Goal: Task Accomplishment & Management: Complete application form

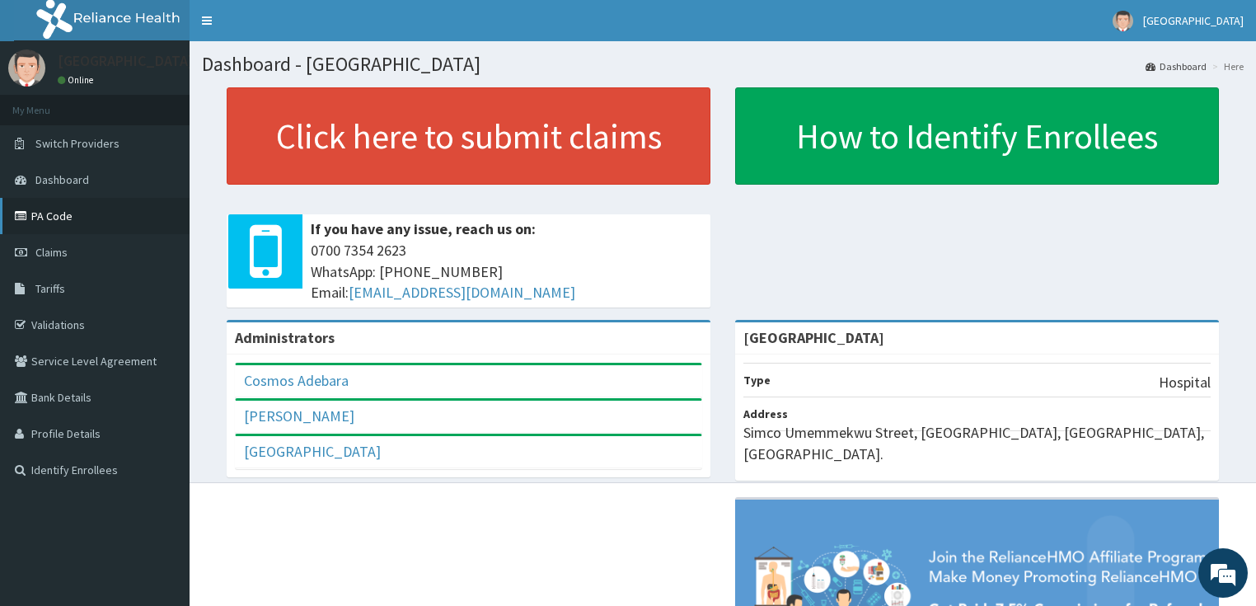
click at [54, 211] on link "PA Code" at bounding box center [95, 216] width 190 height 36
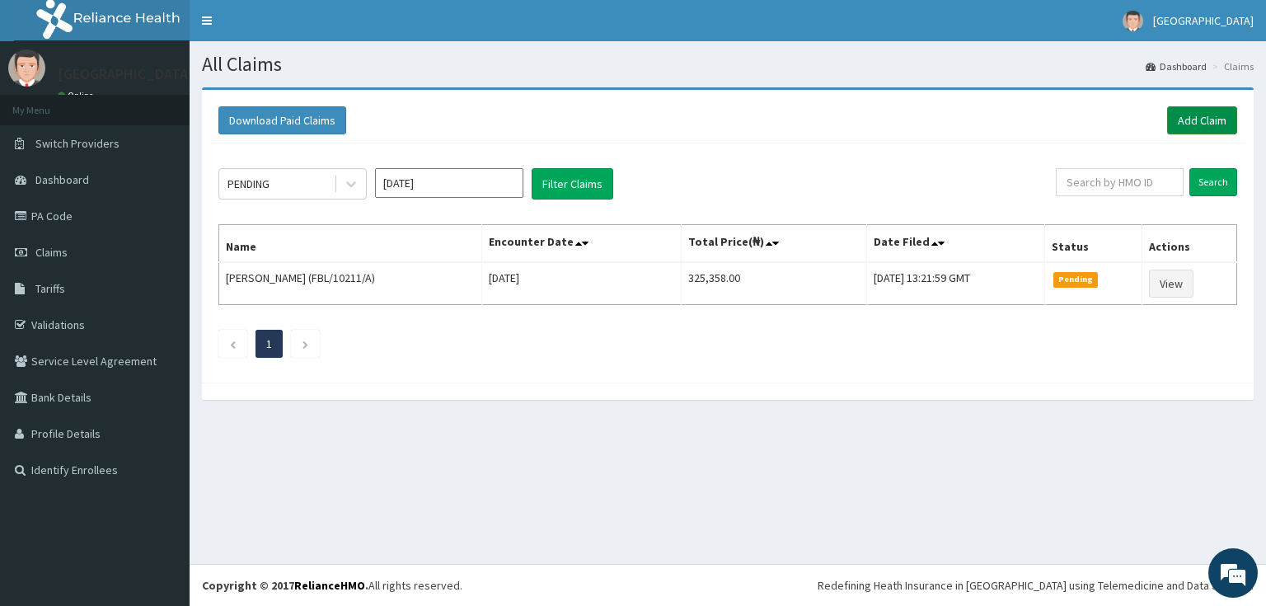
click at [1218, 117] on link "Add Claim" at bounding box center [1202, 120] width 70 height 28
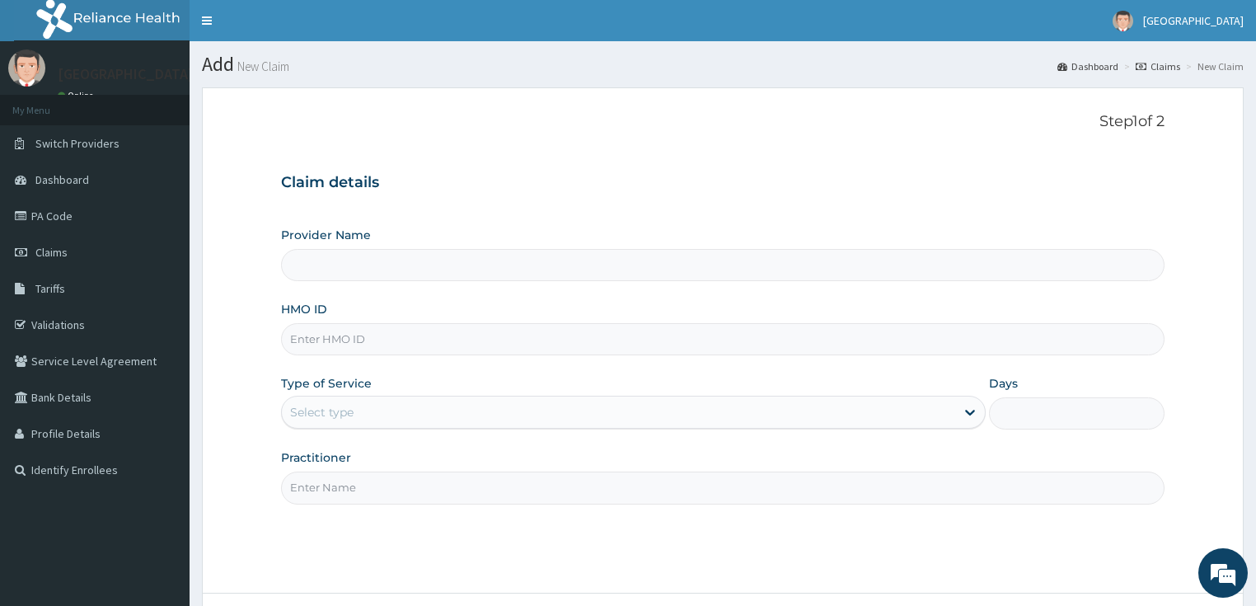
click at [375, 340] on input "HMO ID" at bounding box center [723, 339] width 884 height 32
type input "[GEOGRAPHIC_DATA]"
paste input "PPY/10336/C"
type input "PPY/10336/C"
click at [307, 410] on div "Select type" at bounding box center [321, 412] width 63 height 16
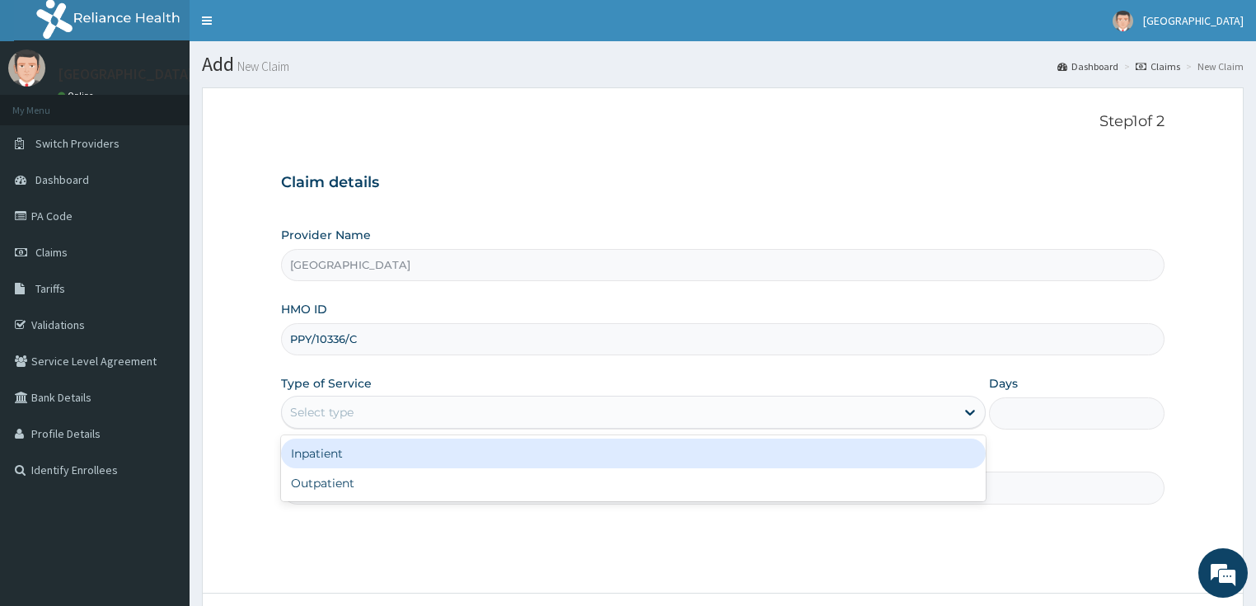
click at [328, 451] on div "Inpatient" at bounding box center [633, 453] width 705 height 30
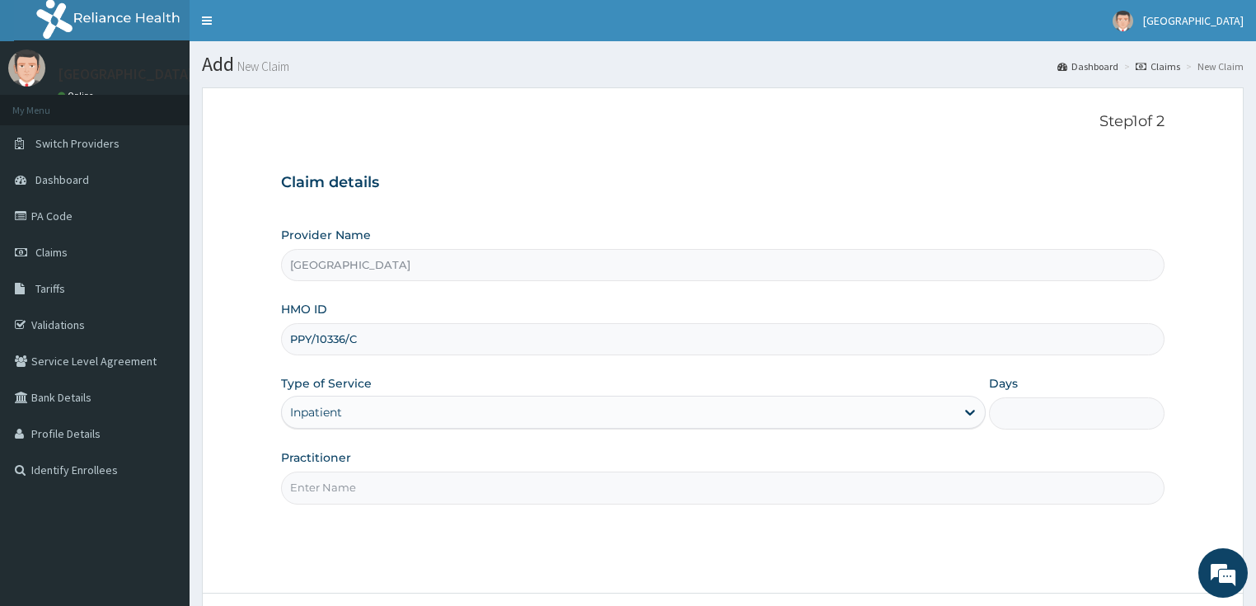
click at [330, 488] on input "Practitioner" at bounding box center [723, 487] width 884 height 32
click at [1049, 416] on input "Days" at bounding box center [1077, 413] width 176 height 32
type input "2"
drag, startPoint x: 326, startPoint y: 483, endPoint x: 339, endPoint y: 477, distance: 14.4
click at [326, 483] on input "Practitioner" at bounding box center [723, 487] width 884 height 32
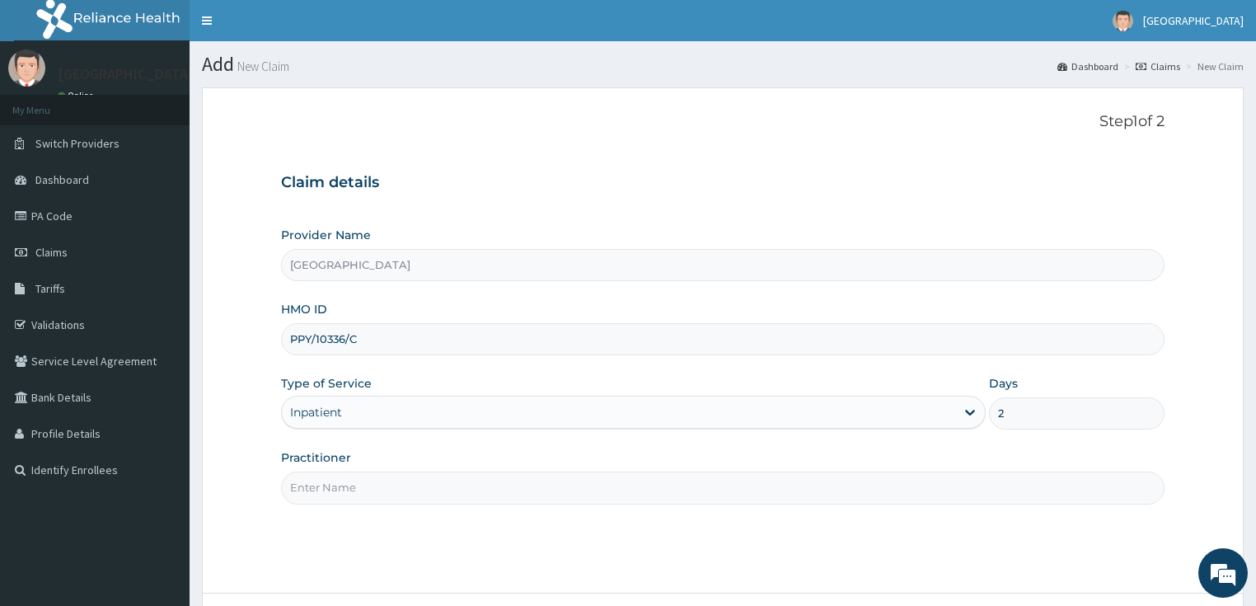
type input "DR OPEYEMI"
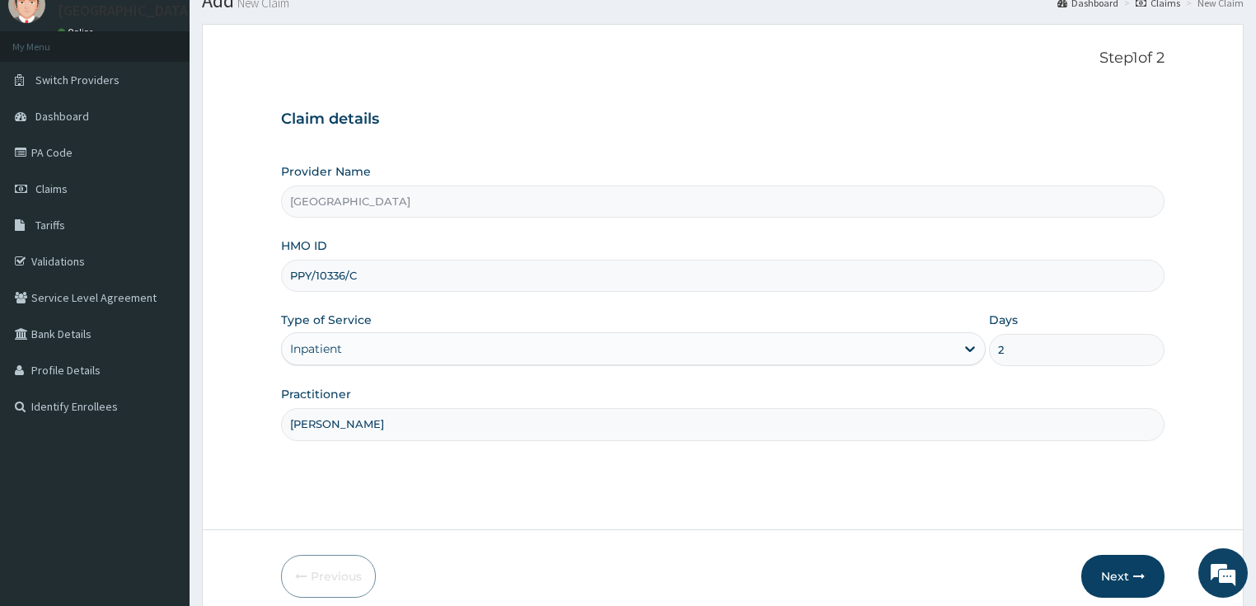
scroll to position [134, 0]
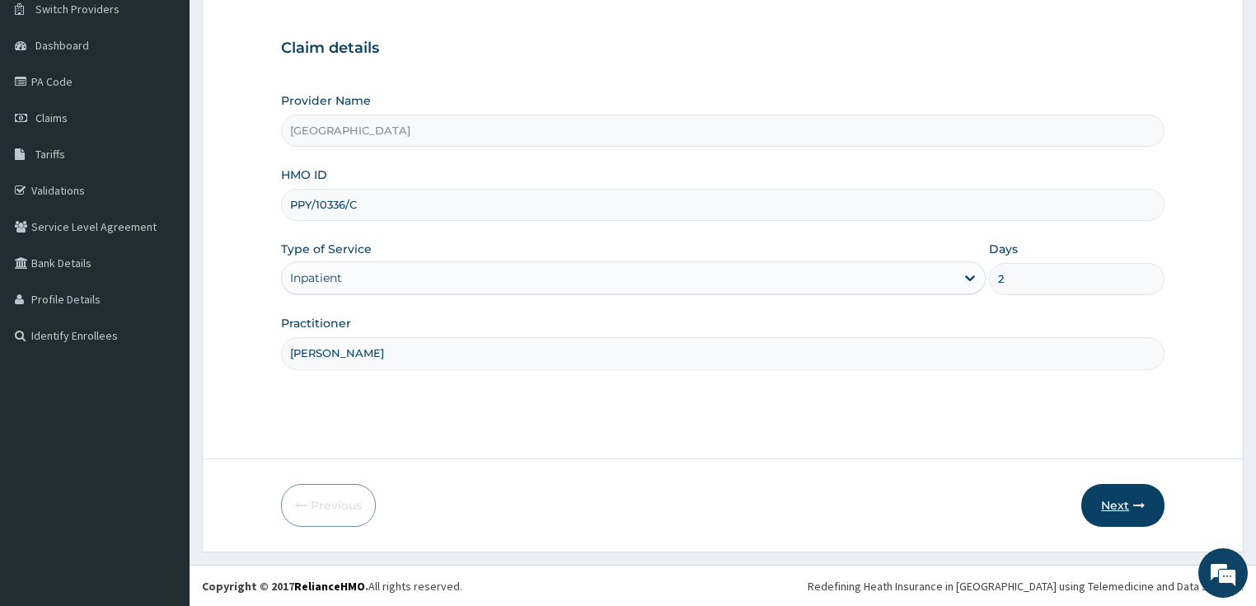
click at [1119, 502] on button "Next" at bounding box center [1122, 505] width 83 height 43
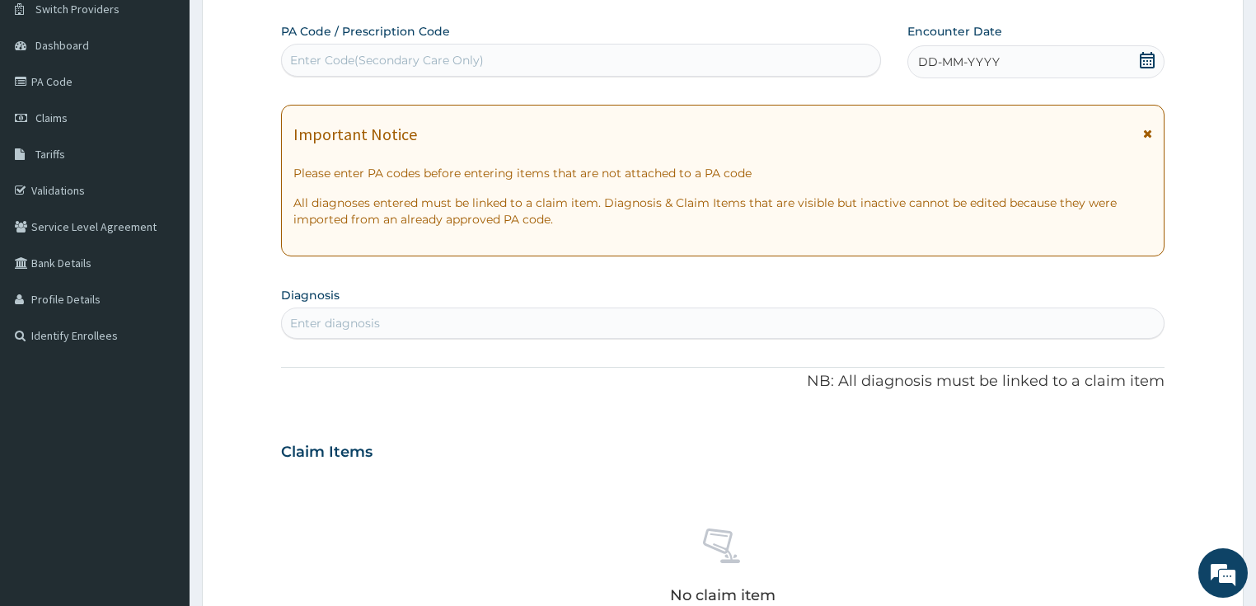
click at [485, 58] on div "Enter Code(Secondary Care Only)" at bounding box center [581, 60] width 598 height 26
paste input "PA/929E2E"
type input "PA/929E2E"
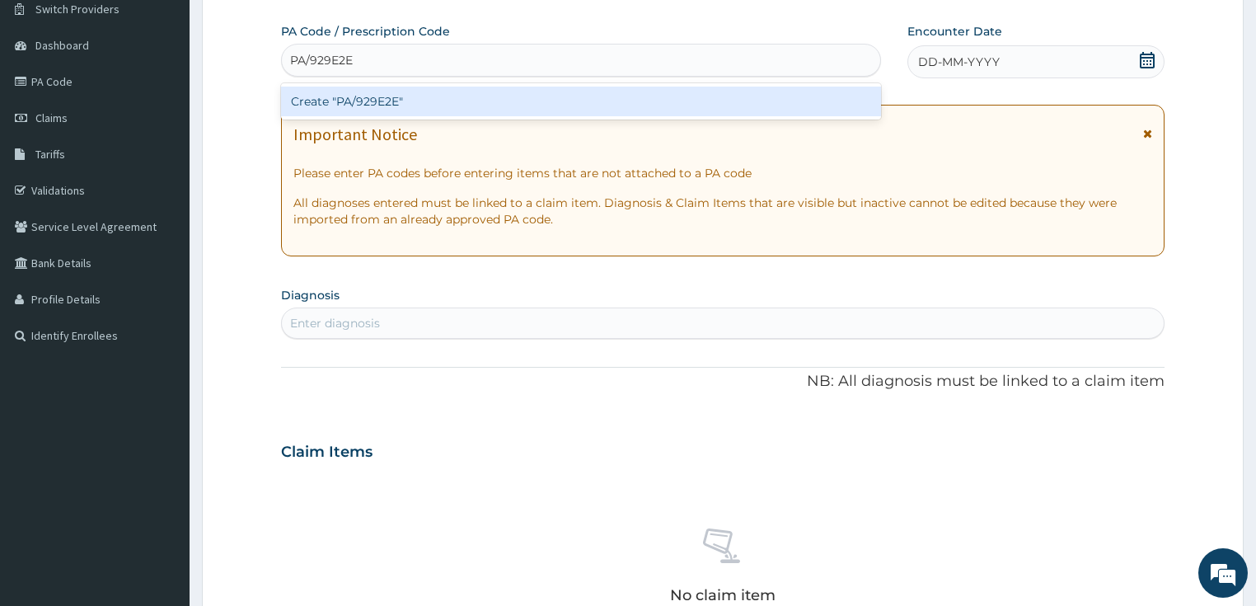
click at [488, 96] on div "Create "PA/929E2E"" at bounding box center [581, 102] width 600 height 30
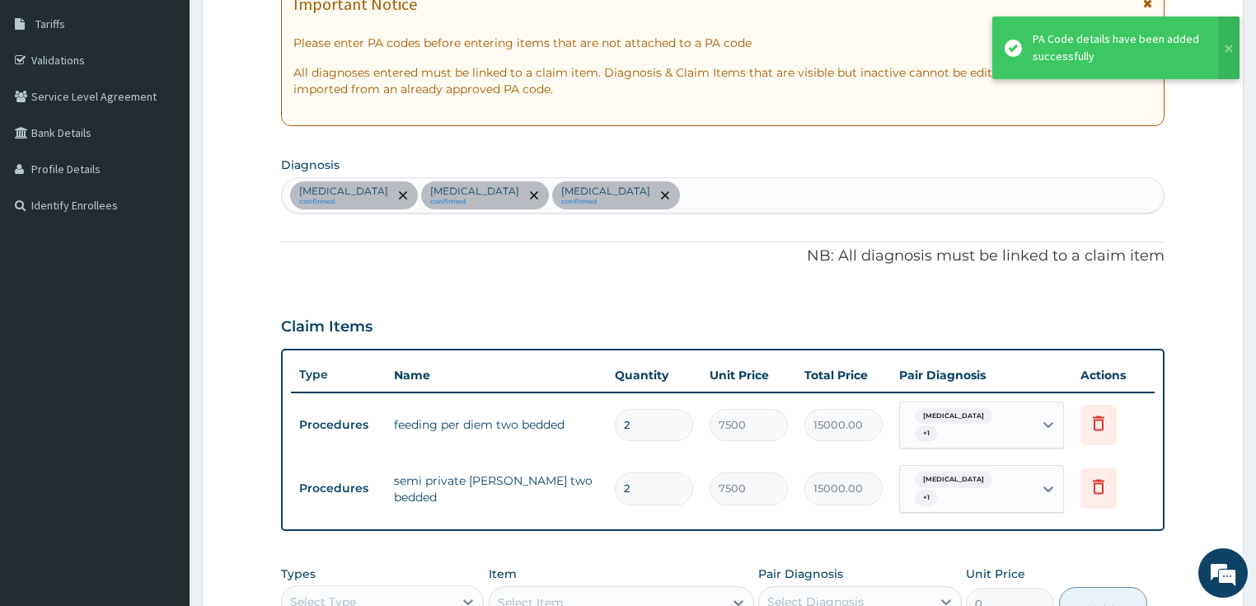
scroll to position [283, 0]
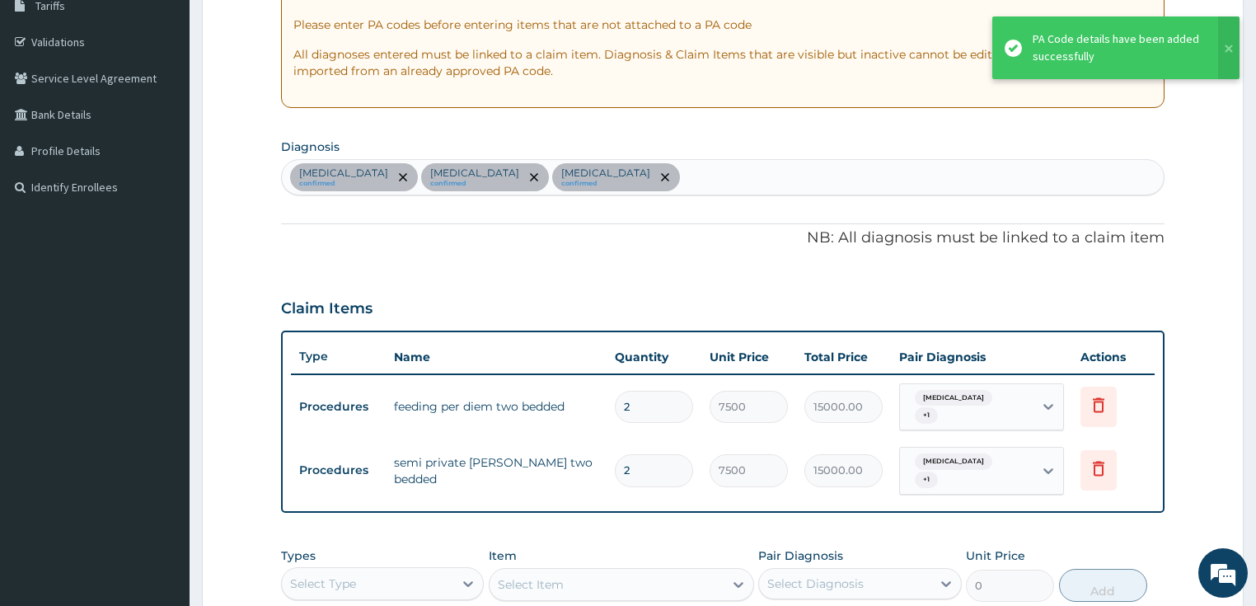
click at [610, 172] on div "Malaria confirmed Sepsis confirmed Gastroenteritis confirmed" at bounding box center [723, 177] width 882 height 35
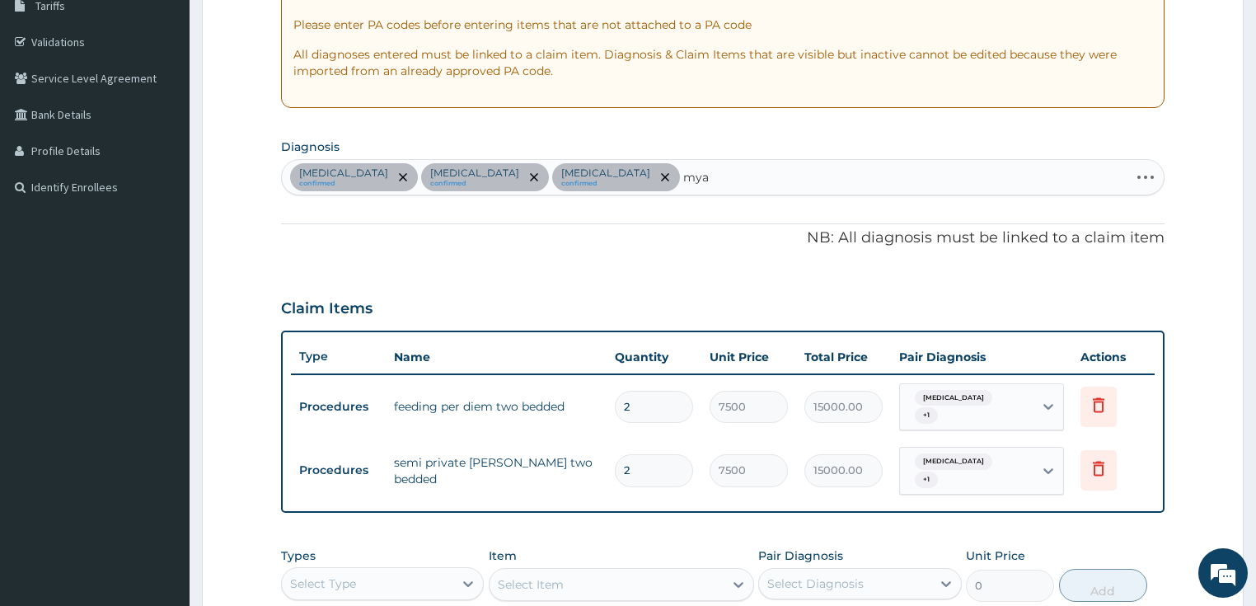
type input "myal"
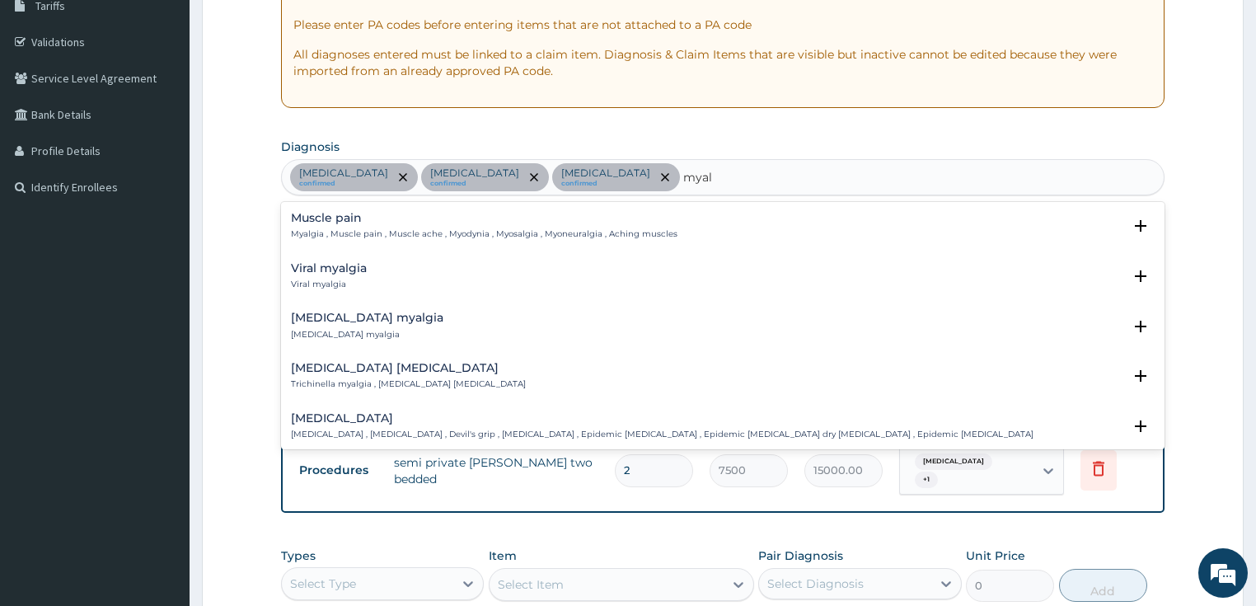
click at [320, 270] on h4 "Viral myalgia" at bounding box center [329, 268] width 76 height 12
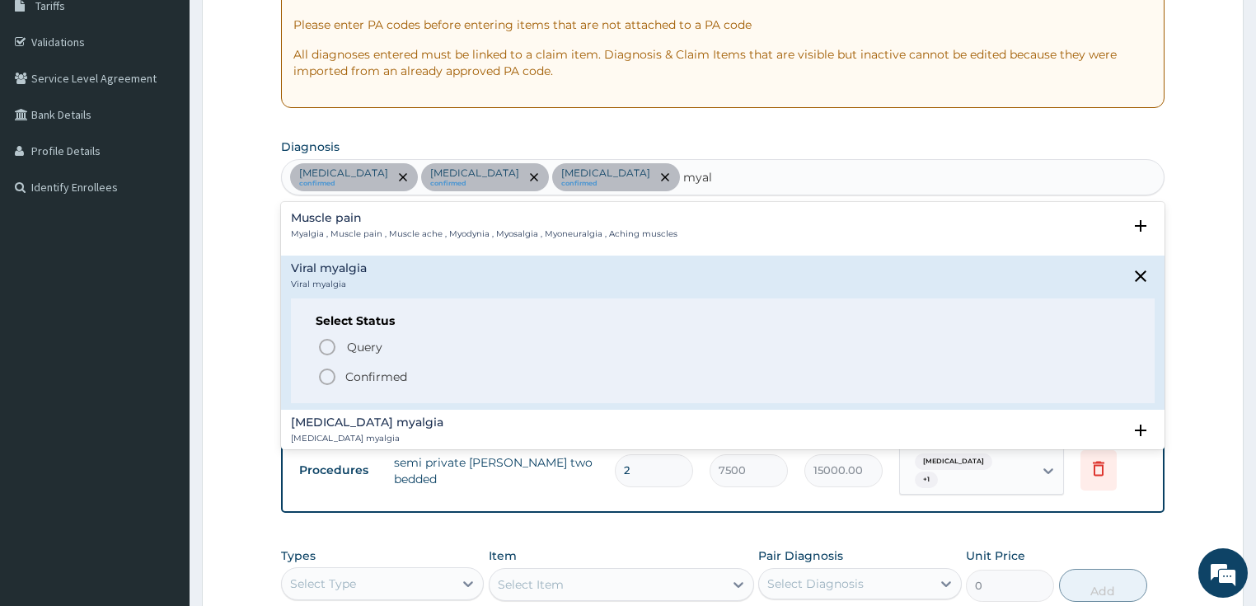
click at [323, 374] on icon "status option filled" at bounding box center [327, 377] width 20 height 20
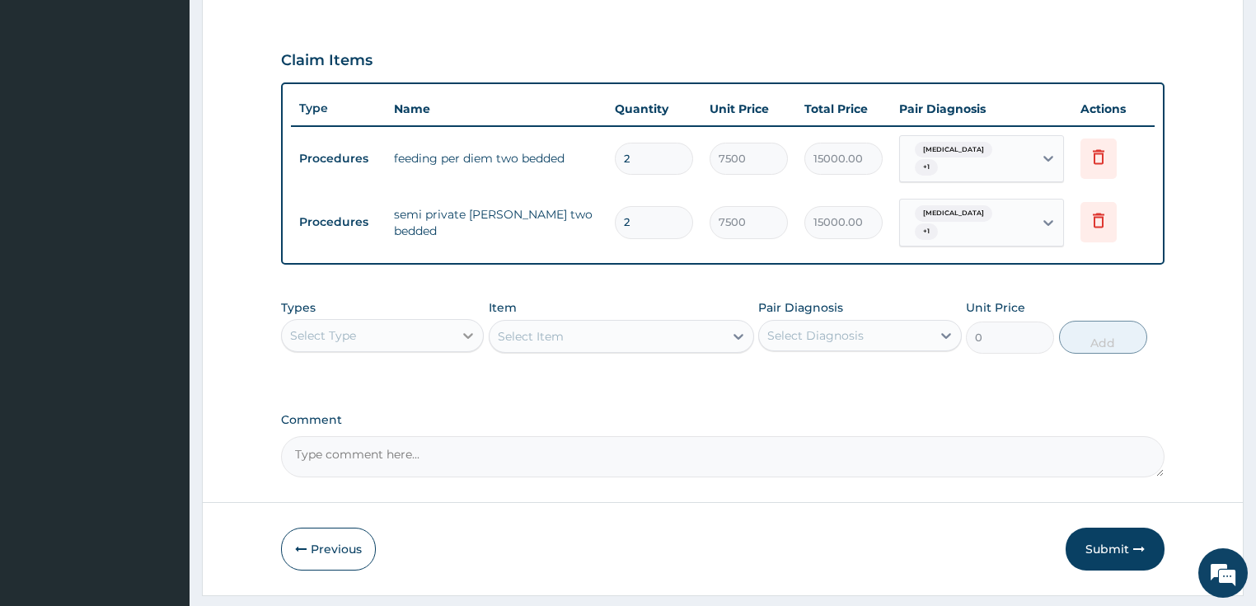
scroll to position [546, 0]
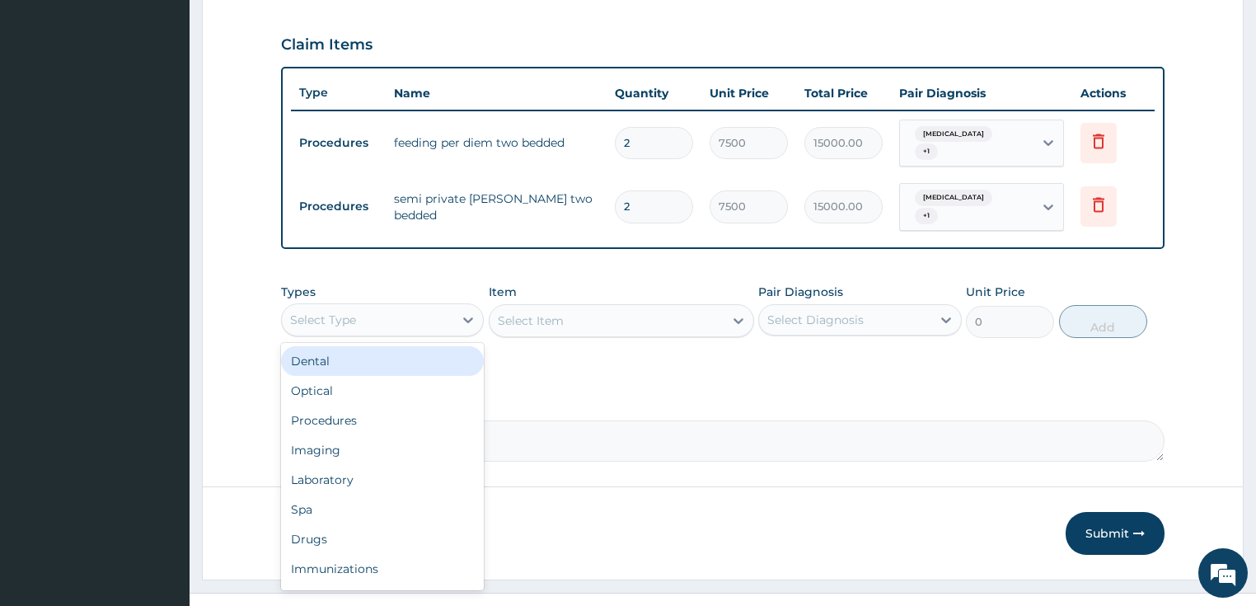
click at [428, 307] on div "Select Type" at bounding box center [368, 320] width 172 height 26
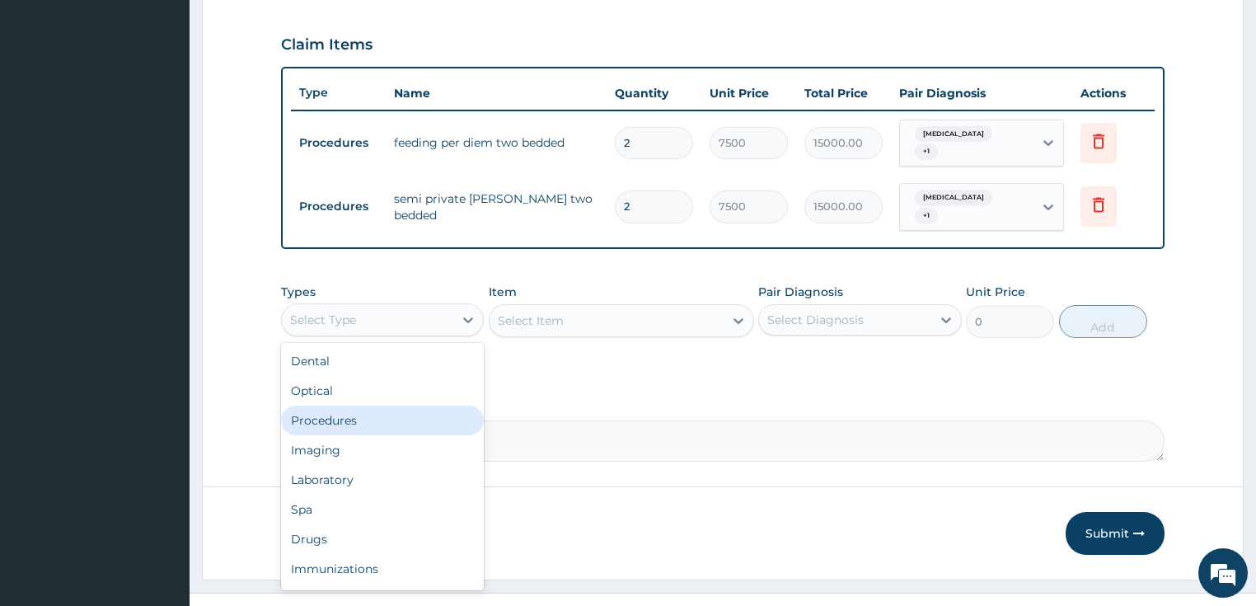
click at [366, 405] on div "Procedures" at bounding box center [383, 420] width 204 height 30
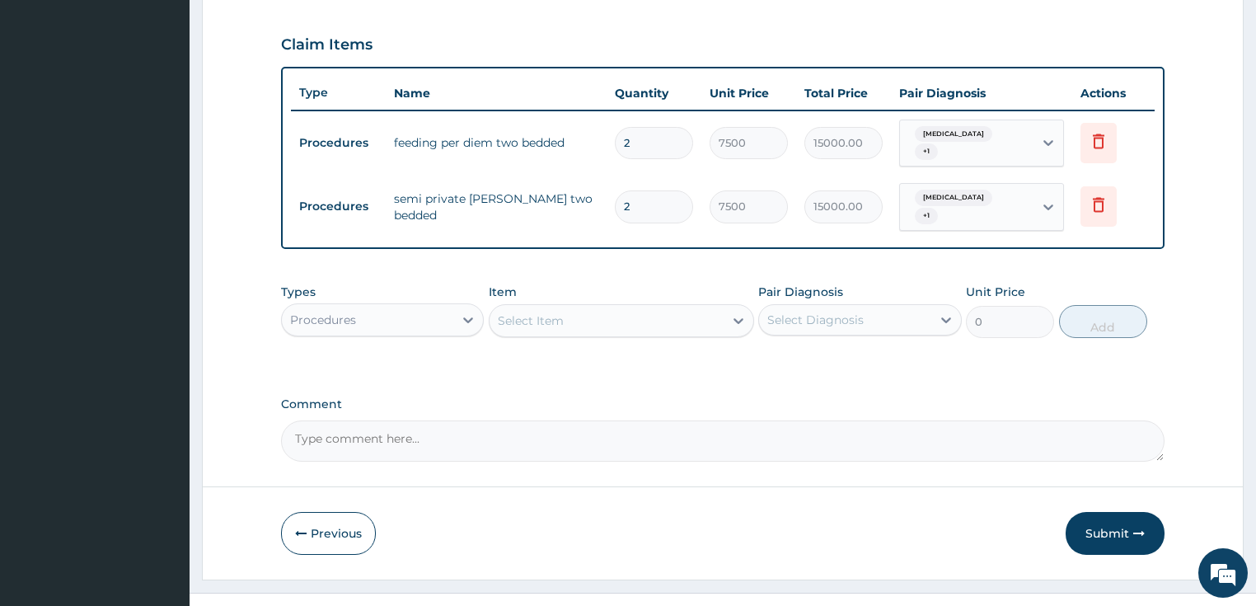
click at [577, 307] on div "Select Item" at bounding box center [606, 320] width 234 height 26
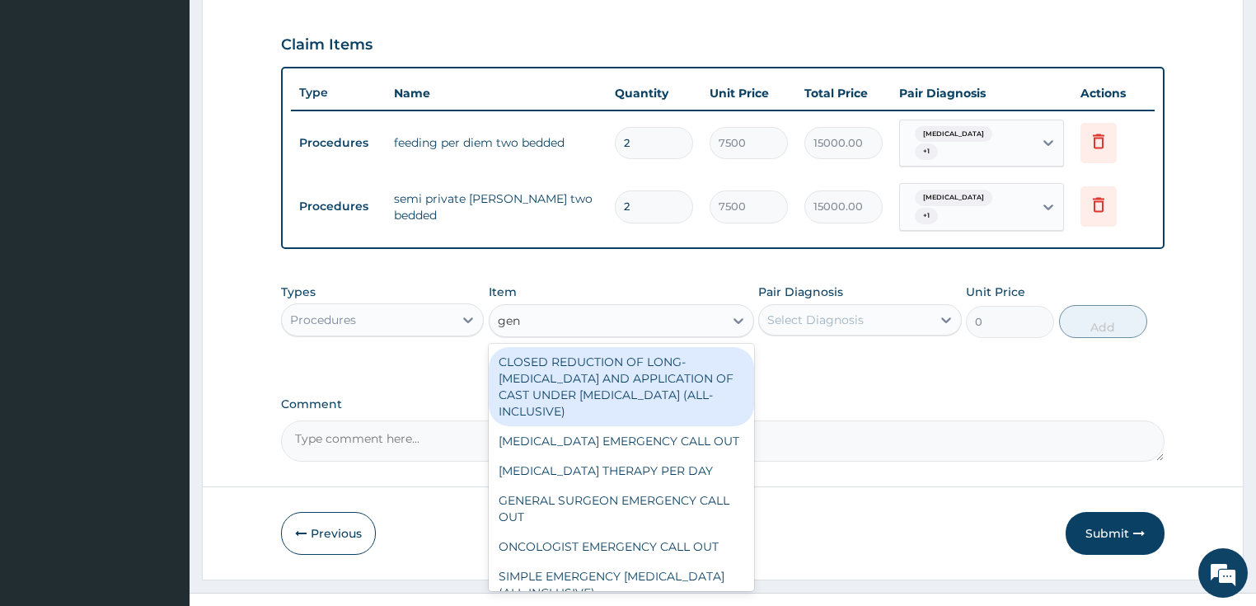
type input "gene"
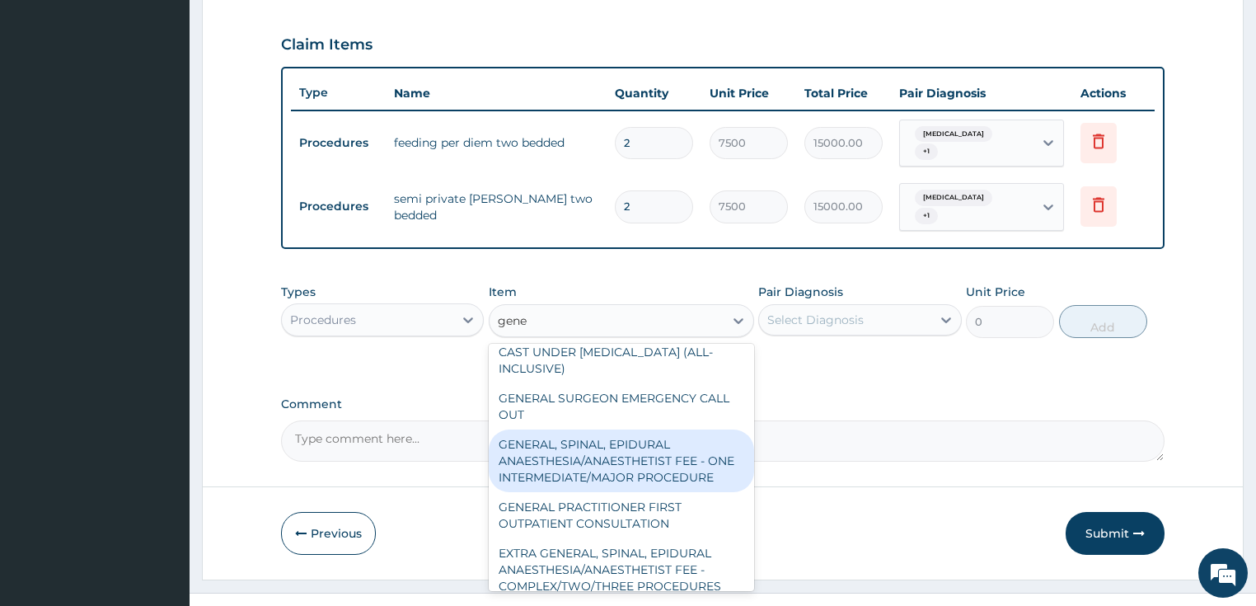
scroll to position [66, 0]
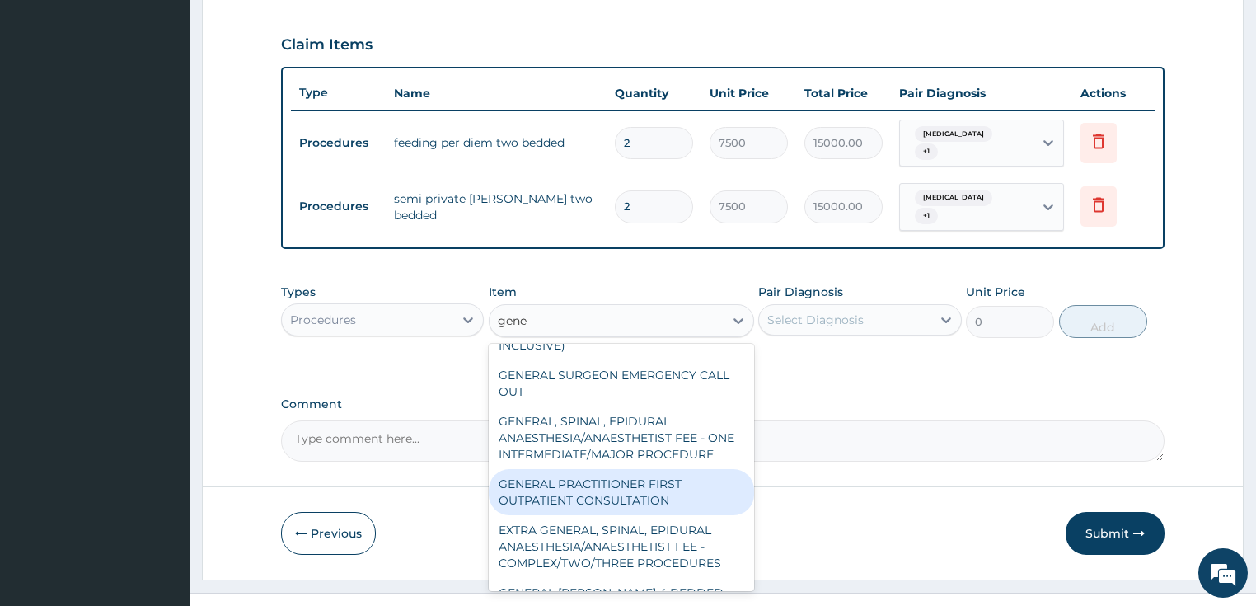
drag, startPoint x: 562, startPoint y: 500, endPoint x: 693, endPoint y: 442, distance: 143.1
click at [564, 499] on div "GENERAL PRACTITIONER FIRST OUTPATIENT CONSULTATION" at bounding box center [621, 492] width 265 height 46
type input "3750"
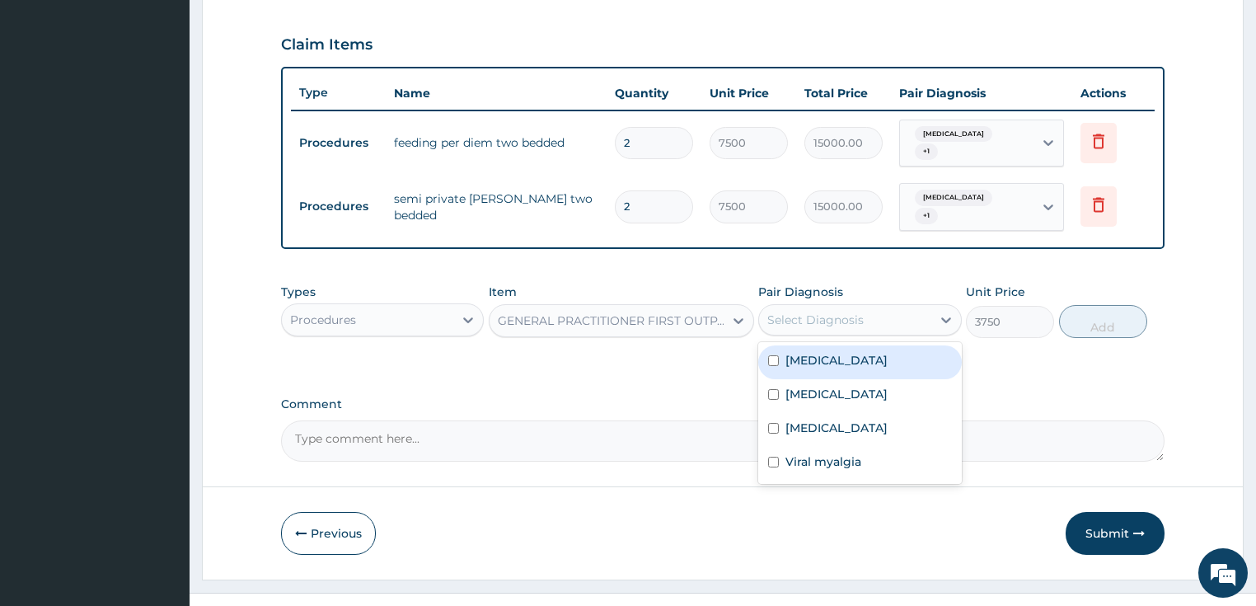
click at [824, 311] on div "Select Diagnosis" at bounding box center [815, 319] width 96 height 16
drag, startPoint x: 824, startPoint y: 351, endPoint x: 981, endPoint y: 302, distance: 164.7
click at [825, 352] on label "[MEDICAL_DATA]" at bounding box center [836, 360] width 102 height 16
checkbox input "true"
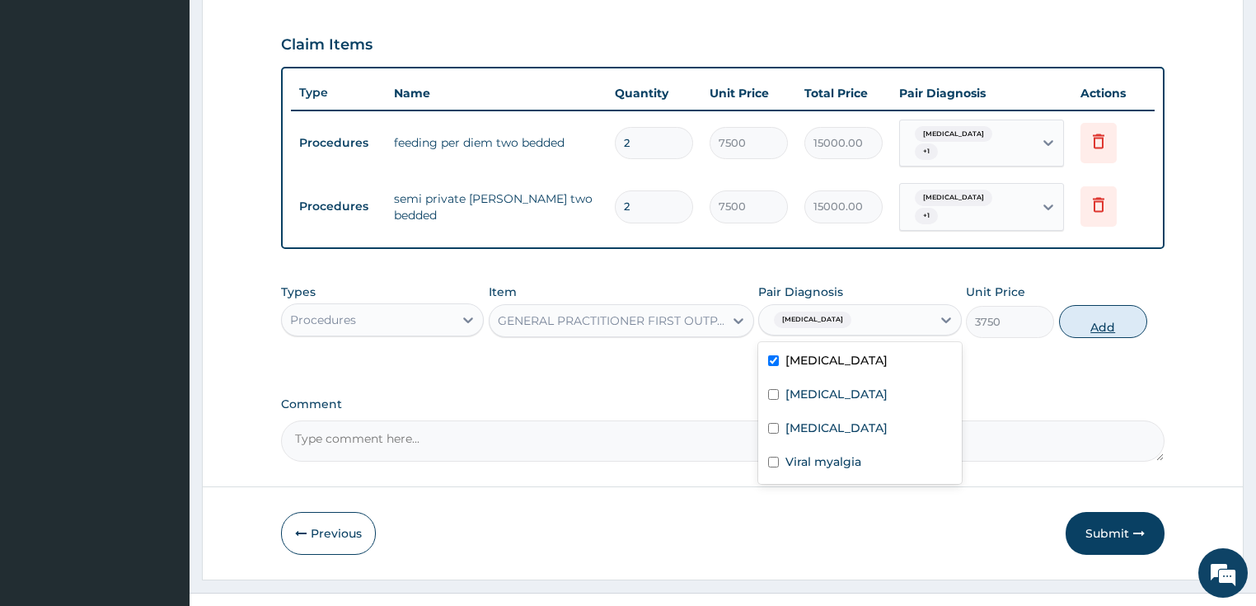
click at [1082, 305] on button "Add" at bounding box center [1103, 321] width 88 height 33
type input "0"
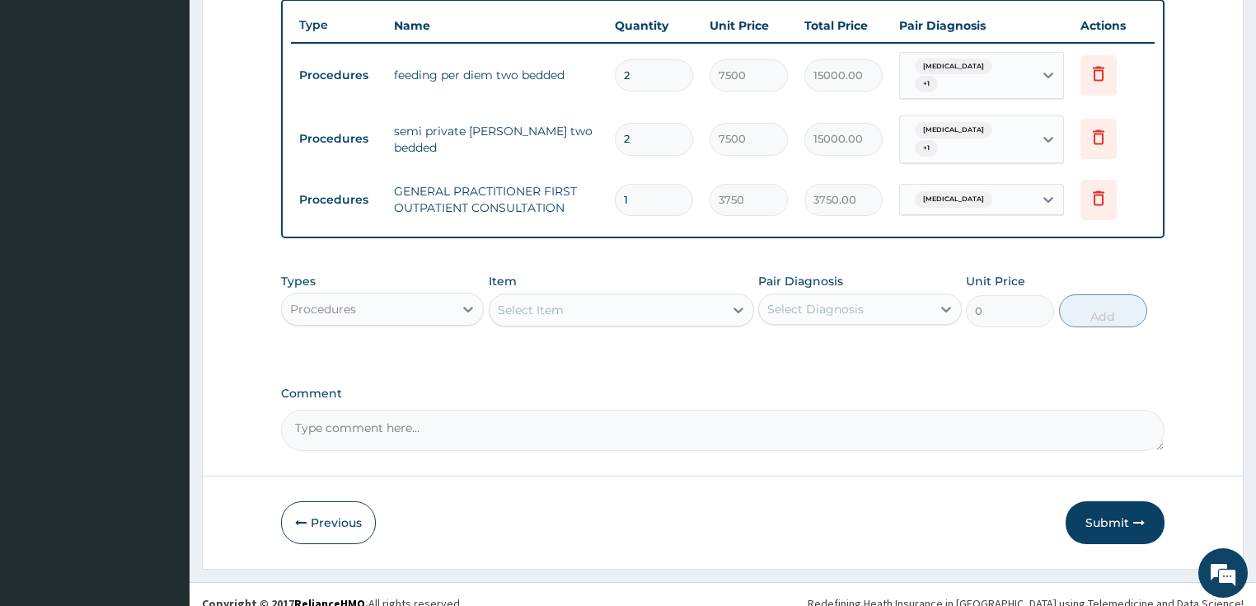
scroll to position [615, 0]
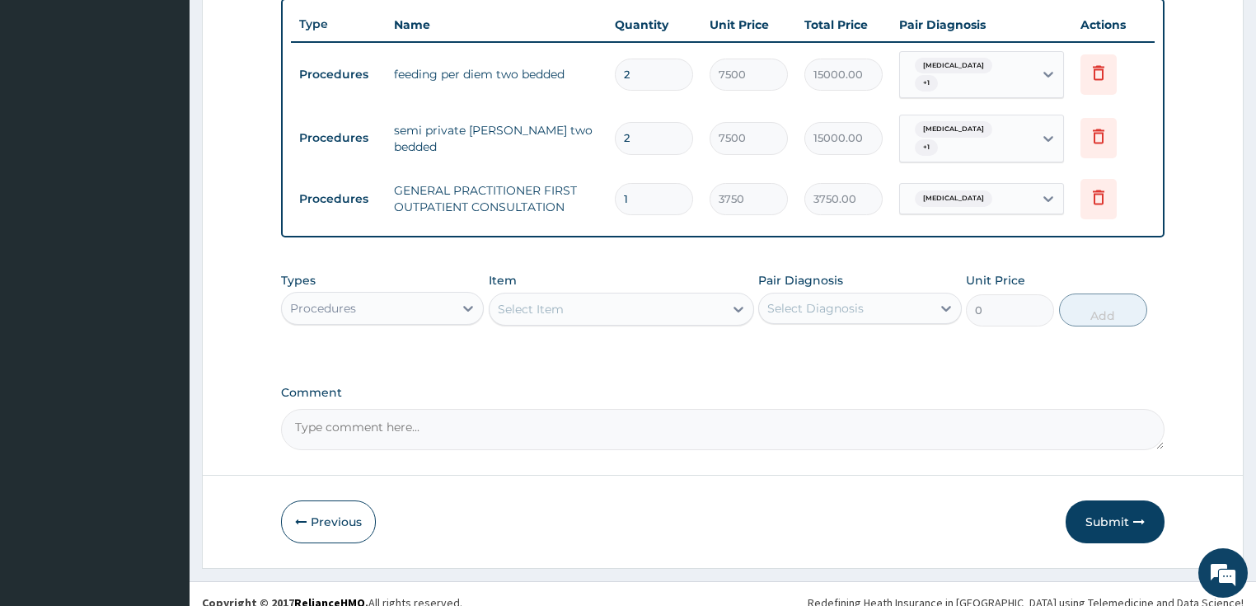
click at [388, 295] on div "Procedures" at bounding box center [368, 308] width 172 height 26
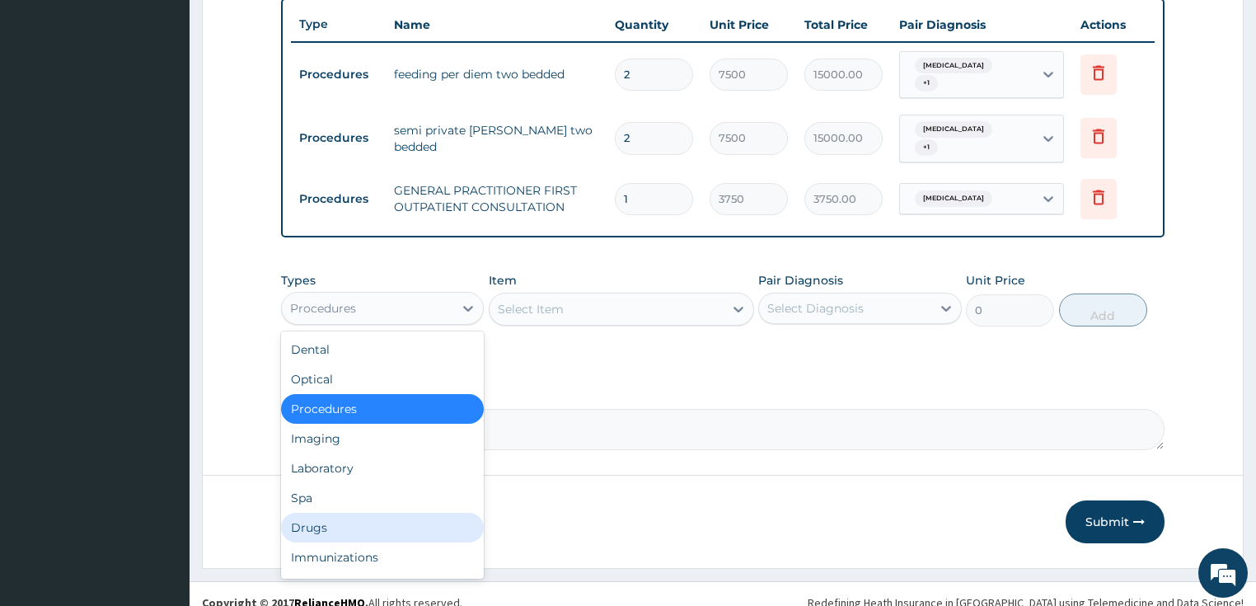
click at [321, 513] on div "Drugs" at bounding box center [383, 528] width 204 height 30
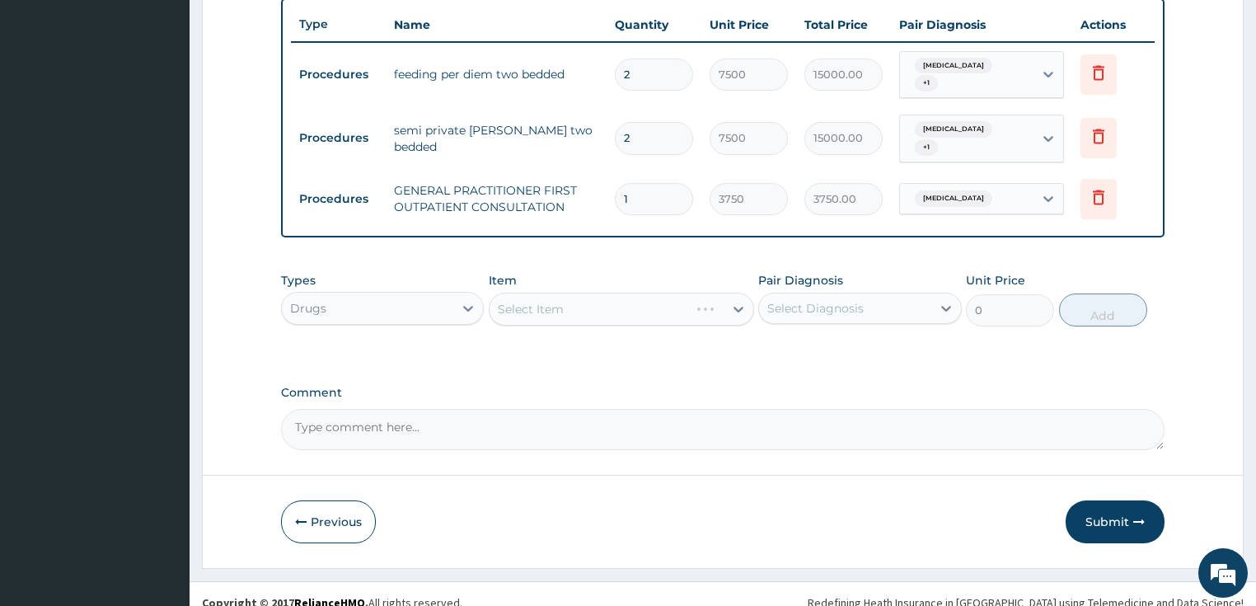
click at [363, 295] on div "Drugs" at bounding box center [368, 308] width 172 height 26
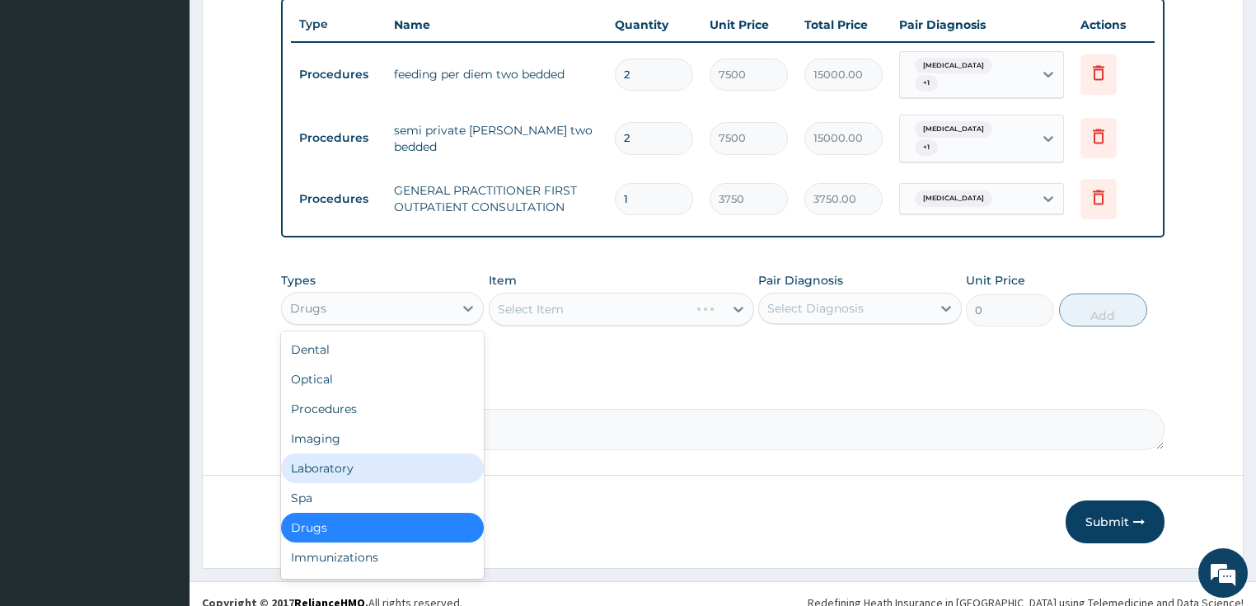
click at [336, 453] on div "Laboratory" at bounding box center [383, 468] width 204 height 30
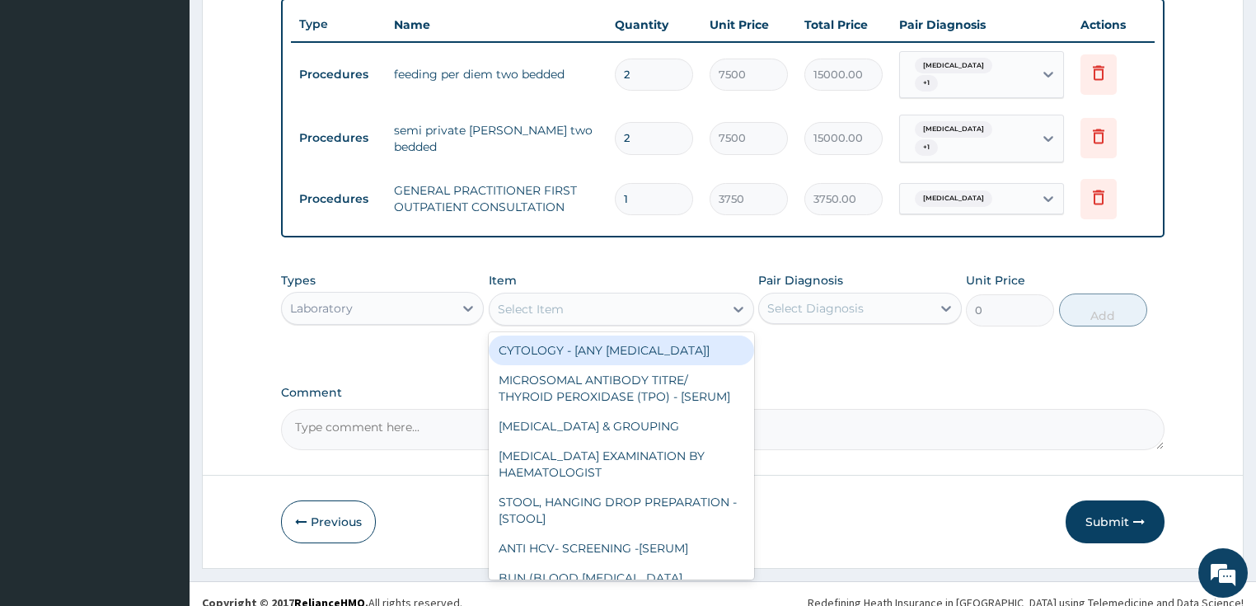
click at [630, 298] on div "Select Item" at bounding box center [606, 309] width 234 height 26
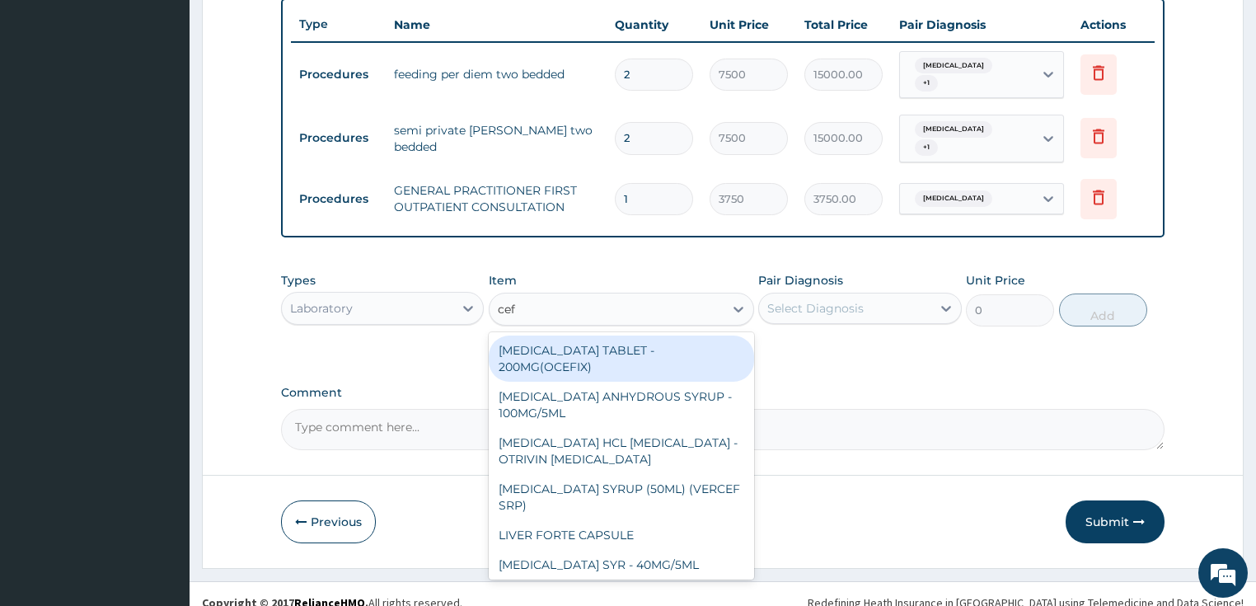
type input "ceft"
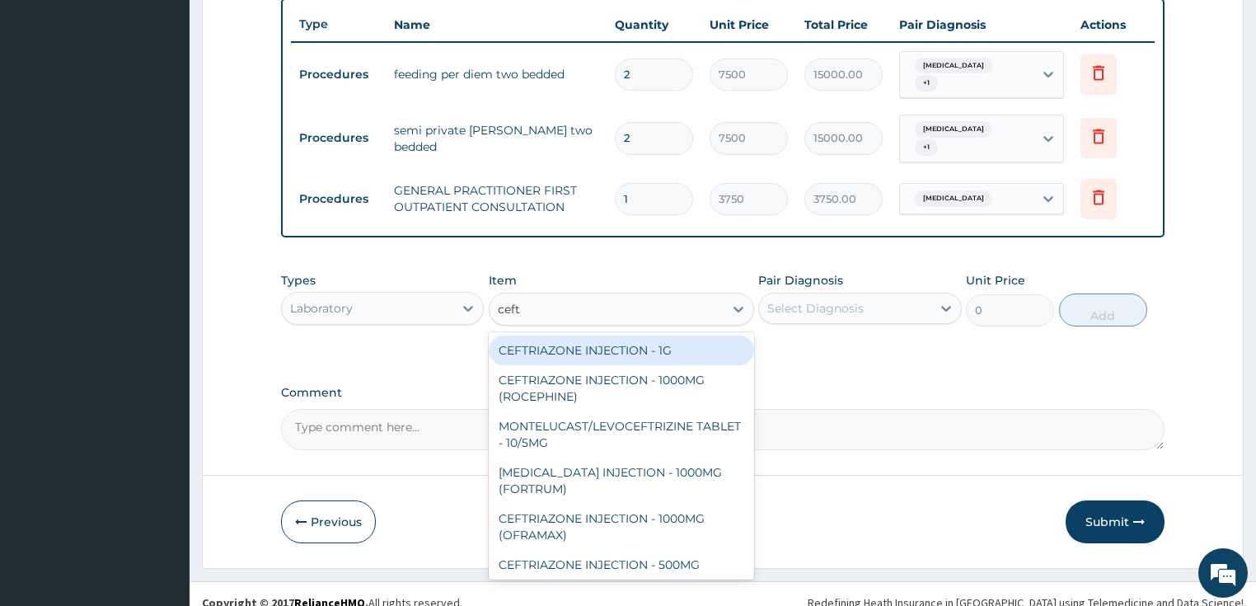
click at [643, 335] on div "CEFTRIAZONE INJECTION - 1G" at bounding box center [621, 350] width 265 height 30
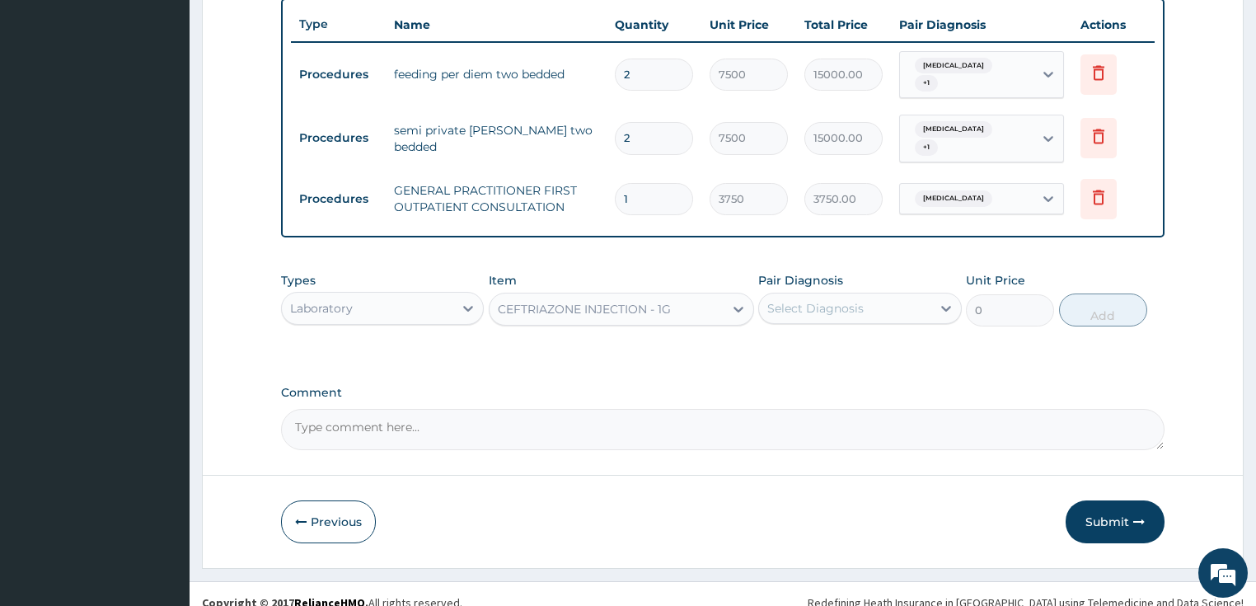
type input "1652"
click at [801, 300] on div "Select Diagnosis" at bounding box center [815, 308] width 96 height 16
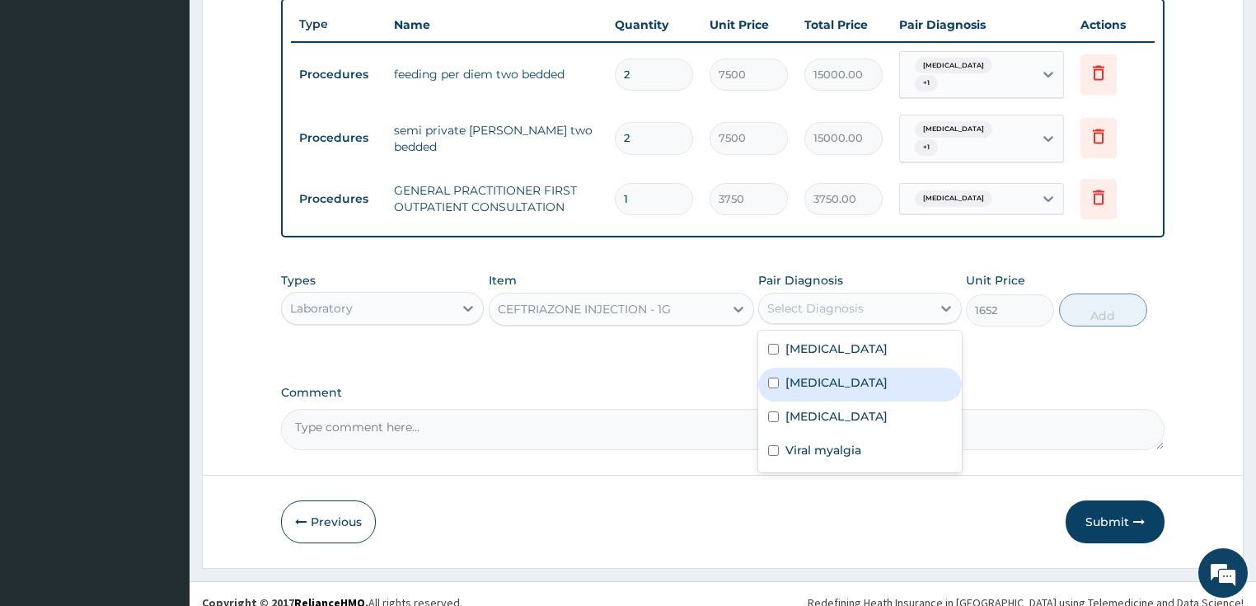
drag, startPoint x: 805, startPoint y: 369, endPoint x: 853, endPoint y: 354, distance: 50.0
click at [805, 374] on label "[MEDICAL_DATA]" at bounding box center [836, 382] width 102 height 16
checkbox input "true"
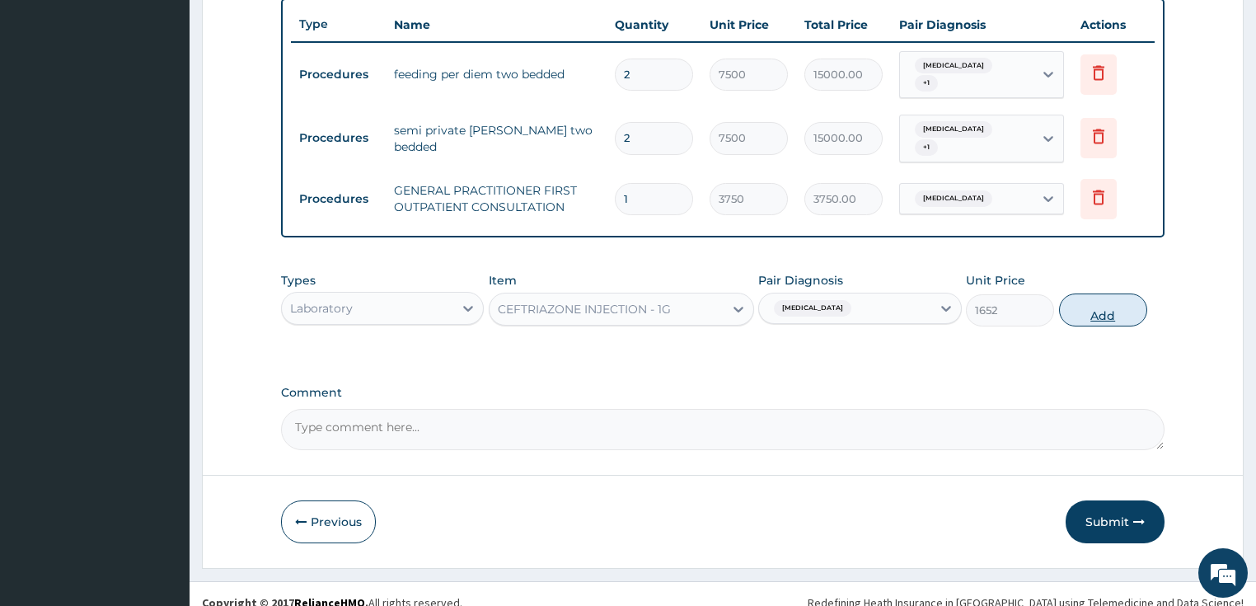
click at [1078, 293] on button "Add" at bounding box center [1103, 309] width 88 height 33
type input "0"
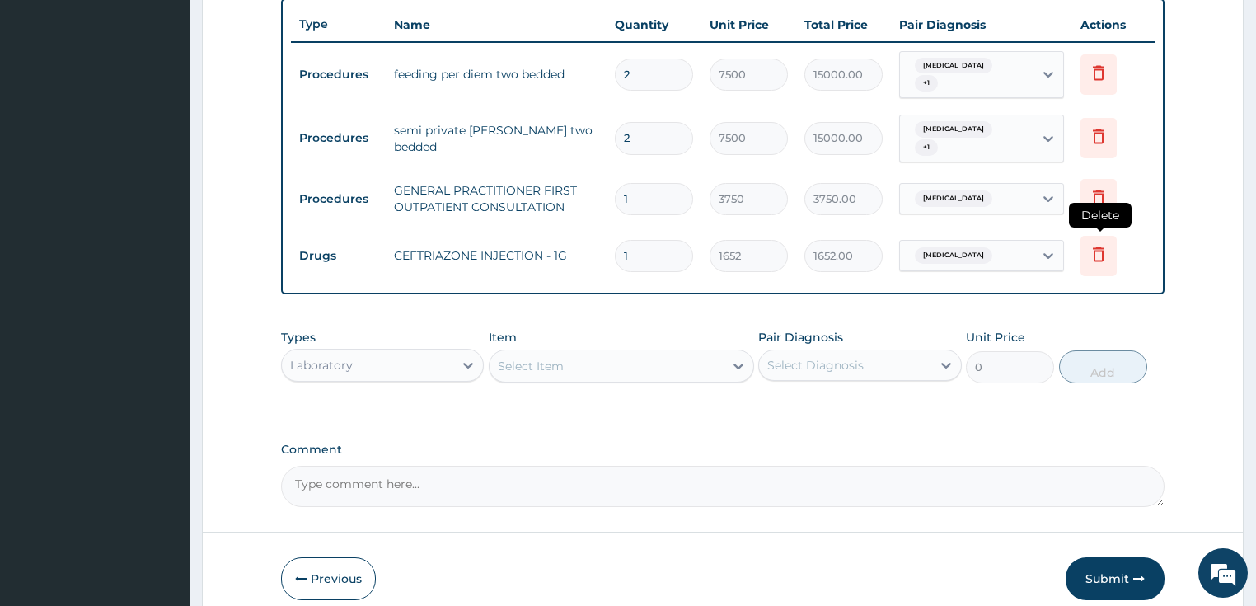
click at [1093, 244] on icon at bounding box center [1098, 254] width 20 height 20
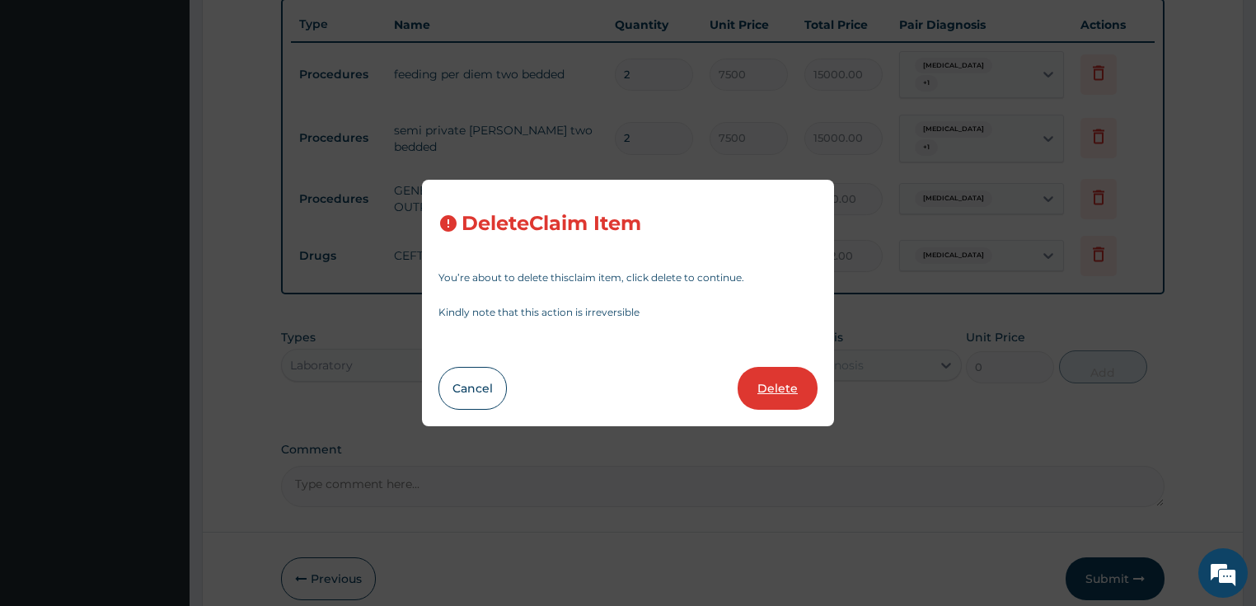
click at [764, 384] on button "Delete" at bounding box center [777, 388] width 80 height 43
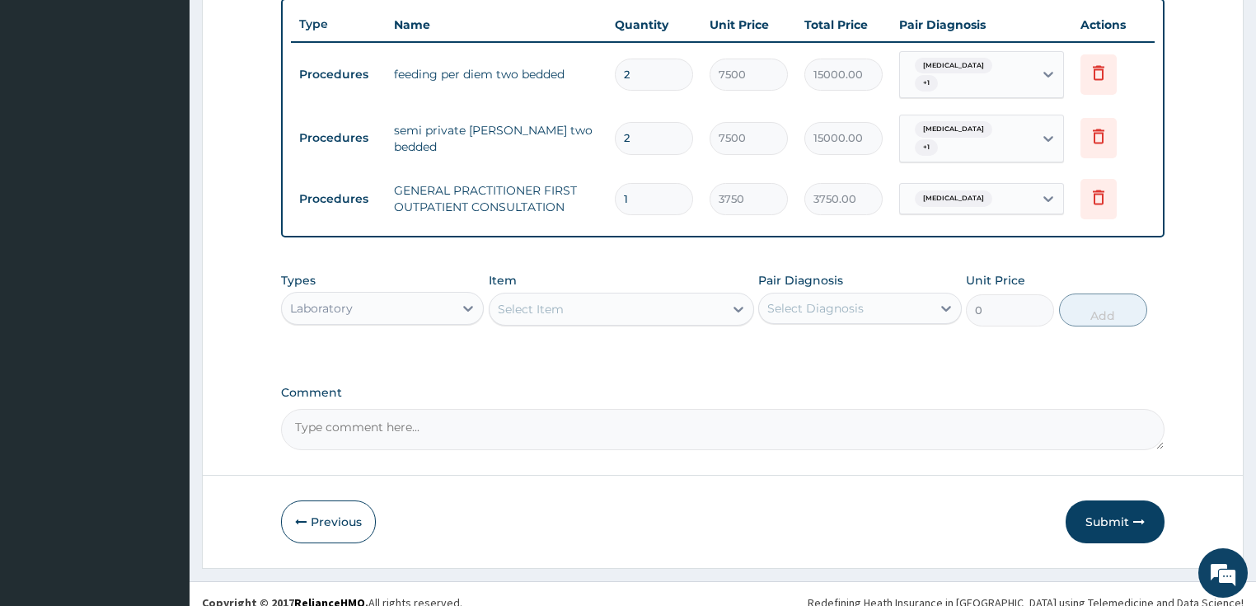
click at [562, 301] on div "Select Item" at bounding box center [531, 309] width 66 height 16
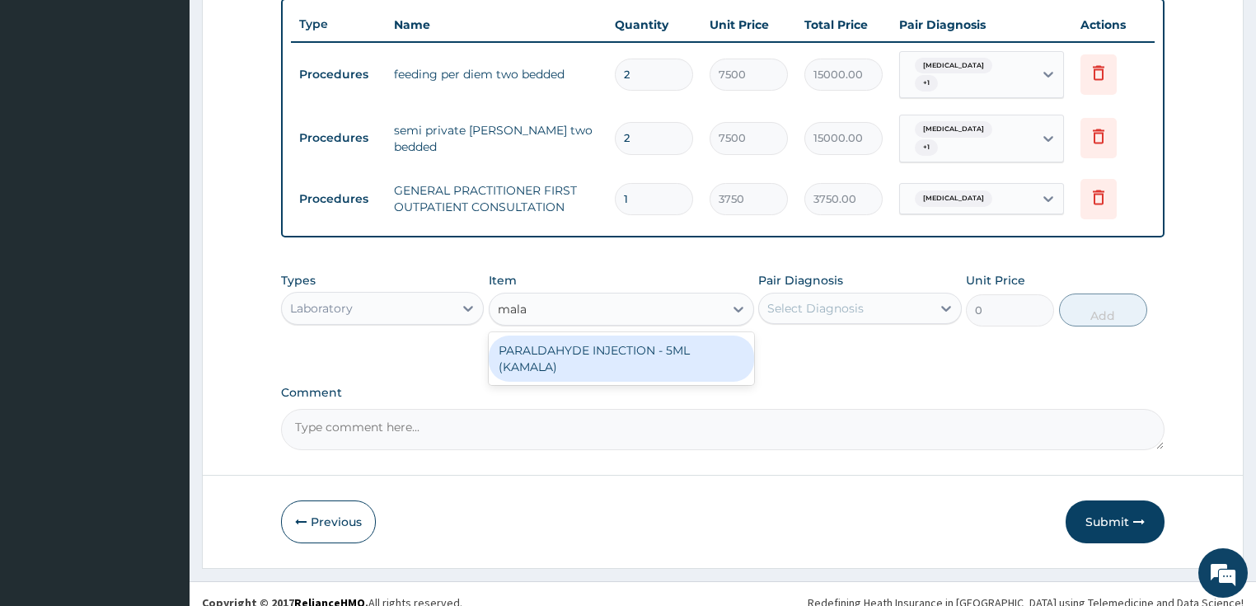
type input "mala"
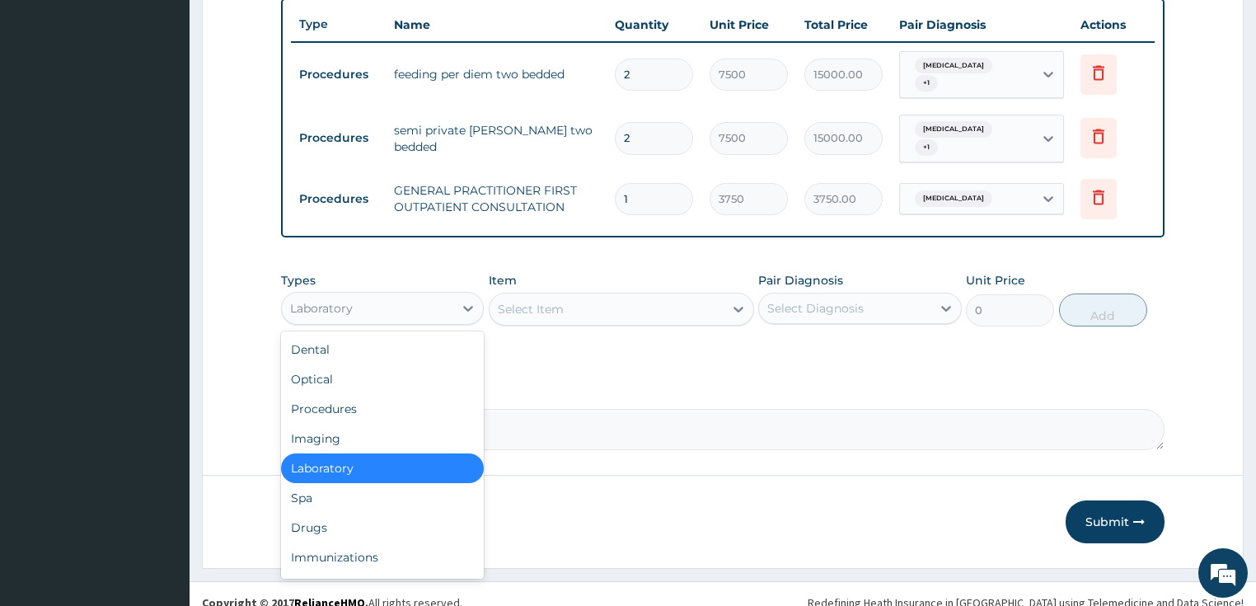
click at [372, 301] on div "Laboratory" at bounding box center [368, 308] width 172 height 26
click at [330, 513] on div "Drugs" at bounding box center [383, 528] width 204 height 30
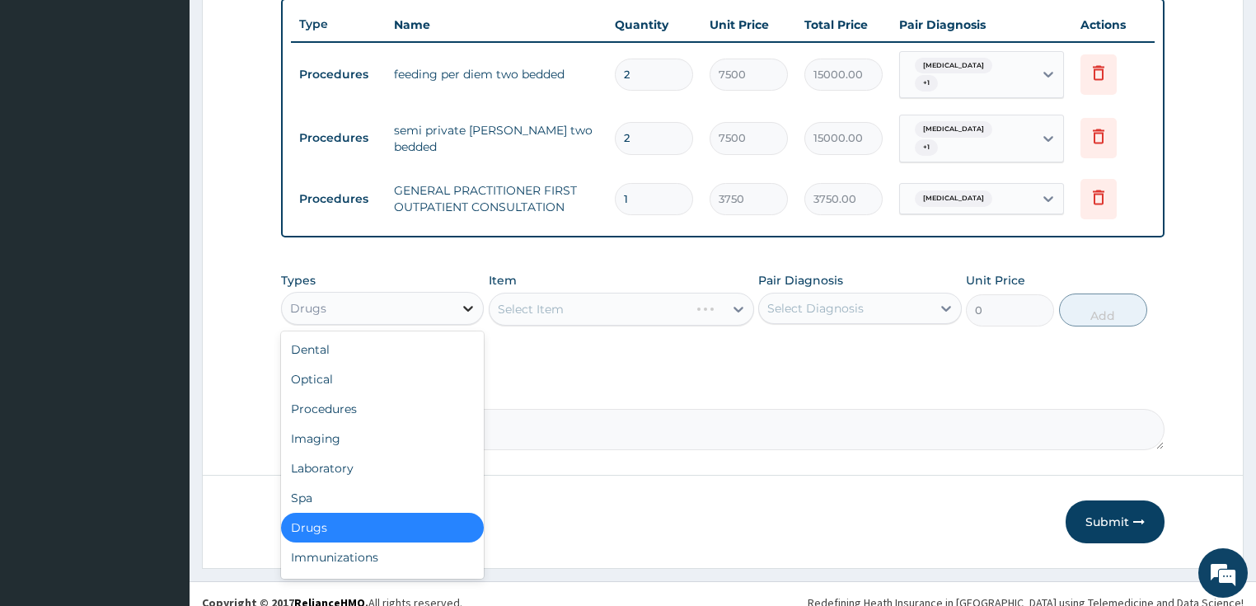
click at [462, 300] on icon at bounding box center [468, 308] width 16 height 16
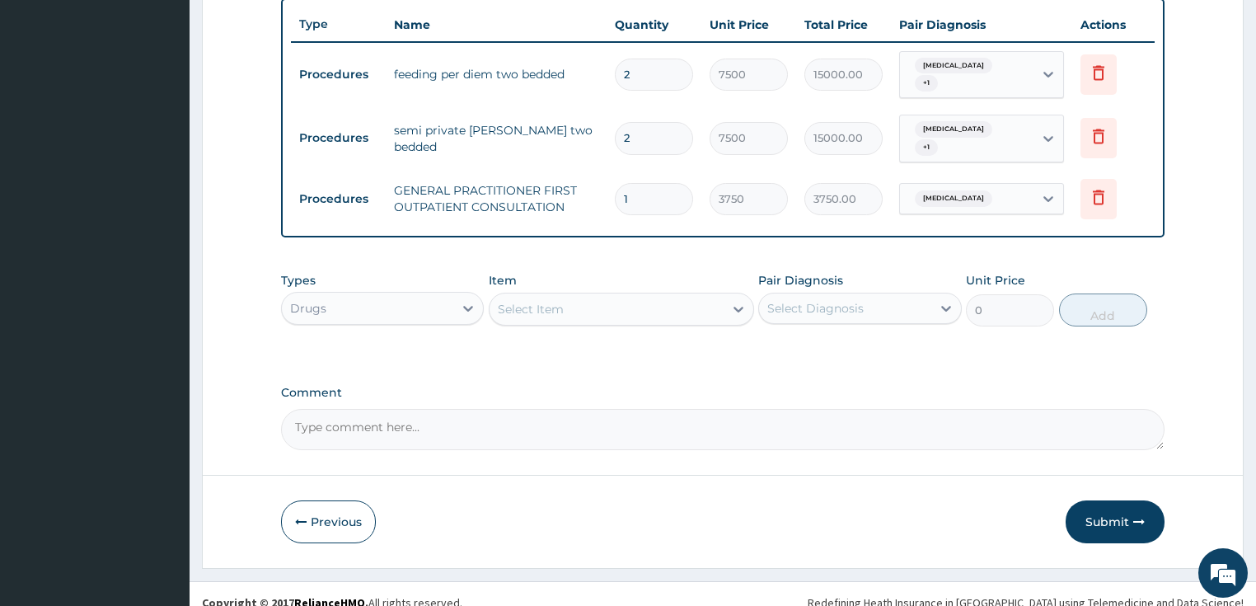
click at [369, 295] on div "Drugs" at bounding box center [368, 308] width 172 height 26
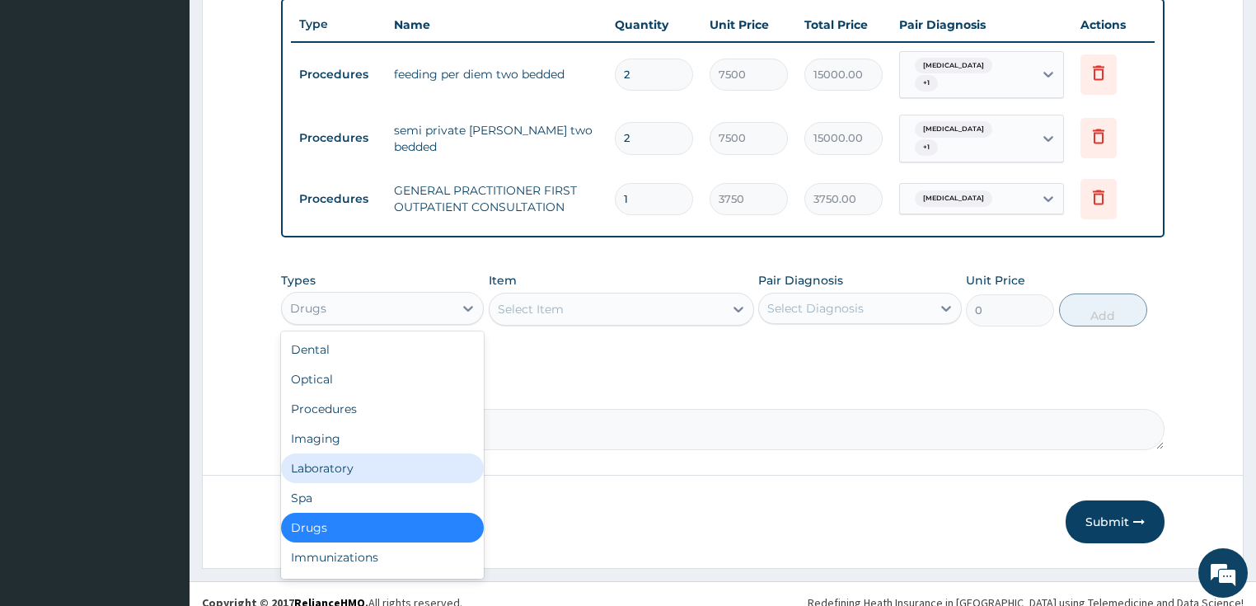
click at [363, 455] on div "Laboratory" at bounding box center [383, 468] width 204 height 30
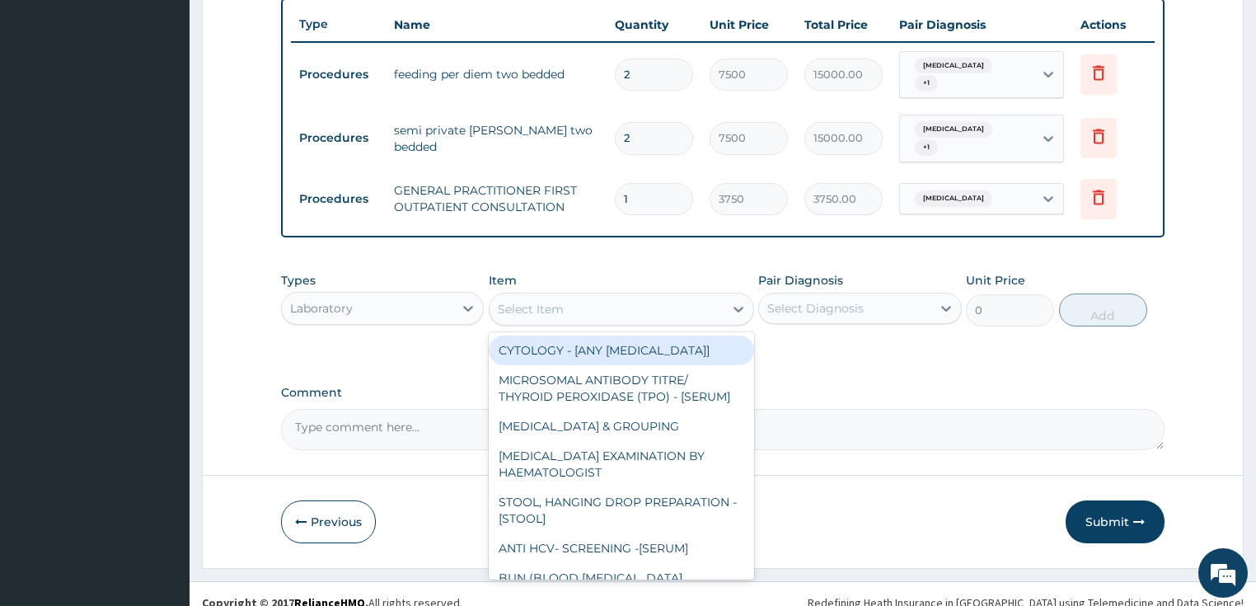
click at [653, 296] on div "Select Item" at bounding box center [606, 309] width 234 height 26
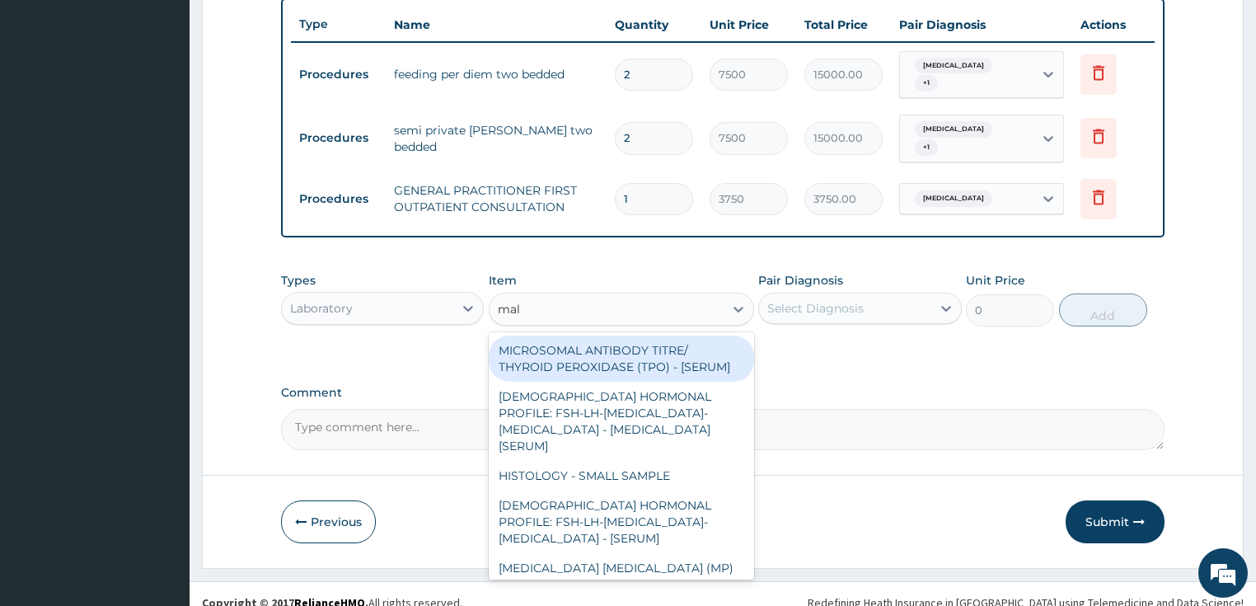
type input "mala"
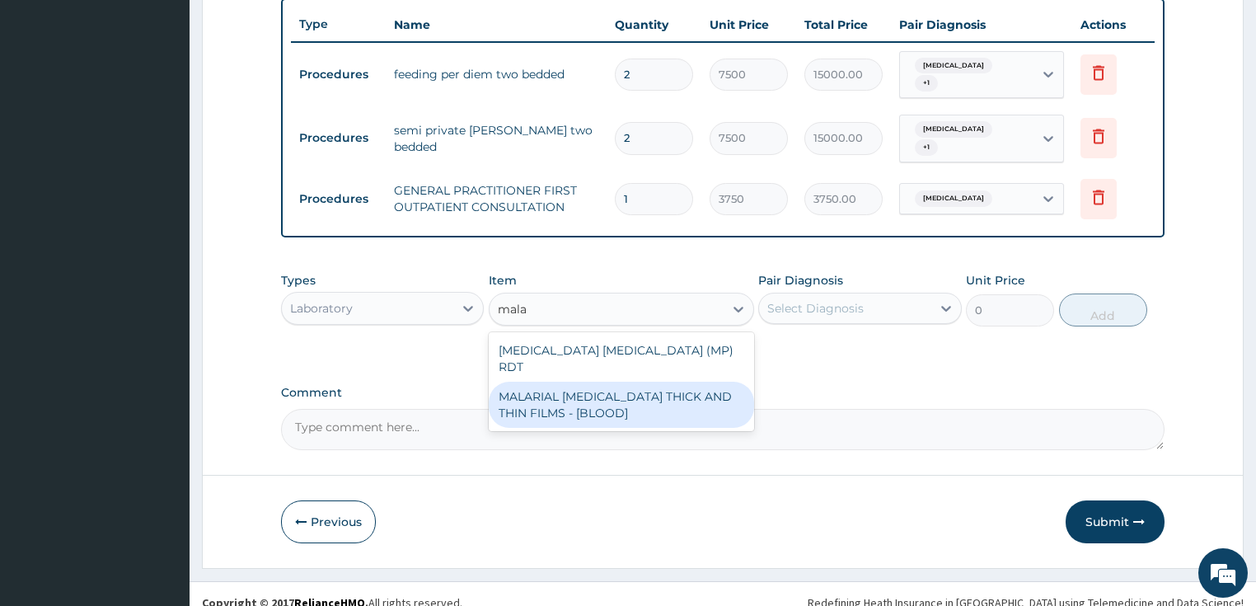
click at [604, 382] on div "MALARIAL [MEDICAL_DATA] THICK AND THIN FILMS - [BLOOD]" at bounding box center [621, 405] width 265 height 46
type input "2187.5"
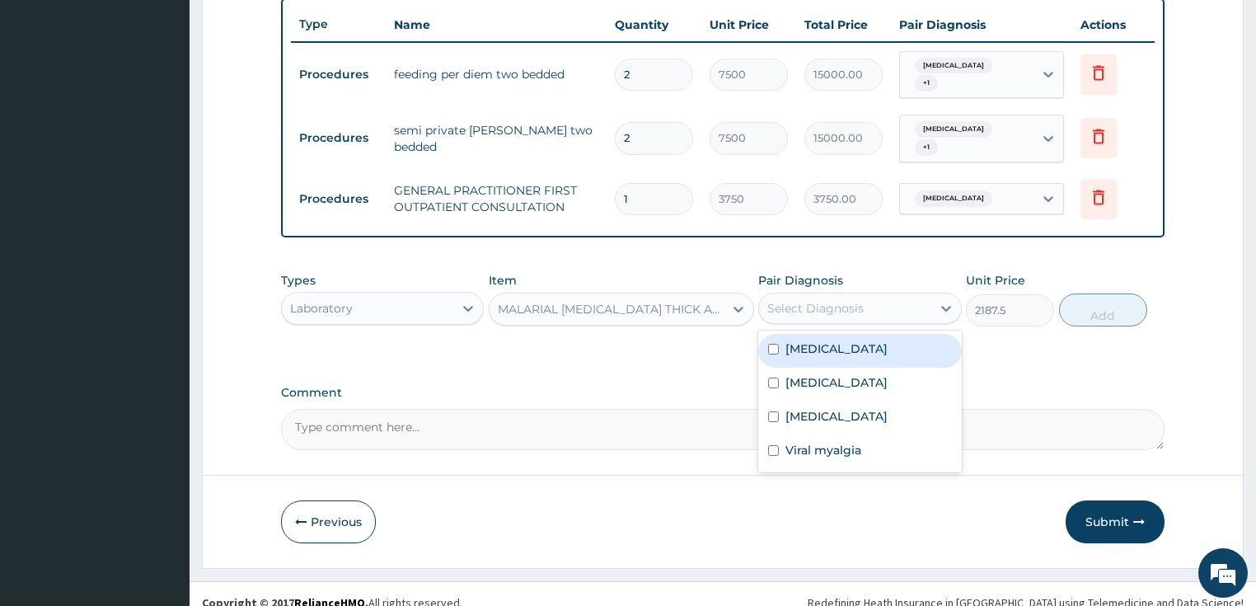
click at [813, 300] on div "Select Diagnosis" at bounding box center [815, 308] width 96 height 16
drag, startPoint x: 817, startPoint y: 338, endPoint x: 834, endPoint y: 338, distance: 17.3
click at [817, 340] on label "[MEDICAL_DATA]" at bounding box center [836, 348] width 102 height 16
checkbox input "true"
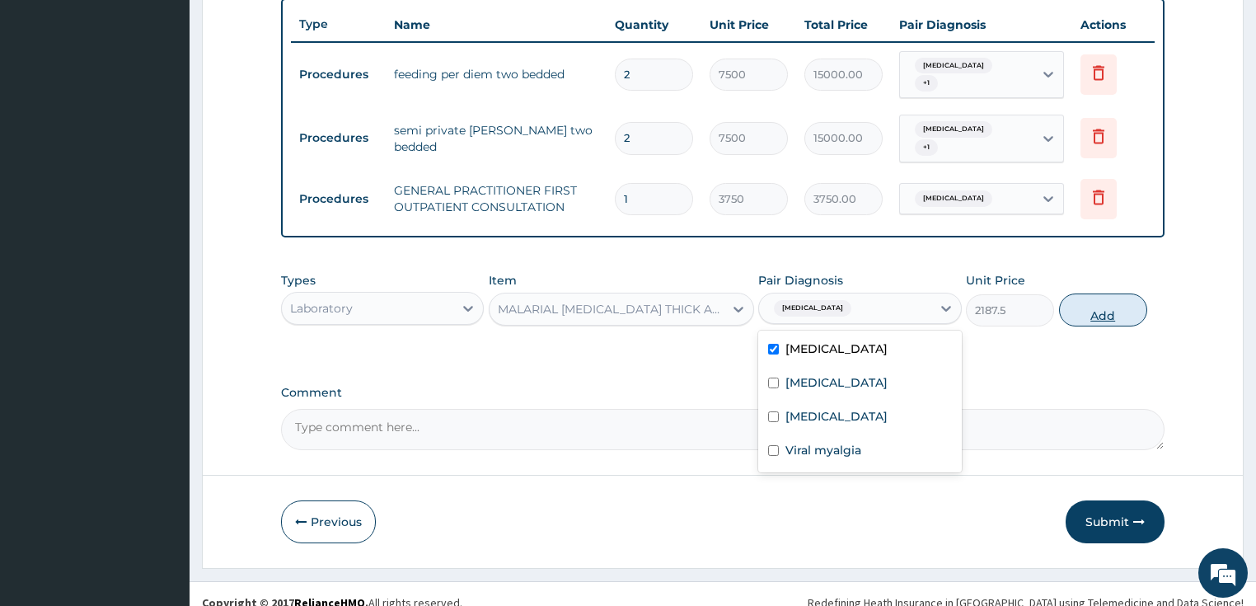
click at [1102, 297] on button "Add" at bounding box center [1103, 309] width 88 height 33
type input "0"
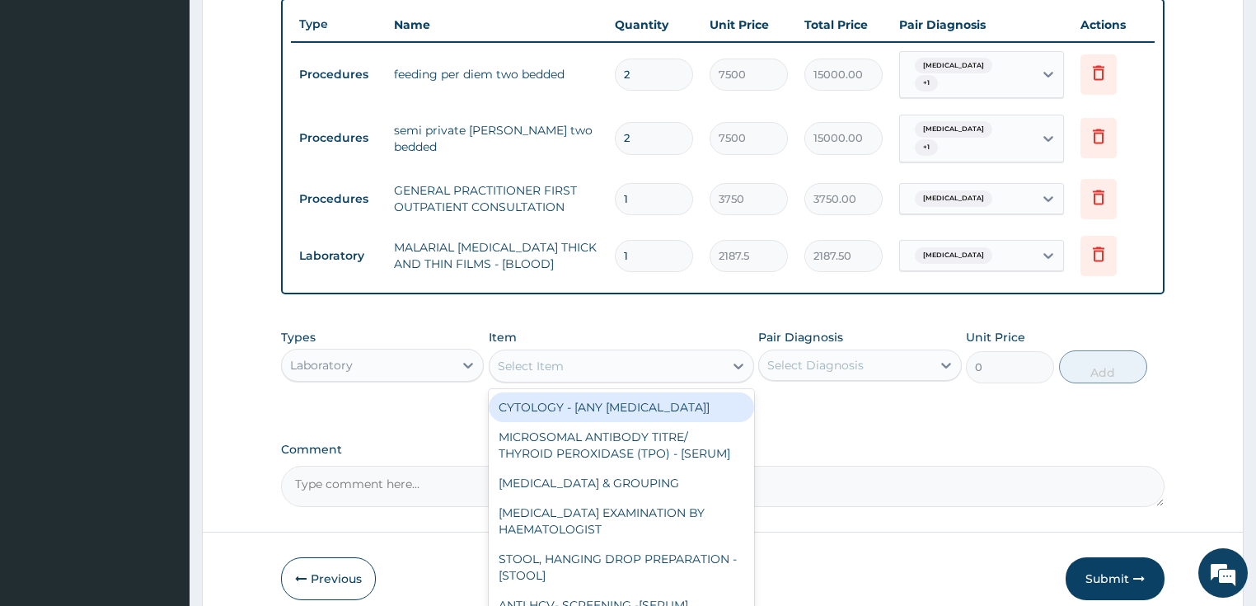
click at [602, 353] on div "Select Item" at bounding box center [606, 366] width 234 height 26
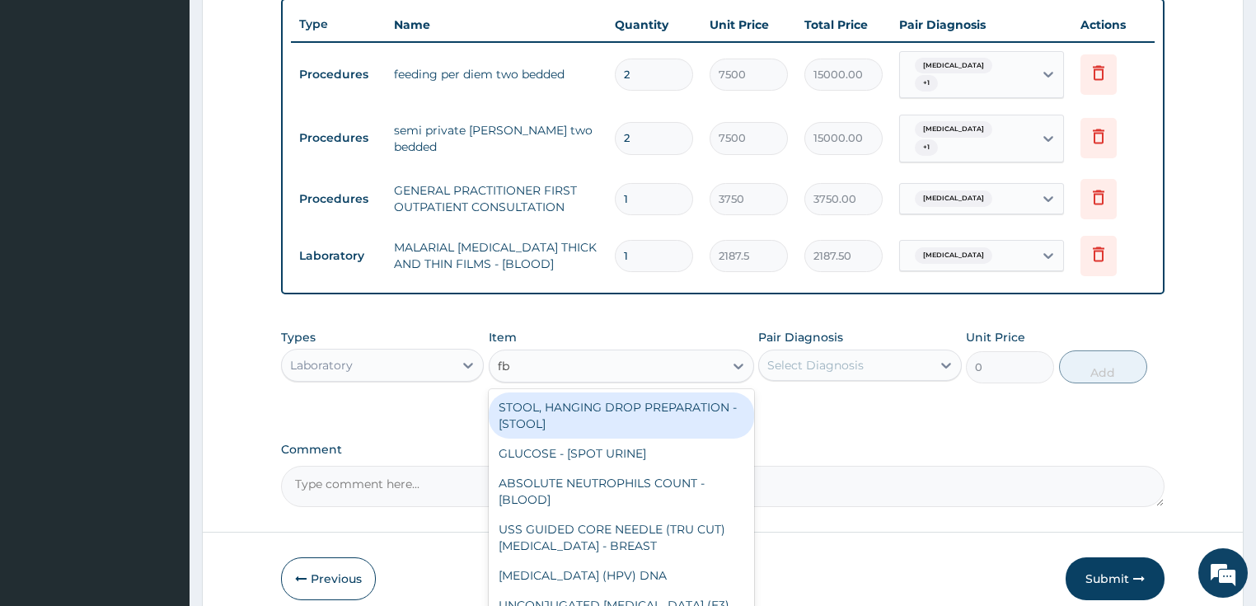
type input "fbc"
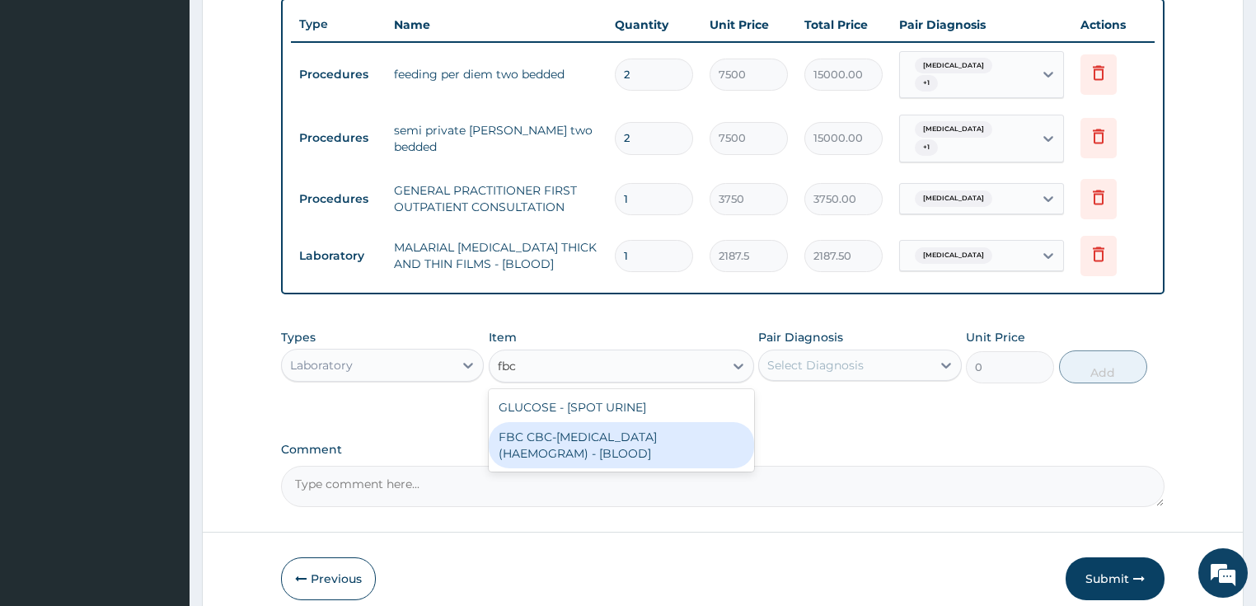
click at [570, 424] on div "FBC CBC-[MEDICAL_DATA] (HAEMOGRAM) - [BLOOD]" at bounding box center [621, 445] width 265 height 46
type input "5000"
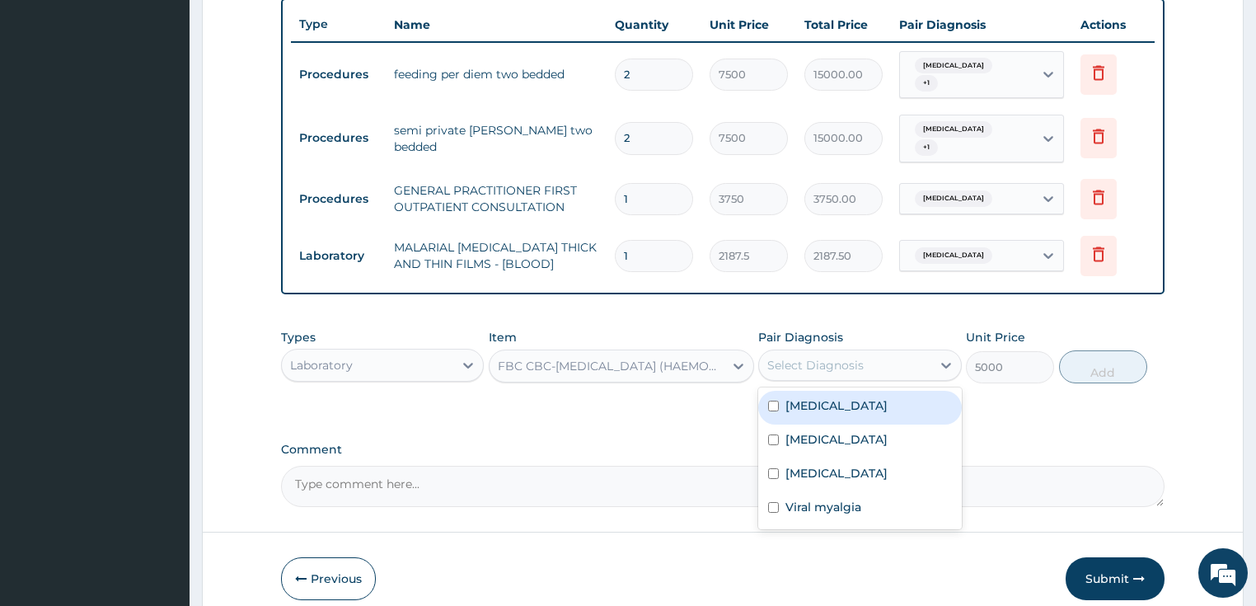
click at [842, 357] on div "Select Diagnosis" at bounding box center [815, 365] width 96 height 16
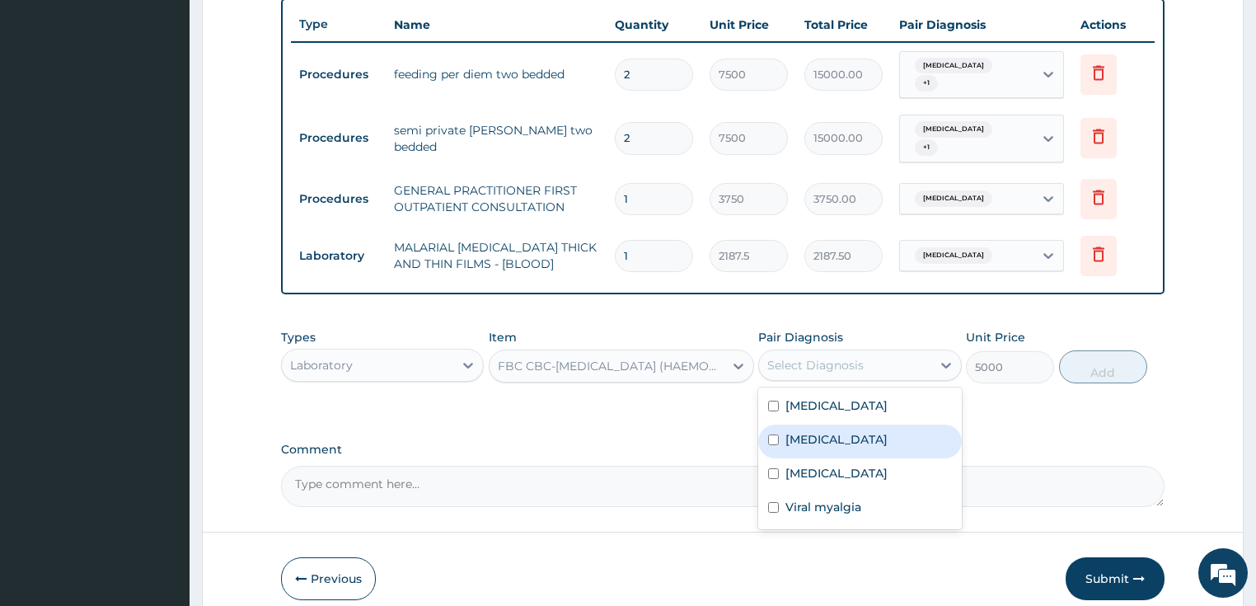
click at [808, 431] on label "[MEDICAL_DATA]" at bounding box center [836, 439] width 102 height 16
checkbox input "true"
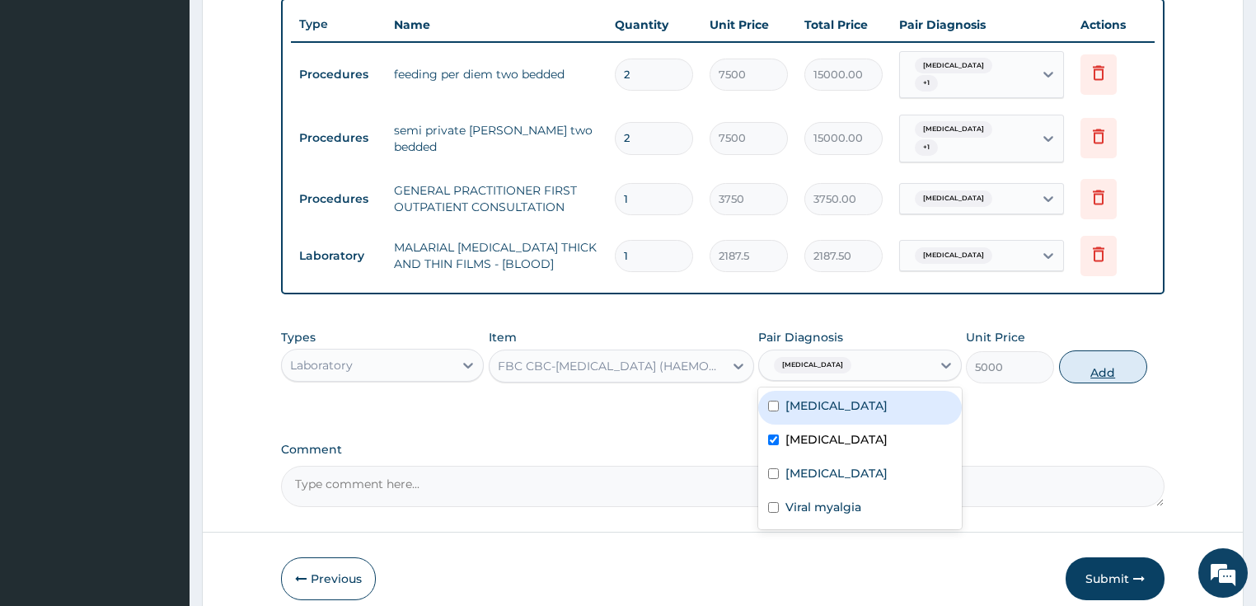
click at [1119, 351] on button "Add" at bounding box center [1103, 366] width 88 height 33
type input "0"
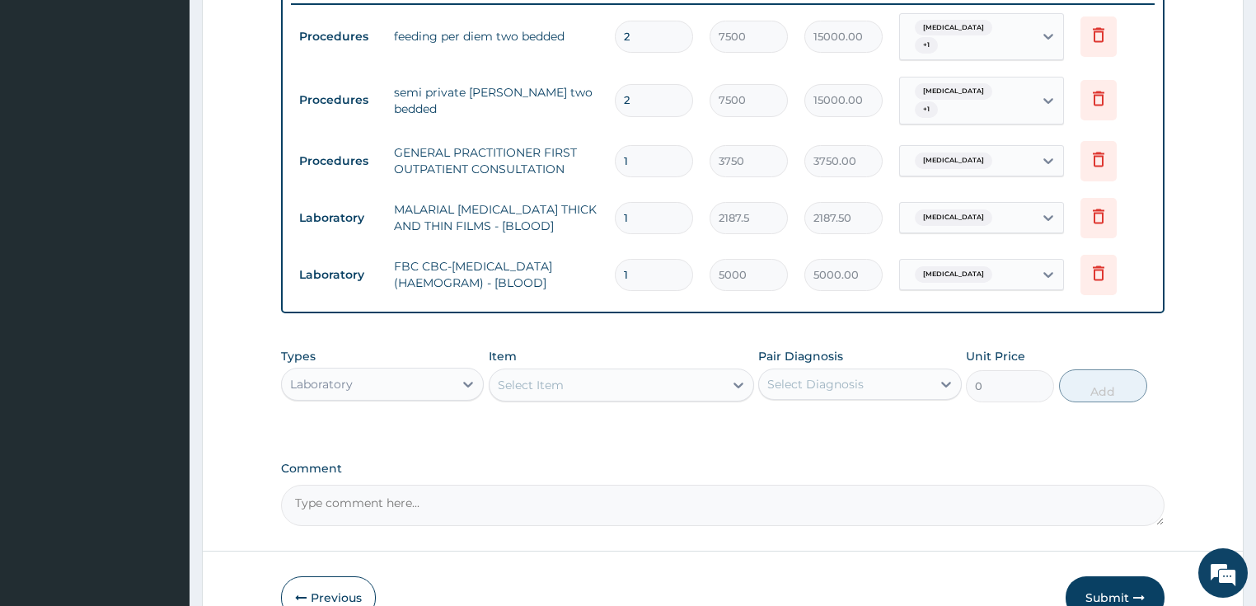
scroll to position [728, 0]
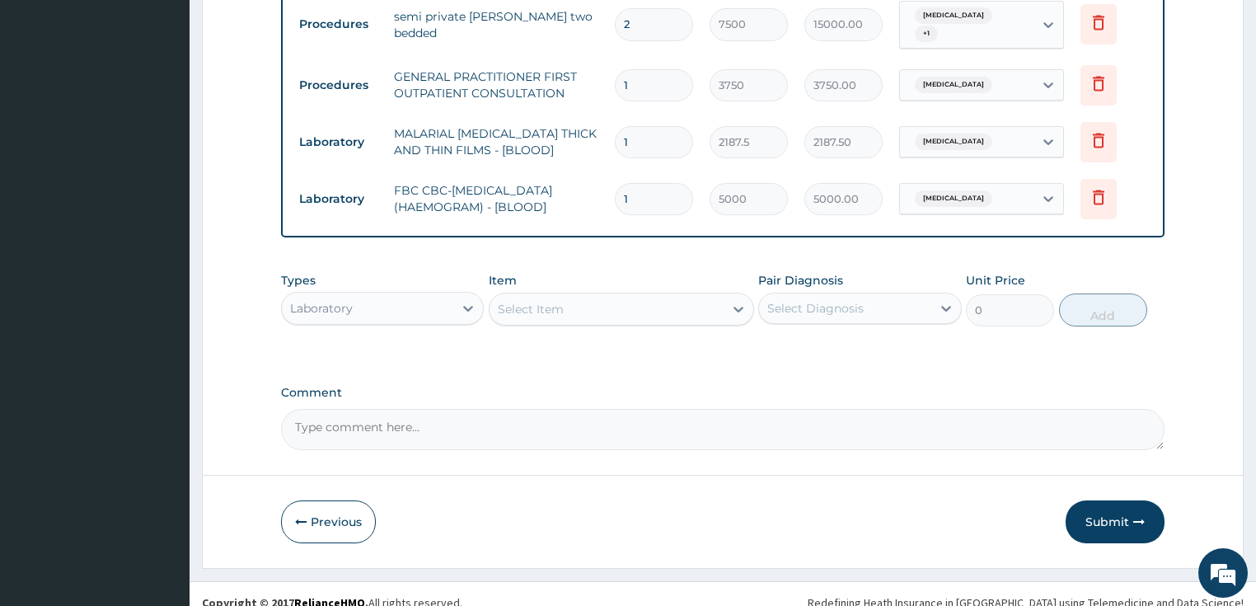
click at [376, 300] on div "Laboratory" at bounding box center [368, 308] width 172 height 26
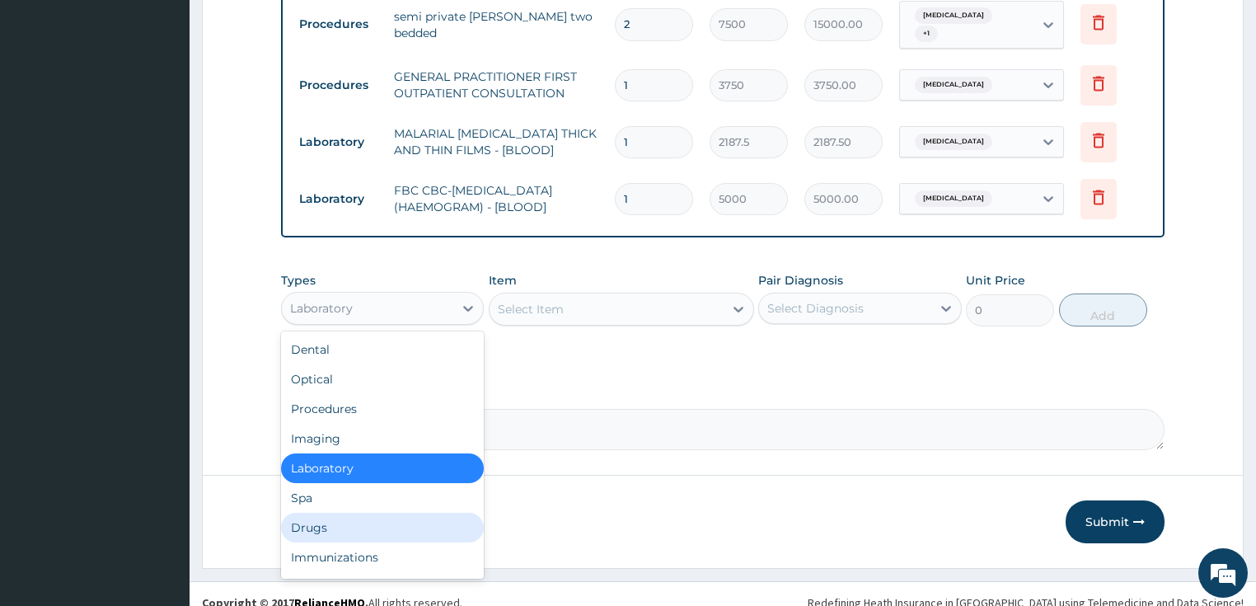
drag, startPoint x: 322, startPoint y: 509, endPoint x: 472, endPoint y: 425, distance: 171.9
click at [327, 513] on div "Drugs" at bounding box center [383, 528] width 204 height 30
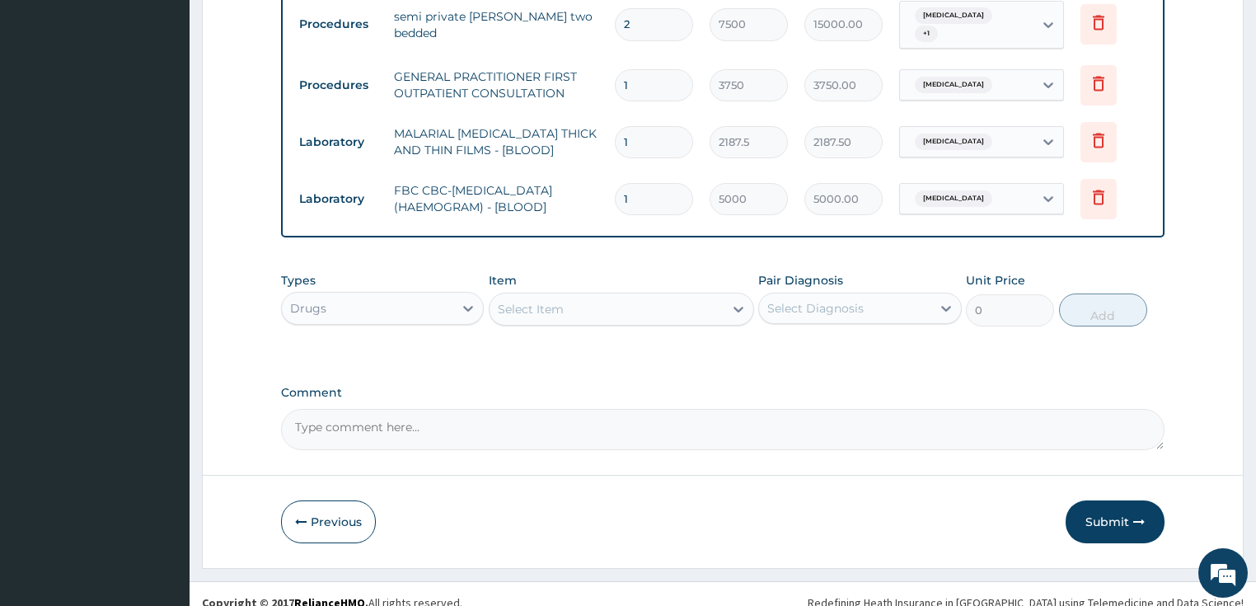
click at [560, 301] on div "Select Item" at bounding box center [531, 309] width 66 height 16
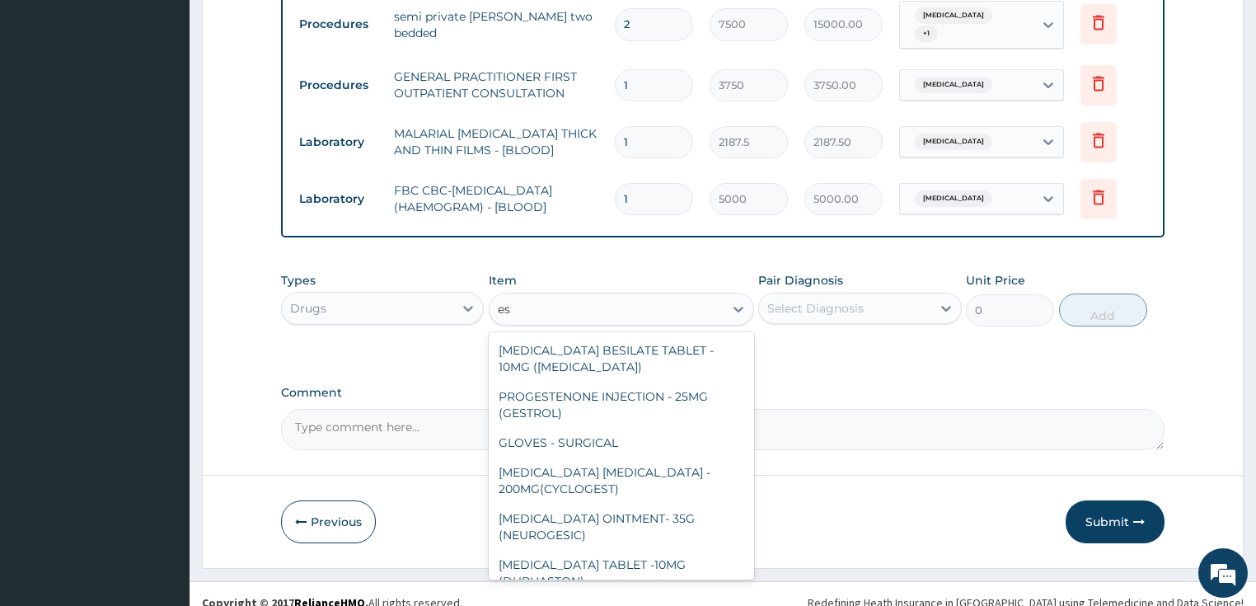
type input "e"
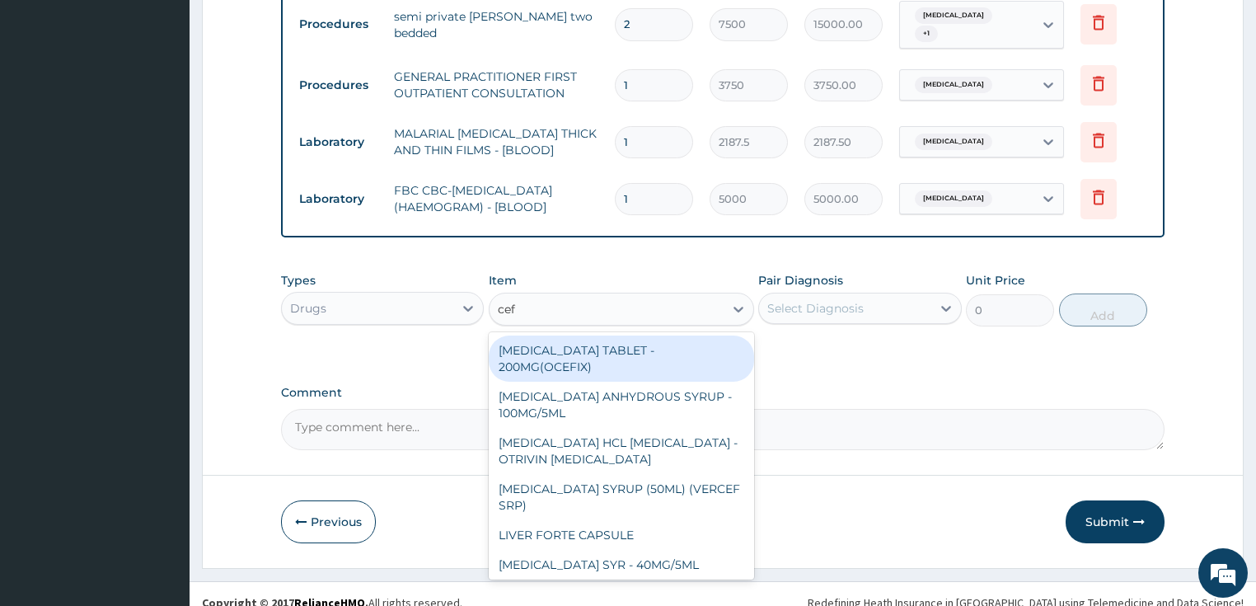
type input "ceft"
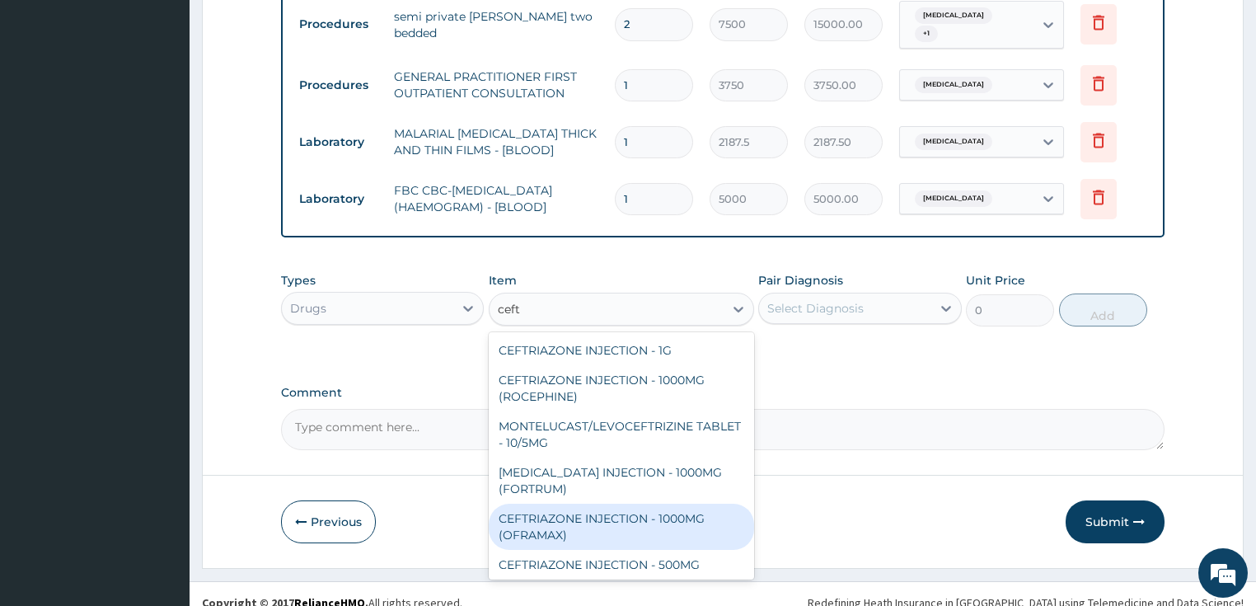
scroll to position [79, 0]
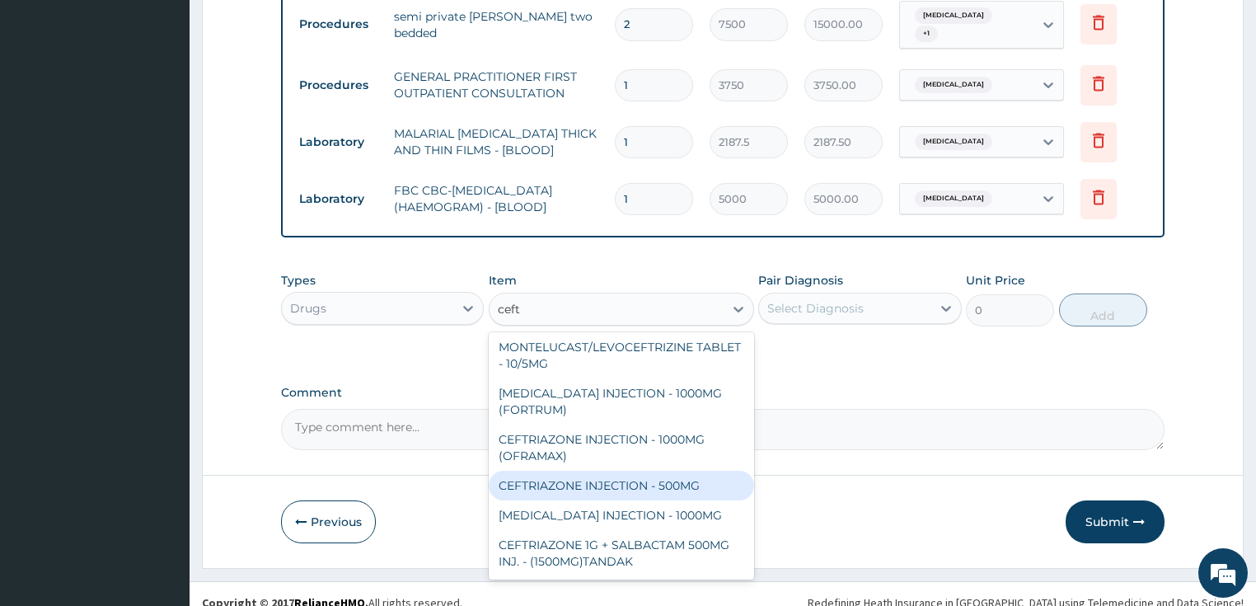
click at [603, 470] on div "CEFTRIAZONE INJECTION - 500MG" at bounding box center [621, 485] width 265 height 30
type input "1232"
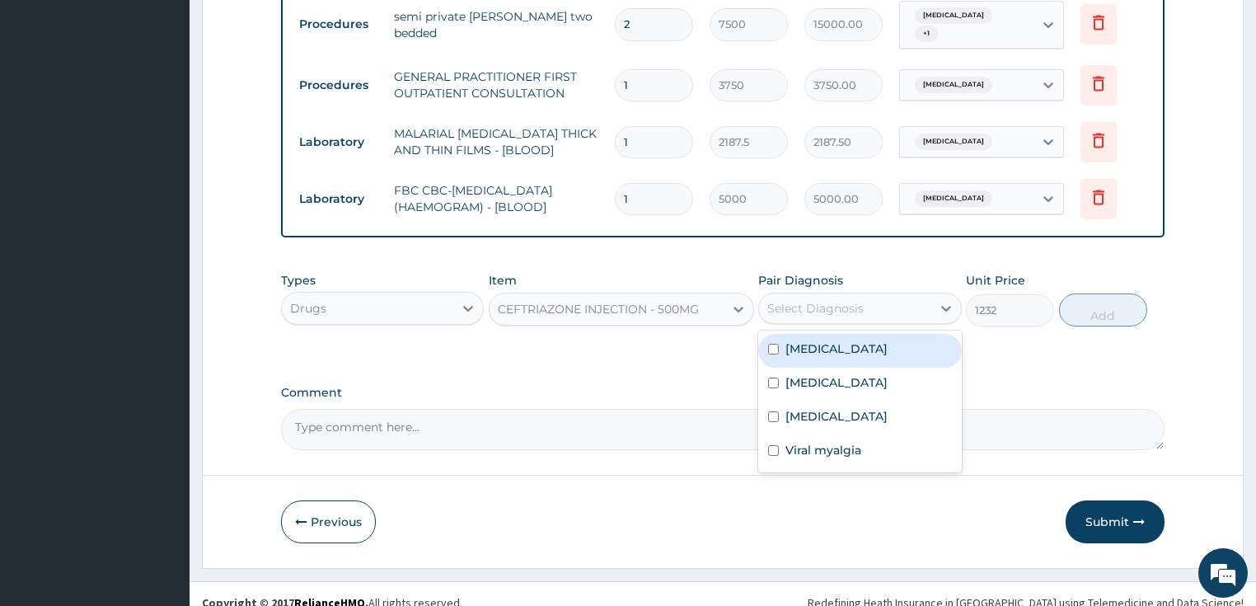
click at [827, 300] on div "Select Diagnosis" at bounding box center [815, 308] width 96 height 16
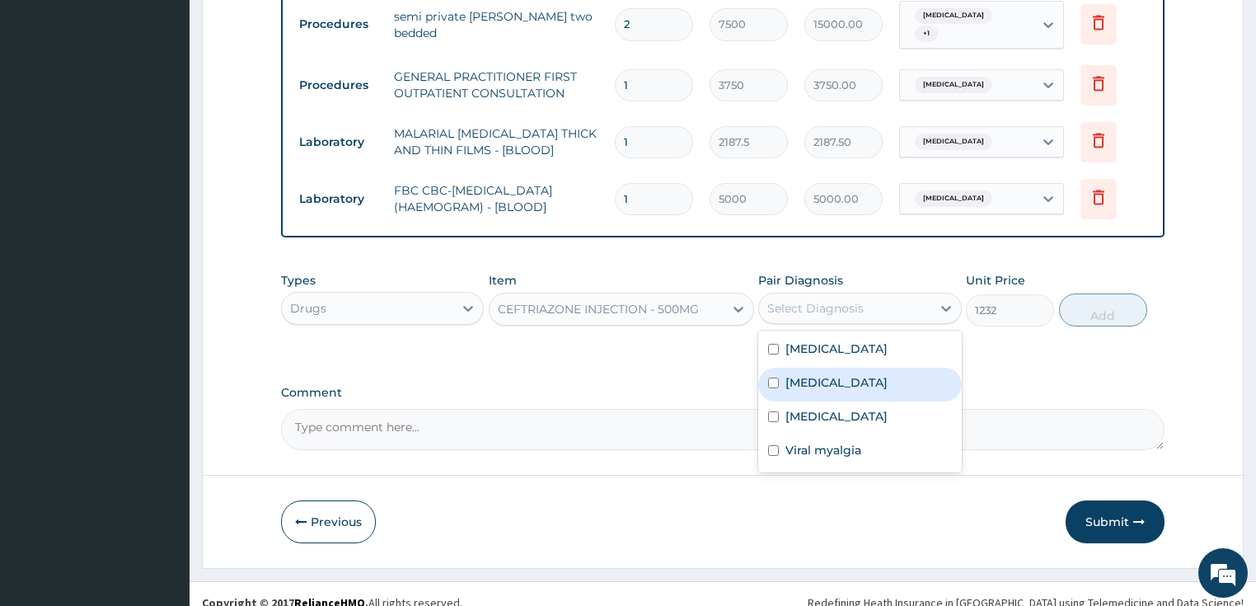
drag, startPoint x: 809, startPoint y: 371, endPoint x: 1042, endPoint y: 303, distance: 242.0
click at [809, 374] on label "[MEDICAL_DATA]" at bounding box center [836, 382] width 102 height 16
checkbox input "true"
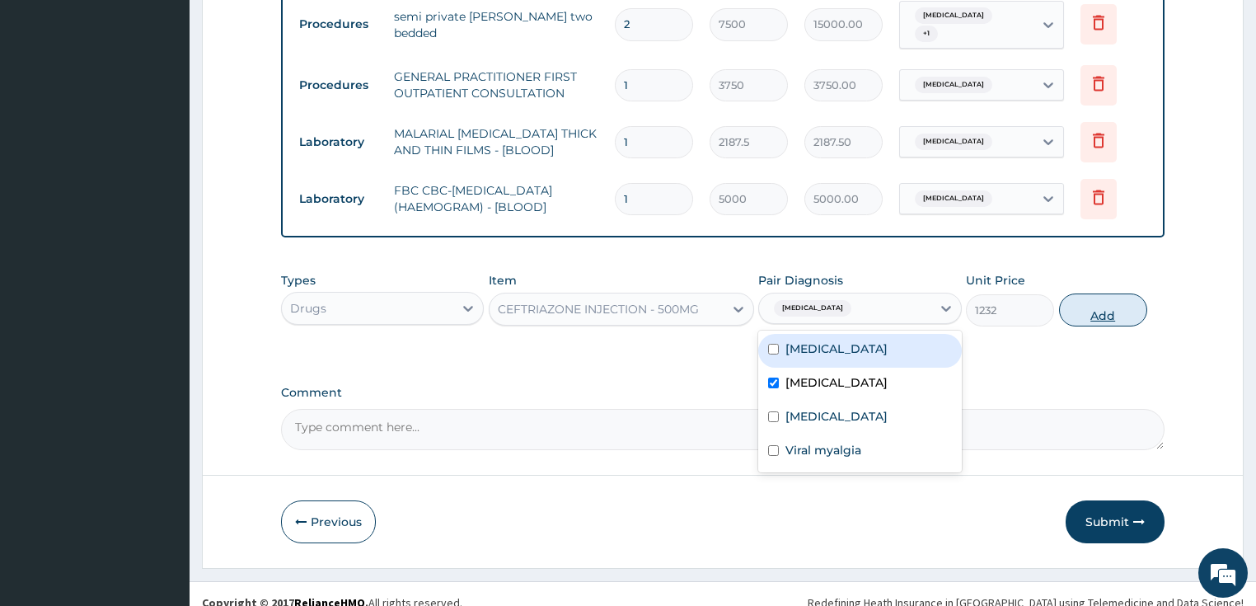
click at [1107, 293] on button "Add" at bounding box center [1103, 309] width 88 height 33
type input "0"
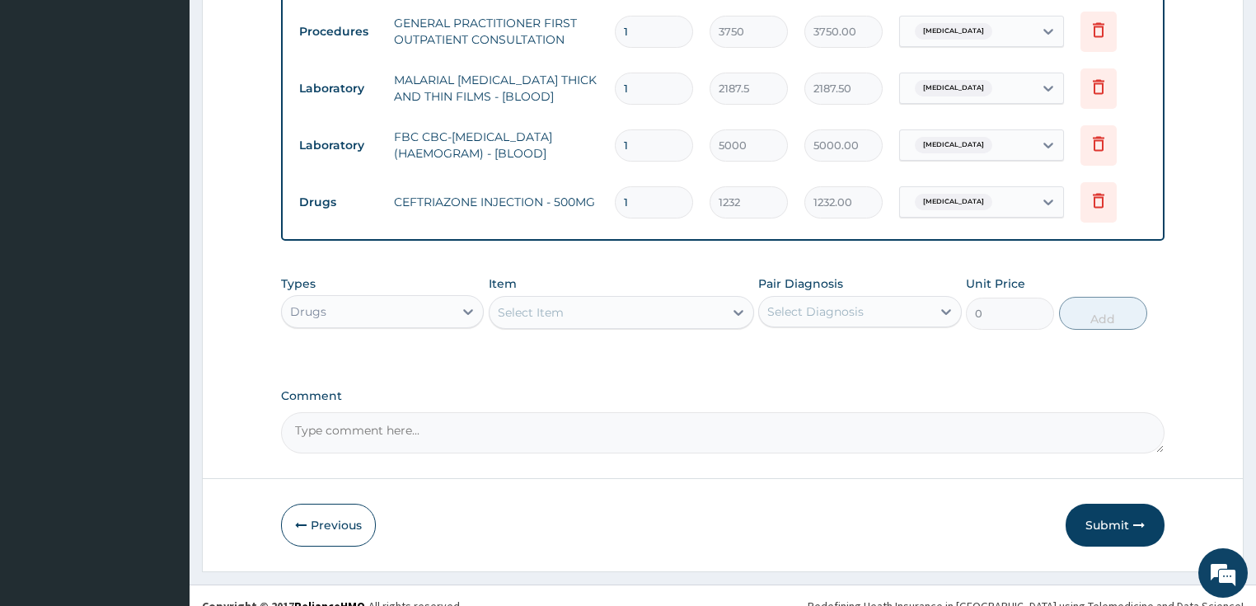
scroll to position [784, 0]
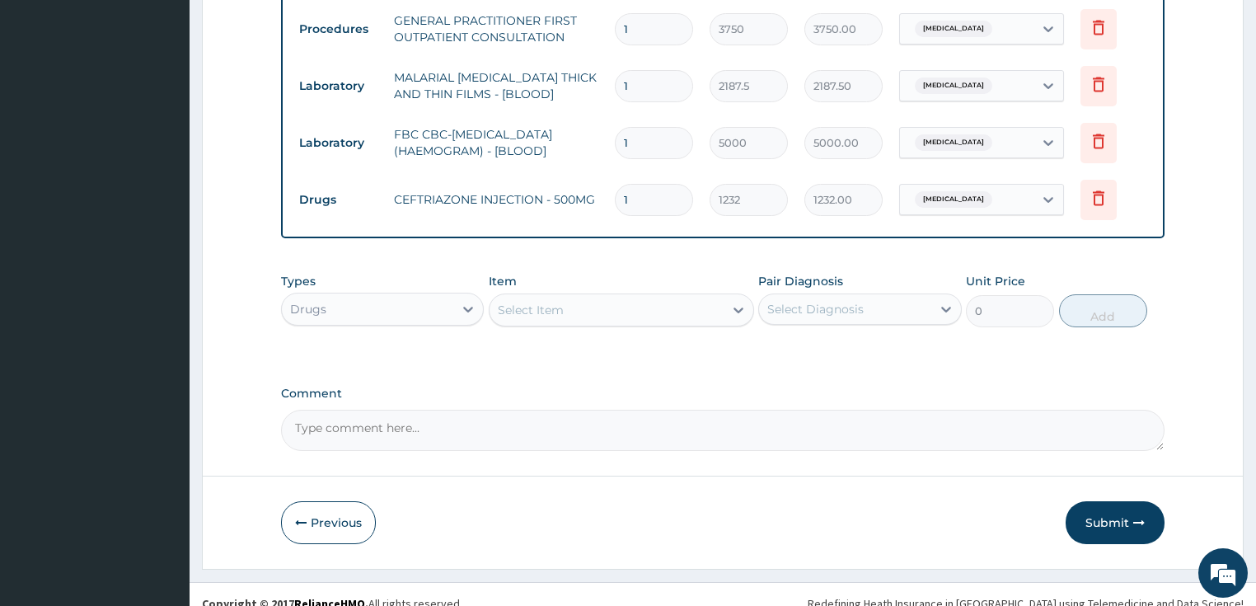
click at [570, 297] on div "Select Item" at bounding box center [606, 310] width 234 height 26
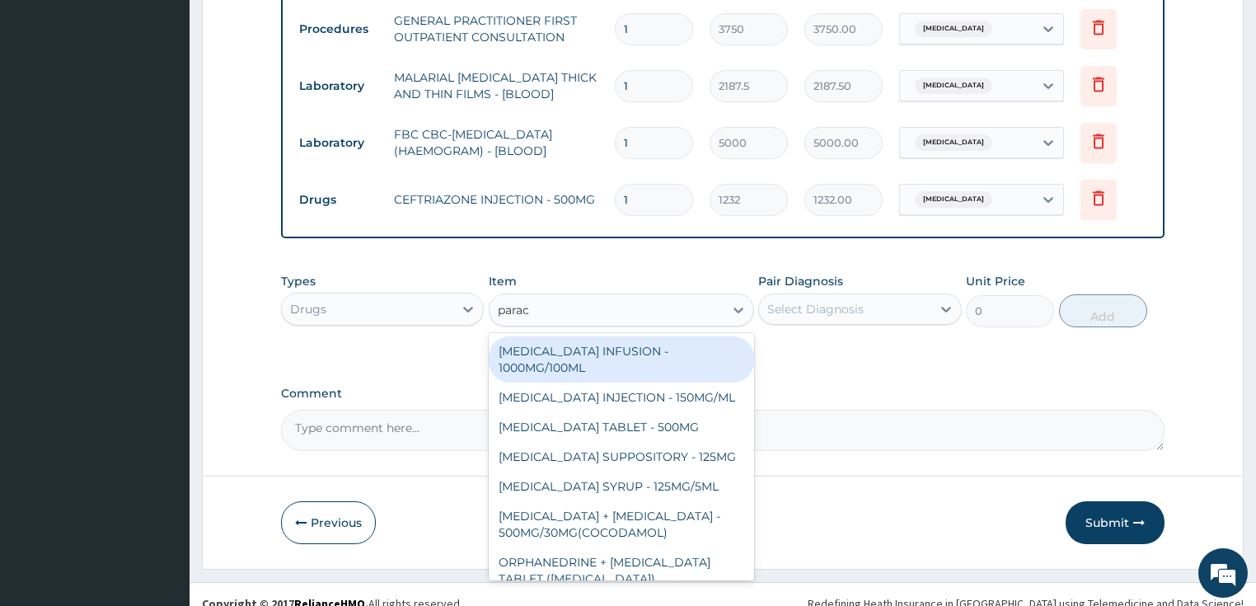
type input "parace"
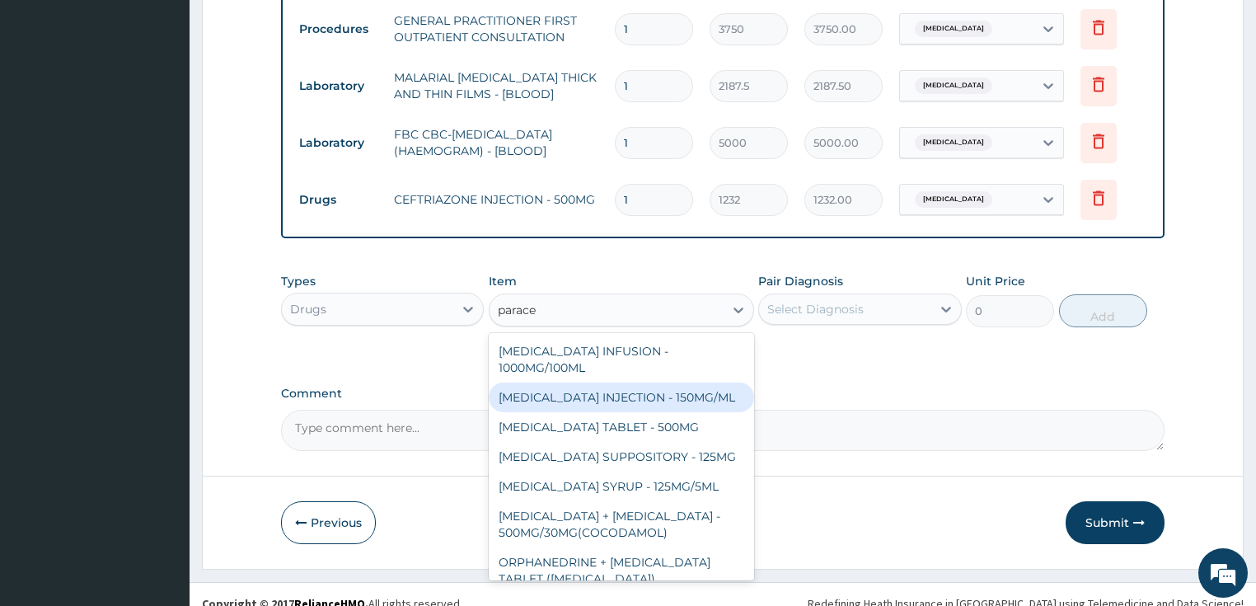
drag, startPoint x: 621, startPoint y: 383, endPoint x: 802, endPoint y: 320, distance: 191.3
click at [622, 382] on div "[MEDICAL_DATA] INJECTION - 150MG/ML" at bounding box center [621, 397] width 265 height 30
type input "560"
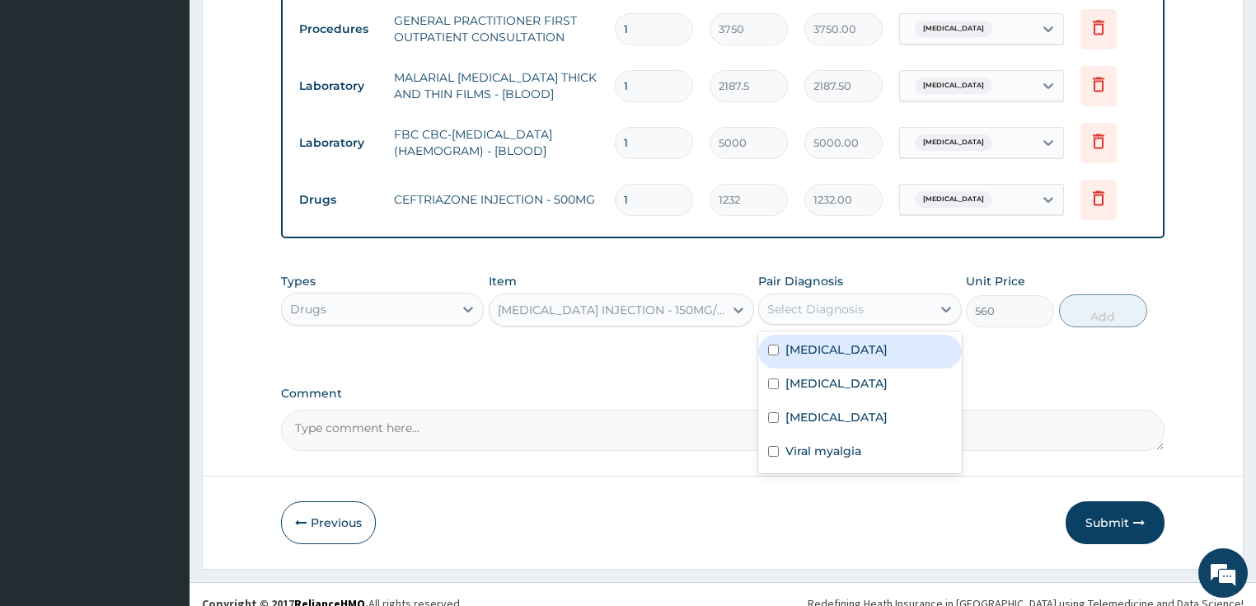
click at [827, 301] on div "Select Diagnosis" at bounding box center [815, 309] width 96 height 16
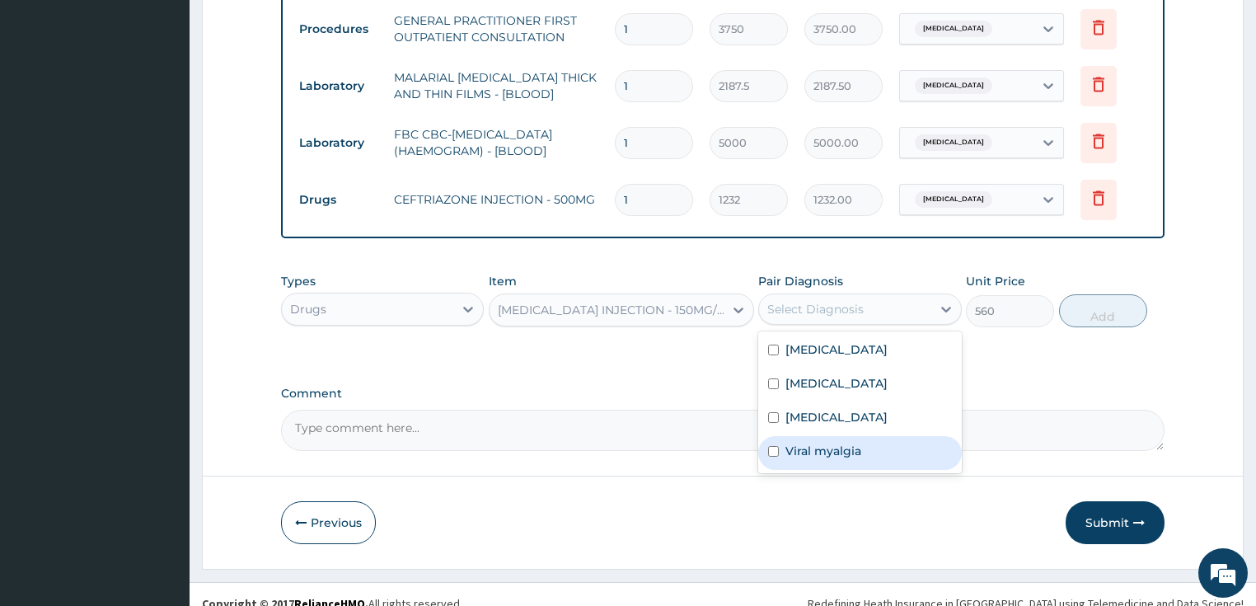
click at [808, 442] on label "Viral myalgia" at bounding box center [823, 450] width 76 height 16
checkbox input "true"
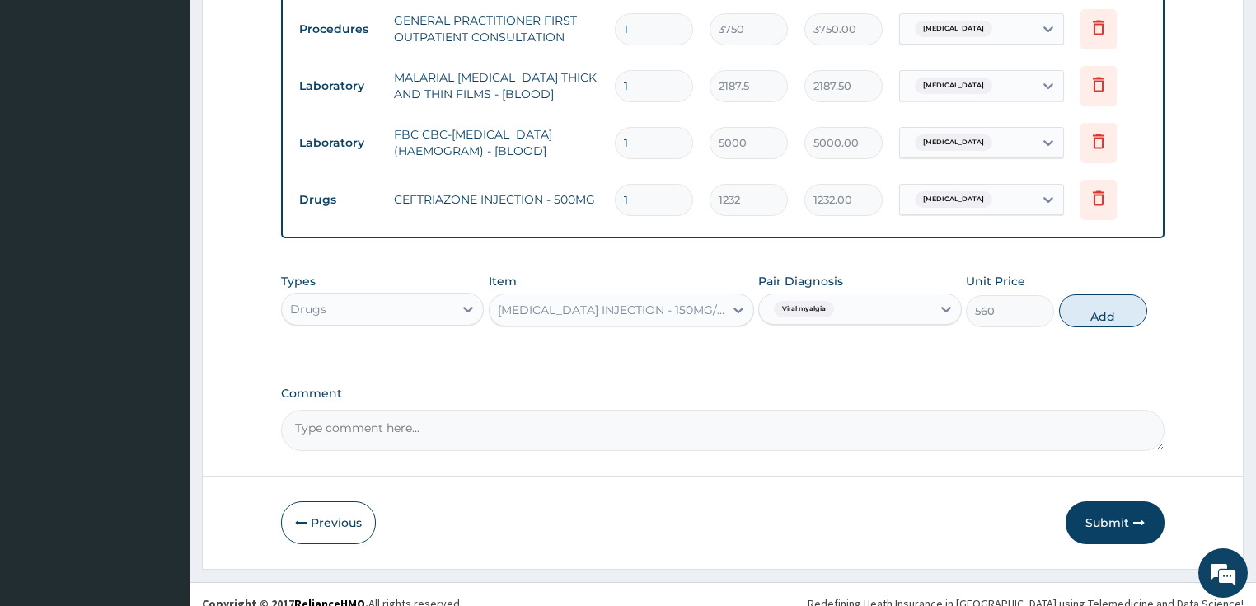
click at [1081, 294] on button "Add" at bounding box center [1103, 310] width 88 height 33
type input "0"
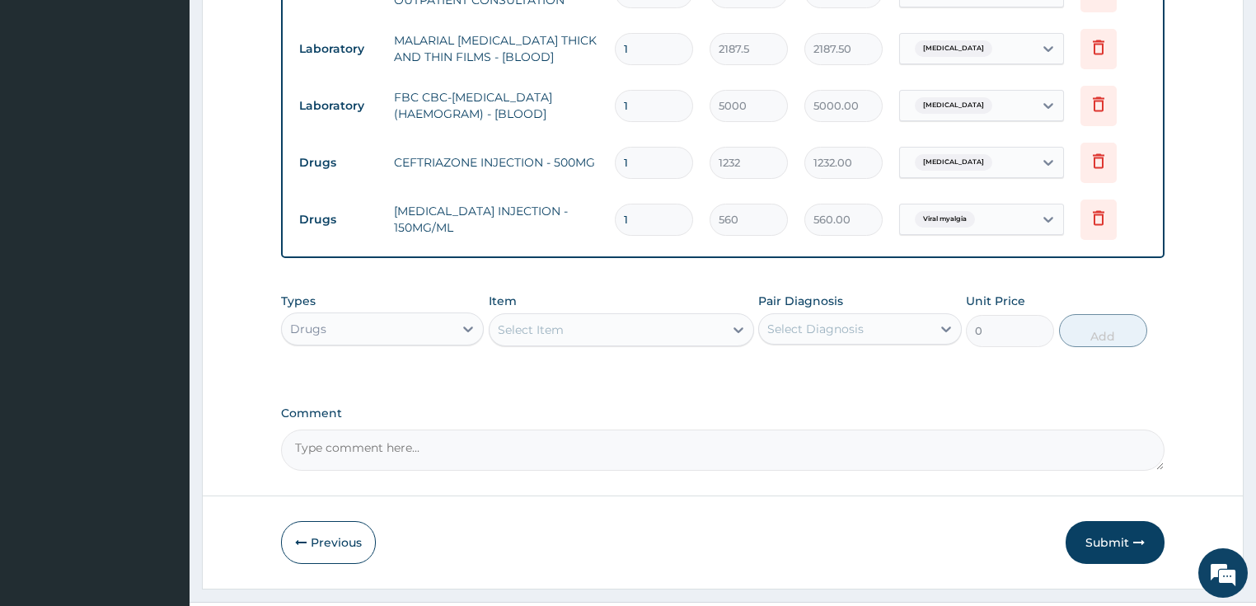
scroll to position [841, 0]
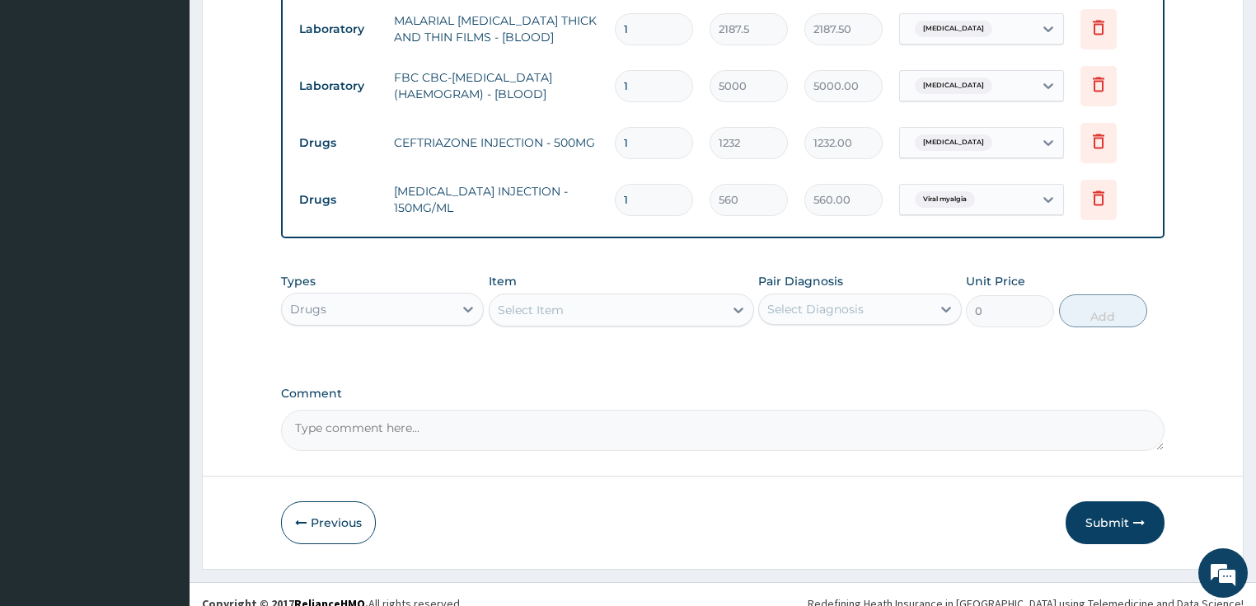
click at [537, 302] on div "Select Item" at bounding box center [531, 310] width 66 height 16
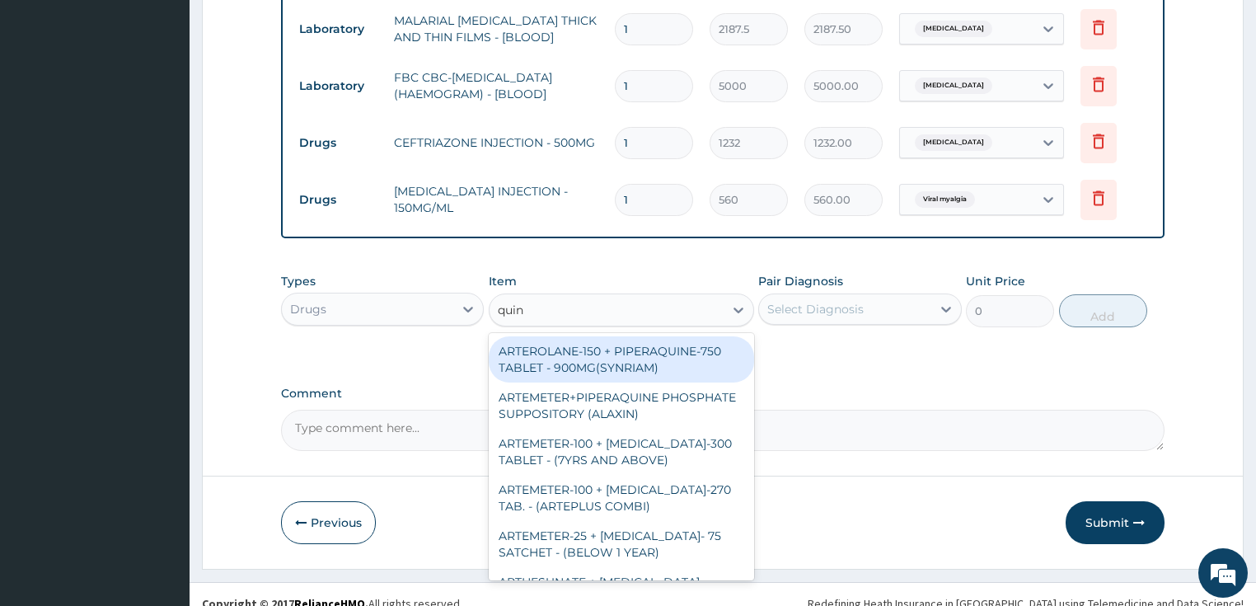
type input "quini"
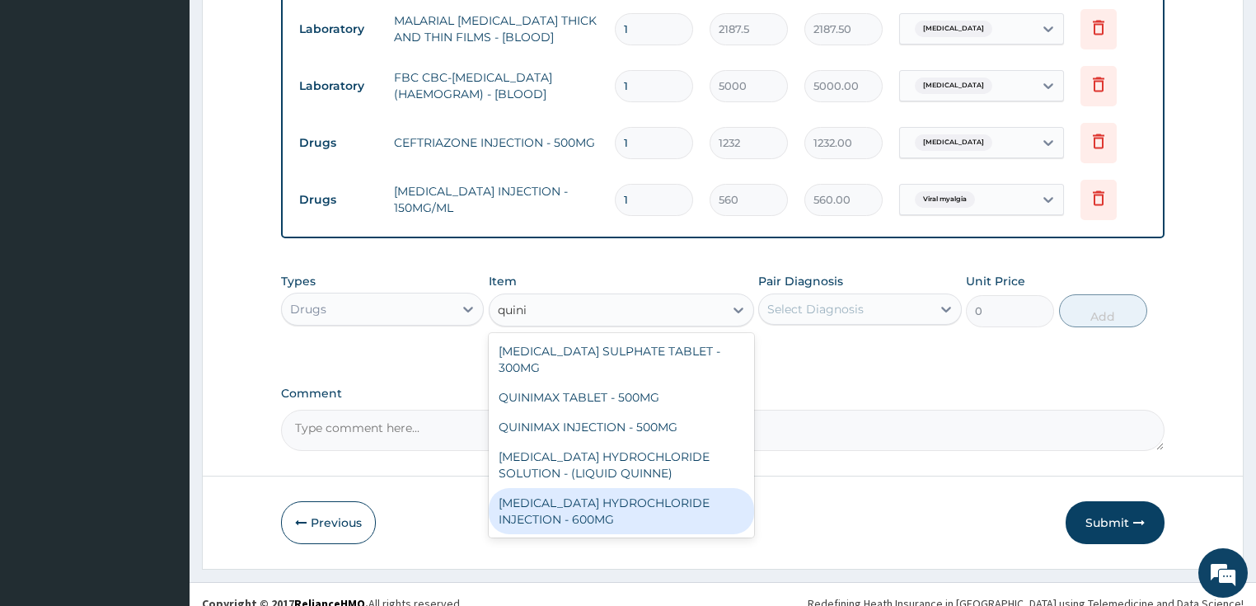
drag, startPoint x: 548, startPoint y: 469, endPoint x: 856, endPoint y: 405, distance: 314.6
click at [549, 488] on div "[MEDICAL_DATA] HYDROCHLORIDE INJECTION - 600MG" at bounding box center [621, 511] width 265 height 46
type input "218.39999999999998"
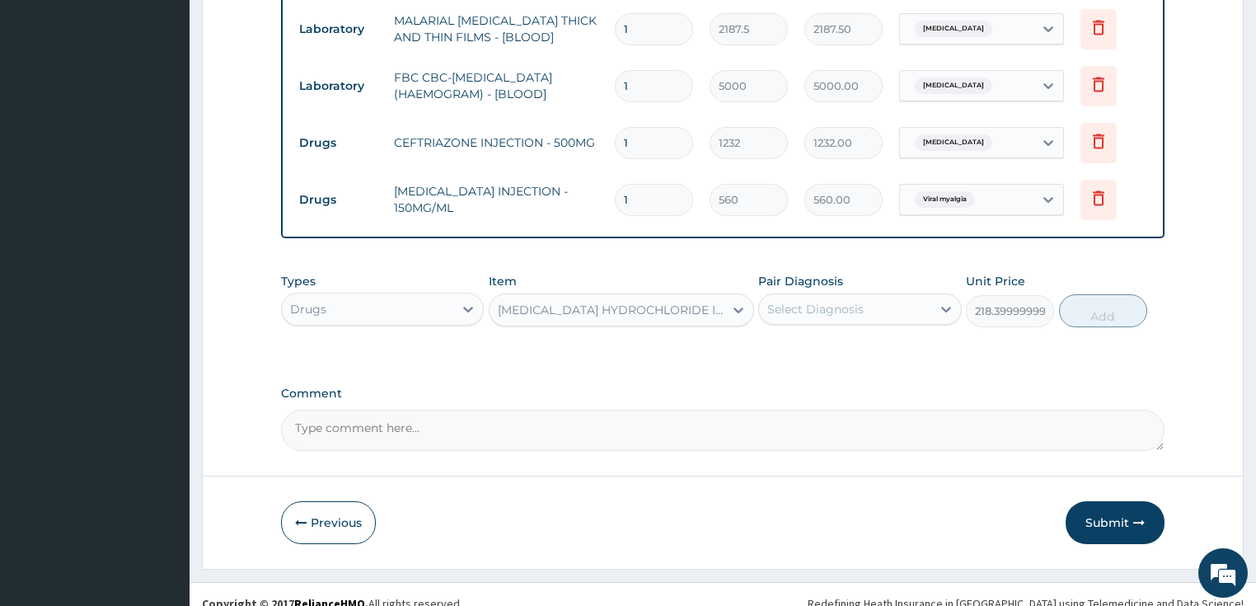
click at [877, 299] on div "Select Diagnosis" at bounding box center [845, 309] width 172 height 26
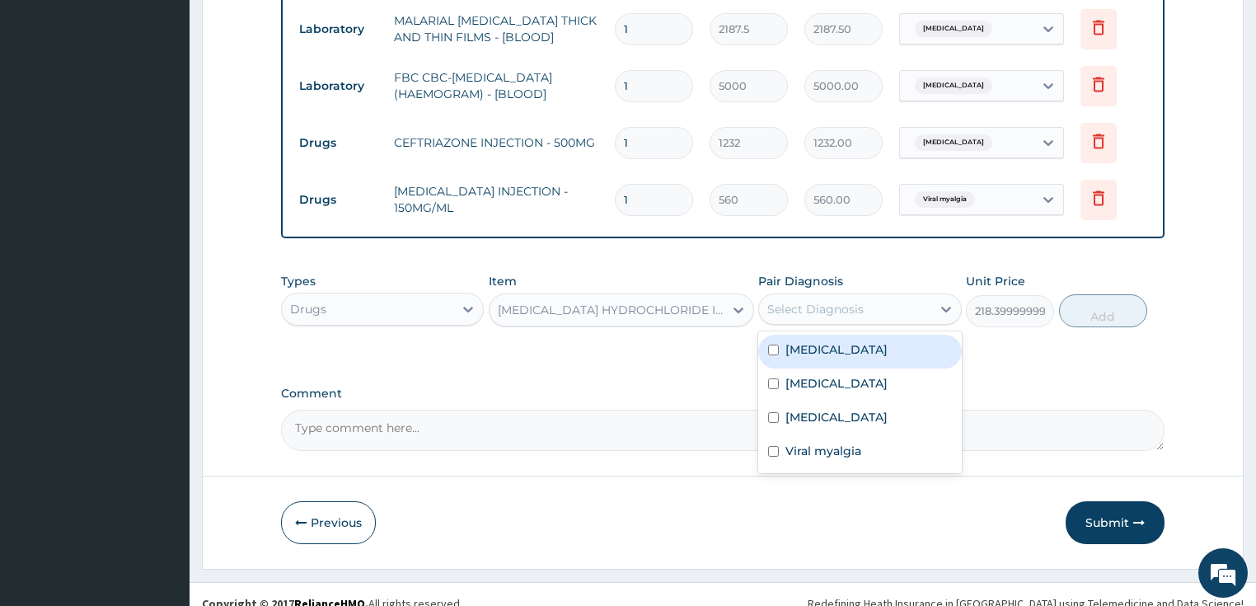
drag, startPoint x: 858, startPoint y: 326, endPoint x: 873, endPoint y: 326, distance: 15.7
click at [859, 335] on div "[MEDICAL_DATA]" at bounding box center [860, 352] width 204 height 34
checkbox input "true"
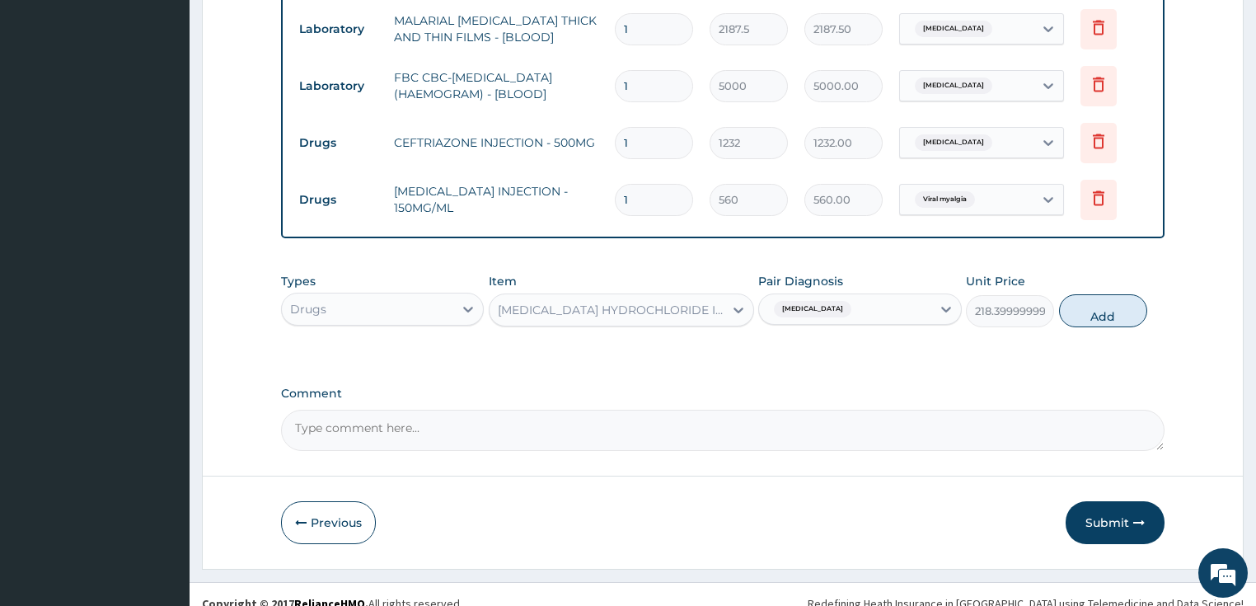
drag, startPoint x: 1094, startPoint y: 291, endPoint x: 1043, endPoint y: 304, distance: 52.8
click at [1094, 294] on button "Add" at bounding box center [1103, 310] width 88 height 33
type input "0"
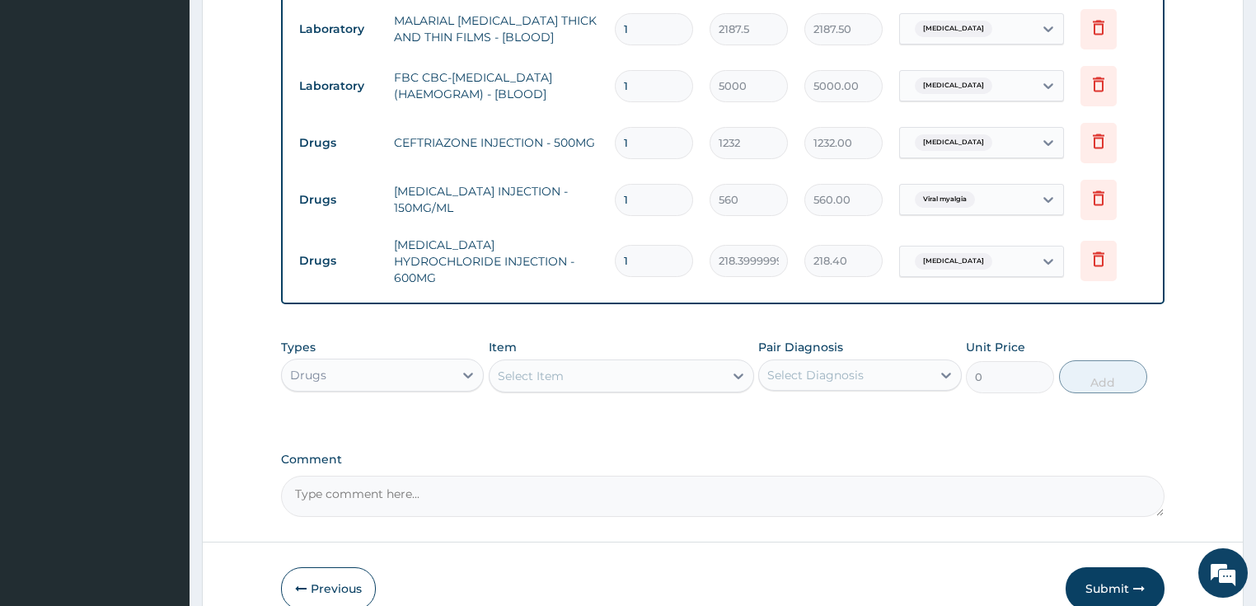
scroll to position [898, 0]
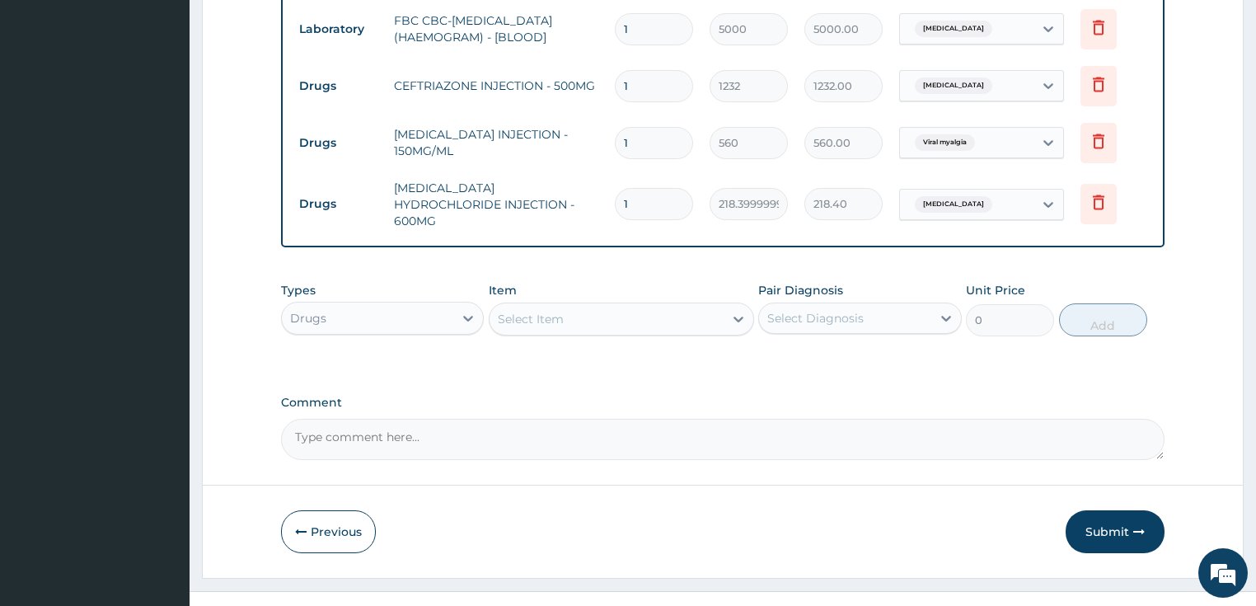
click at [606, 306] on div "Select Item" at bounding box center [606, 319] width 234 height 26
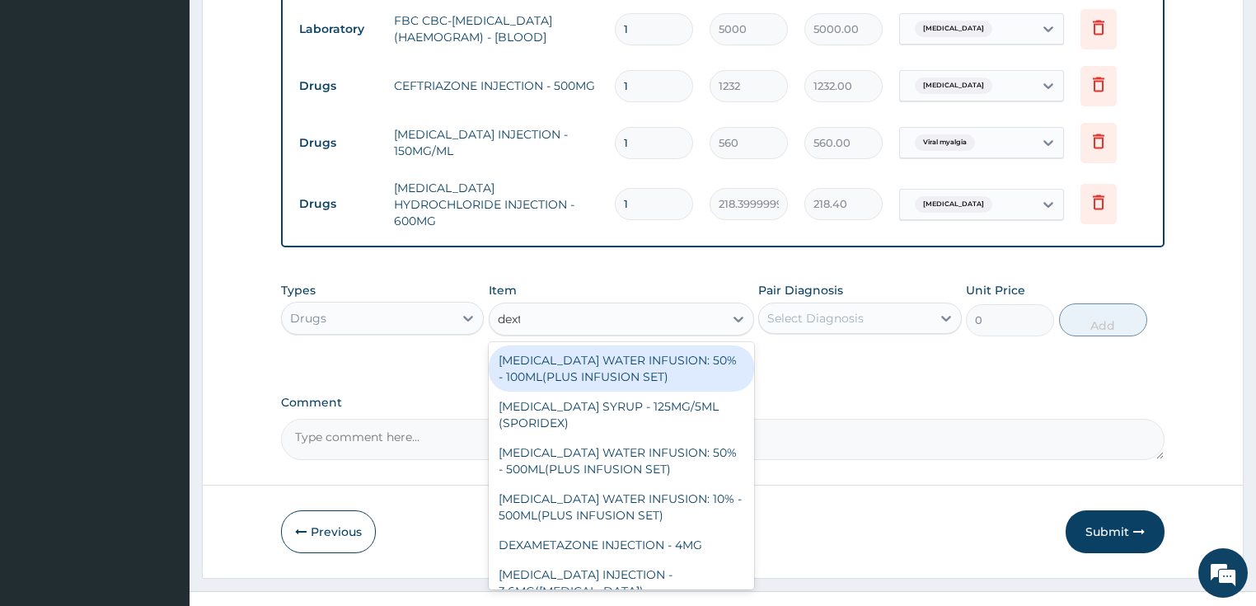
type input "dextr"
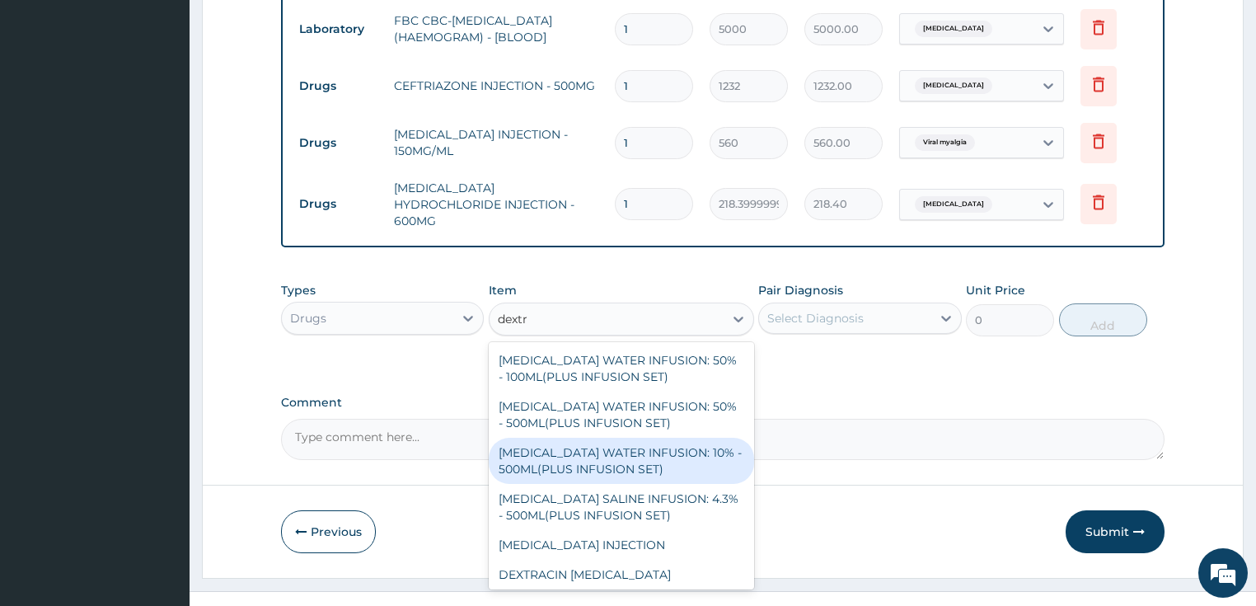
click at [586, 438] on div "[MEDICAL_DATA] WATER INFUSION: 10% - 500ML(PLUS INFUSION SET)" at bounding box center [621, 461] width 265 height 46
type input "1092"
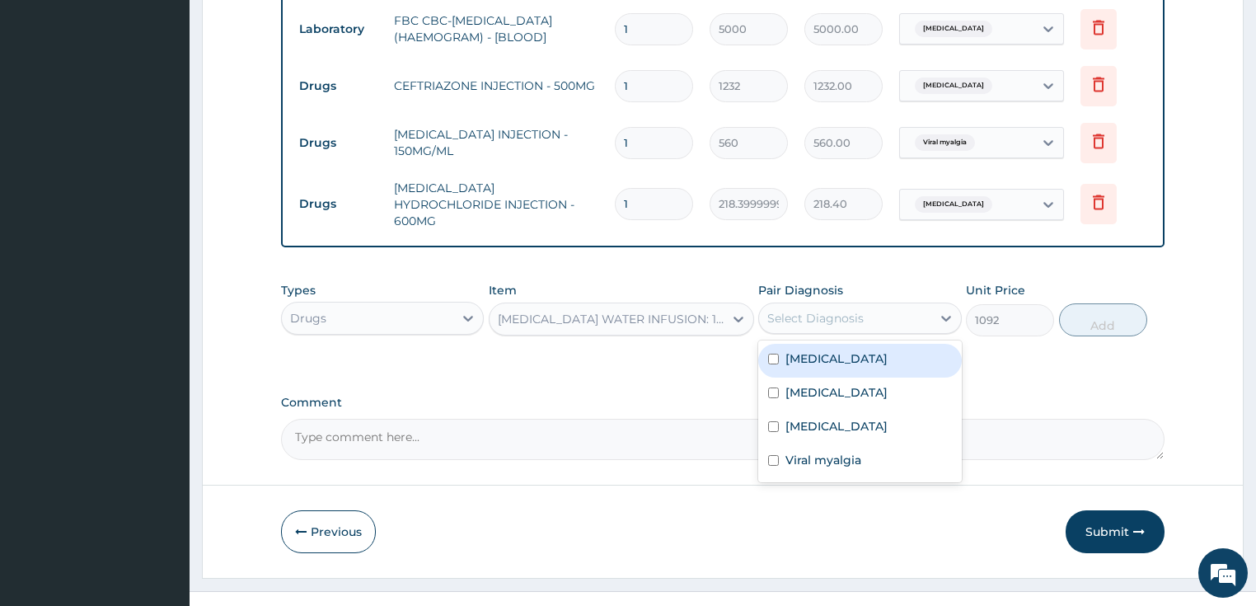
click at [829, 305] on div "Select Diagnosis" at bounding box center [845, 318] width 172 height 26
drag, startPoint x: 847, startPoint y: 344, endPoint x: 972, endPoint y: 312, distance: 129.1
click at [847, 344] on div "[MEDICAL_DATA]" at bounding box center [860, 361] width 204 height 34
checkbox input "true"
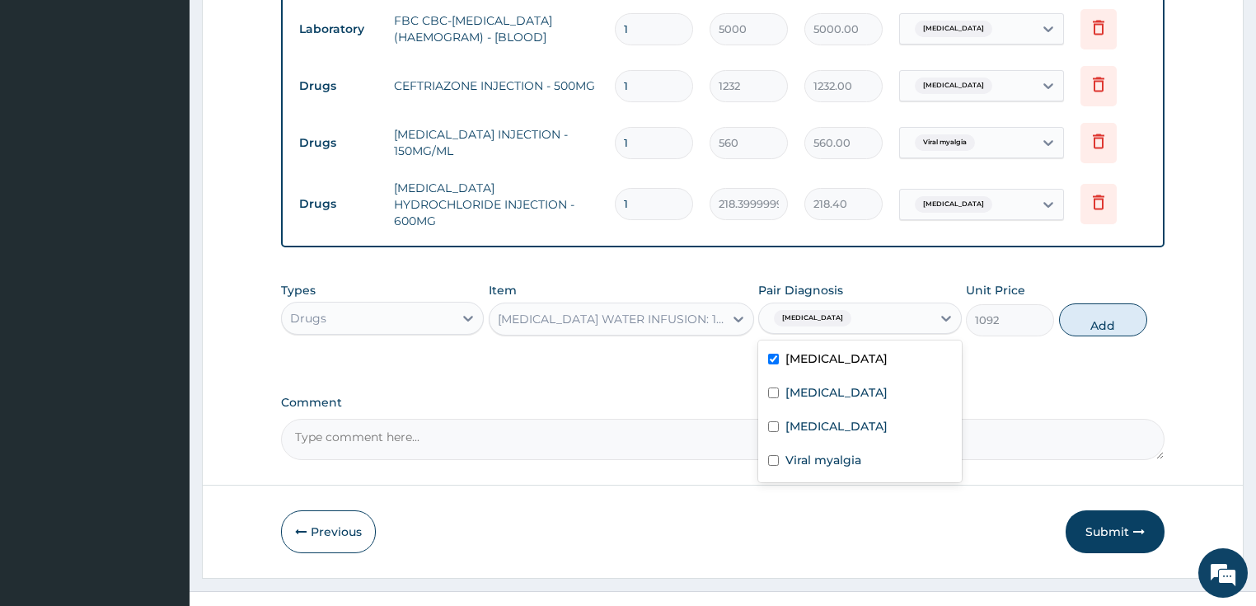
click at [1075, 303] on button "Add" at bounding box center [1103, 319] width 88 height 33
type input "0"
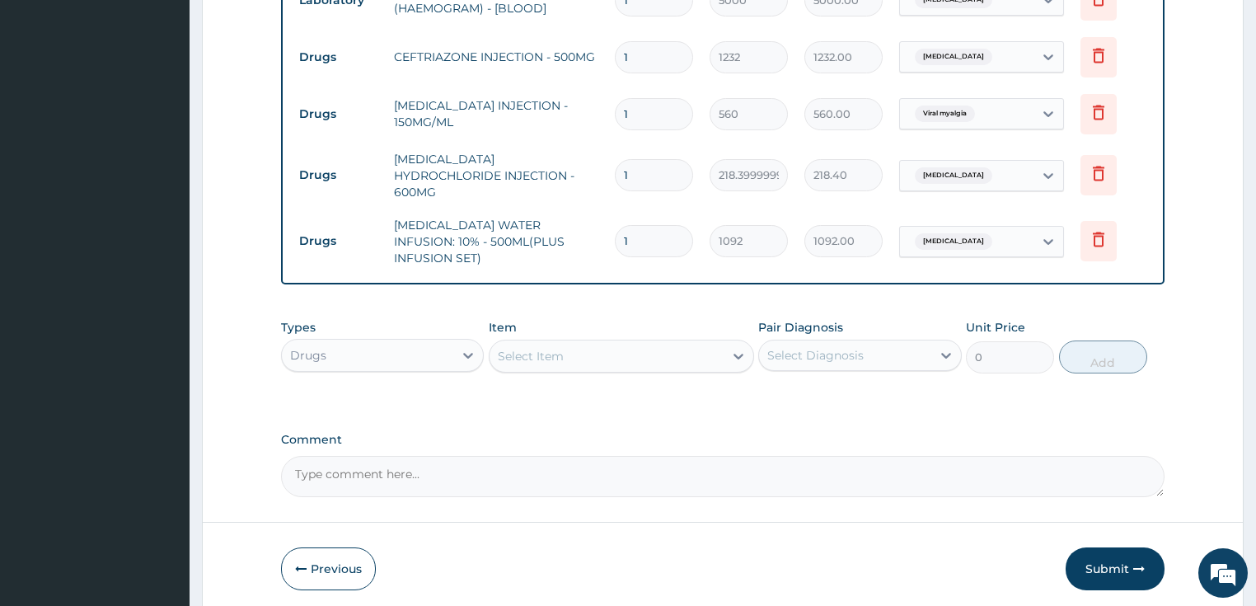
scroll to position [955, 0]
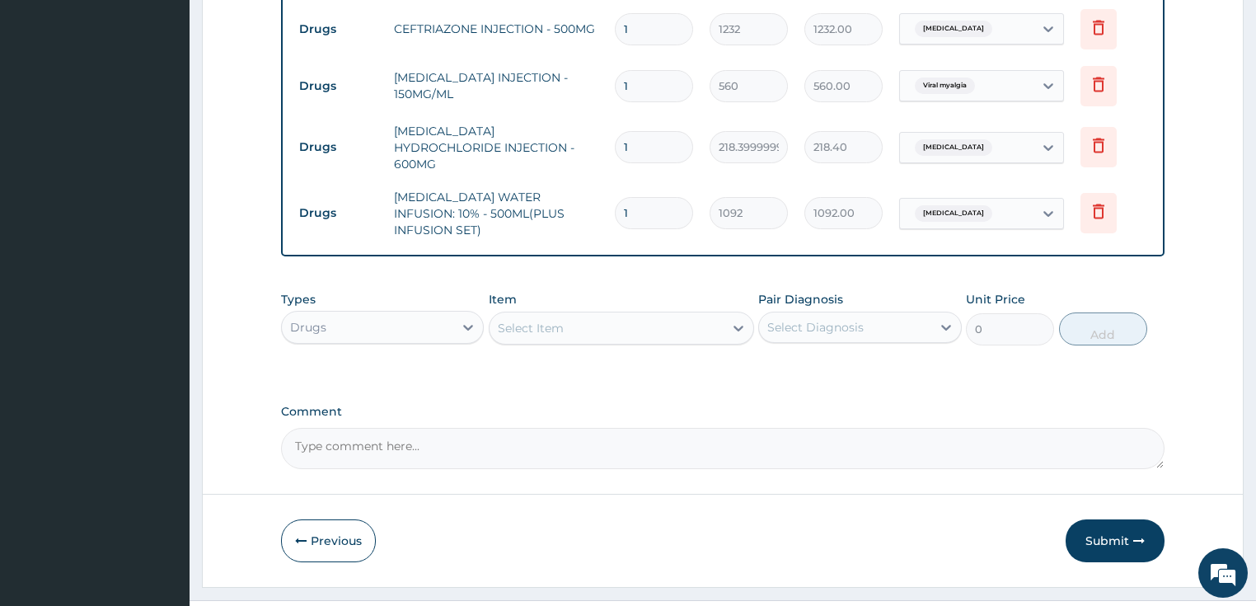
click at [578, 315] on div "Select Item" at bounding box center [606, 328] width 234 height 26
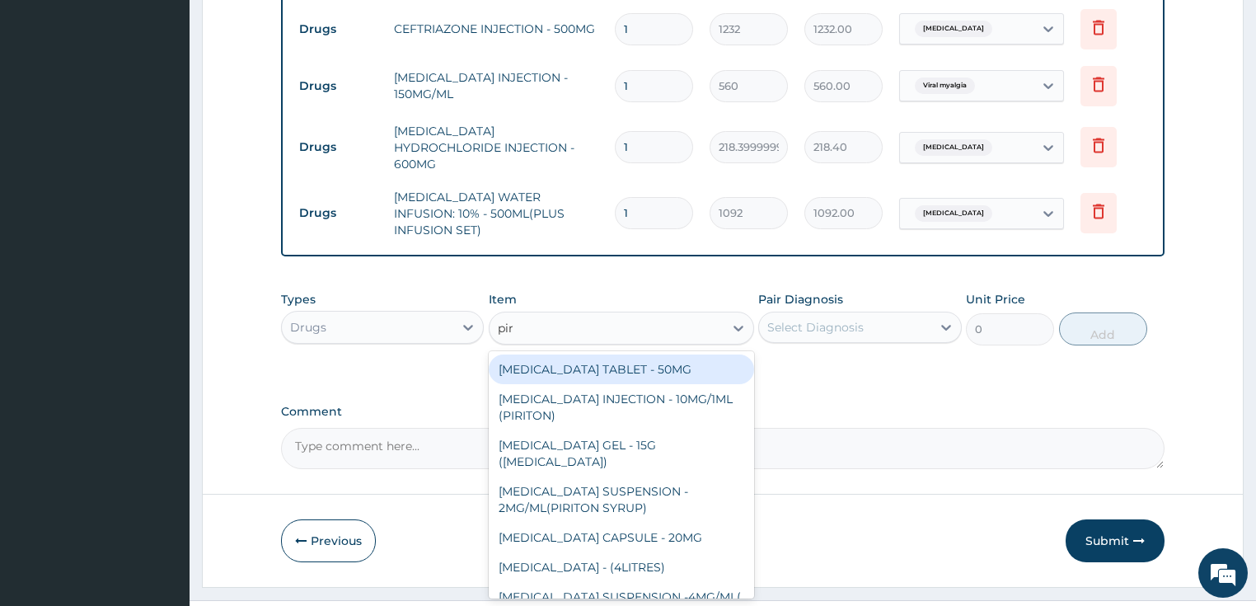
type input "piri"
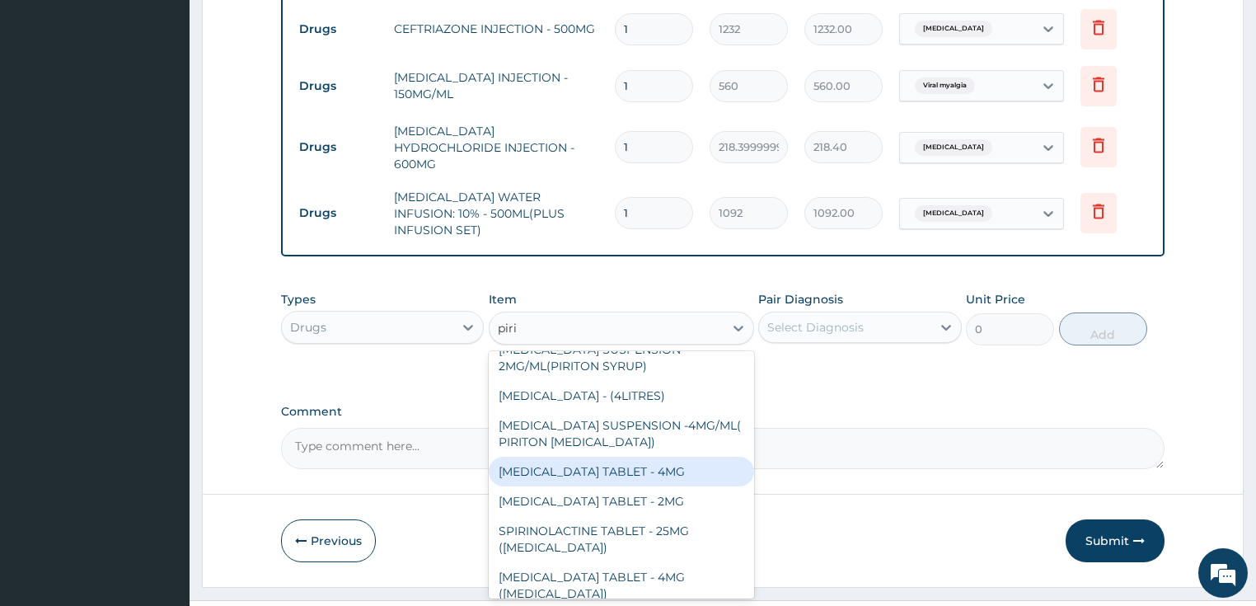
scroll to position [0, 0]
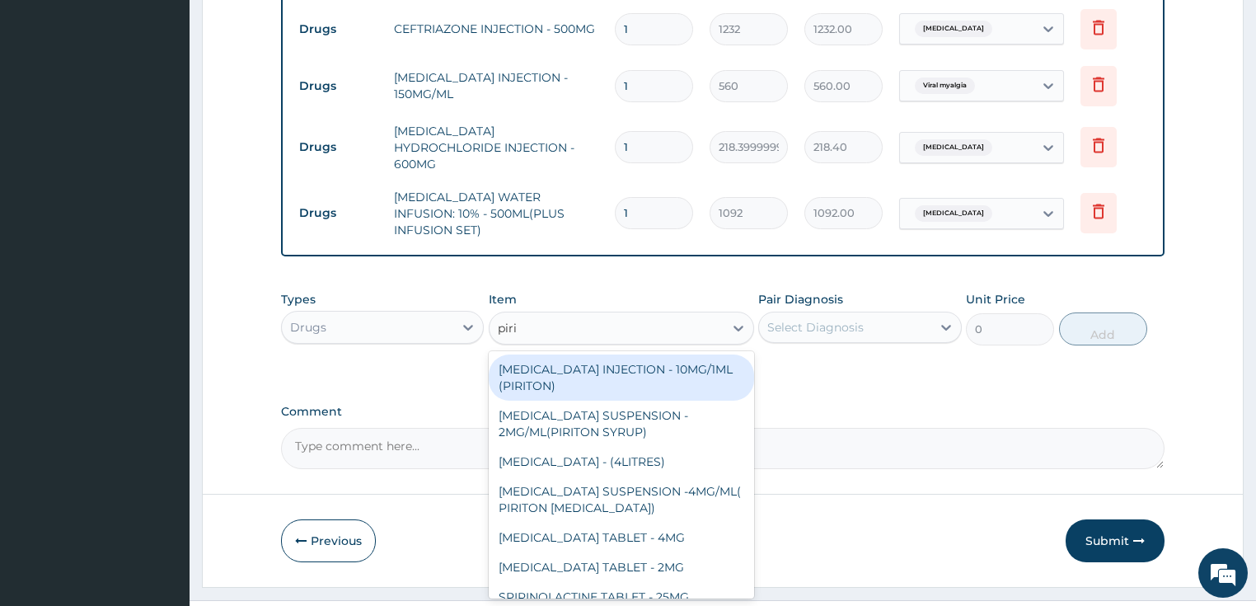
click at [573, 354] on div "[MEDICAL_DATA] INJECTION - 10MG/1ML (PIRITON)" at bounding box center [621, 377] width 265 height 46
type input "364"
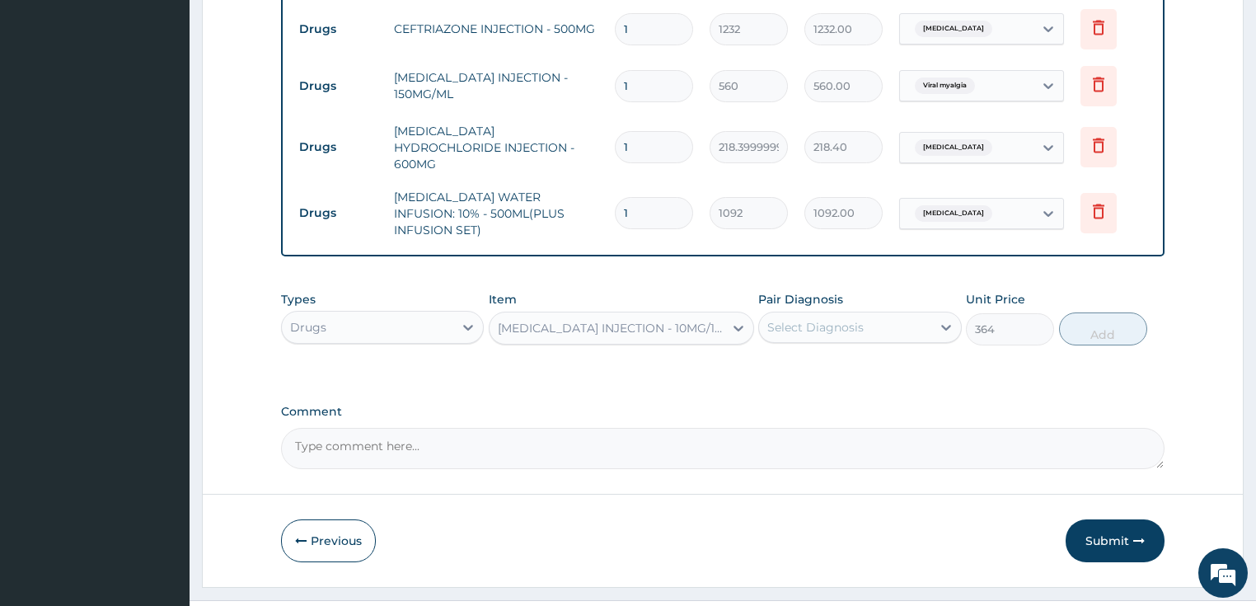
click at [811, 319] on div "Select Diagnosis" at bounding box center [815, 327] width 96 height 16
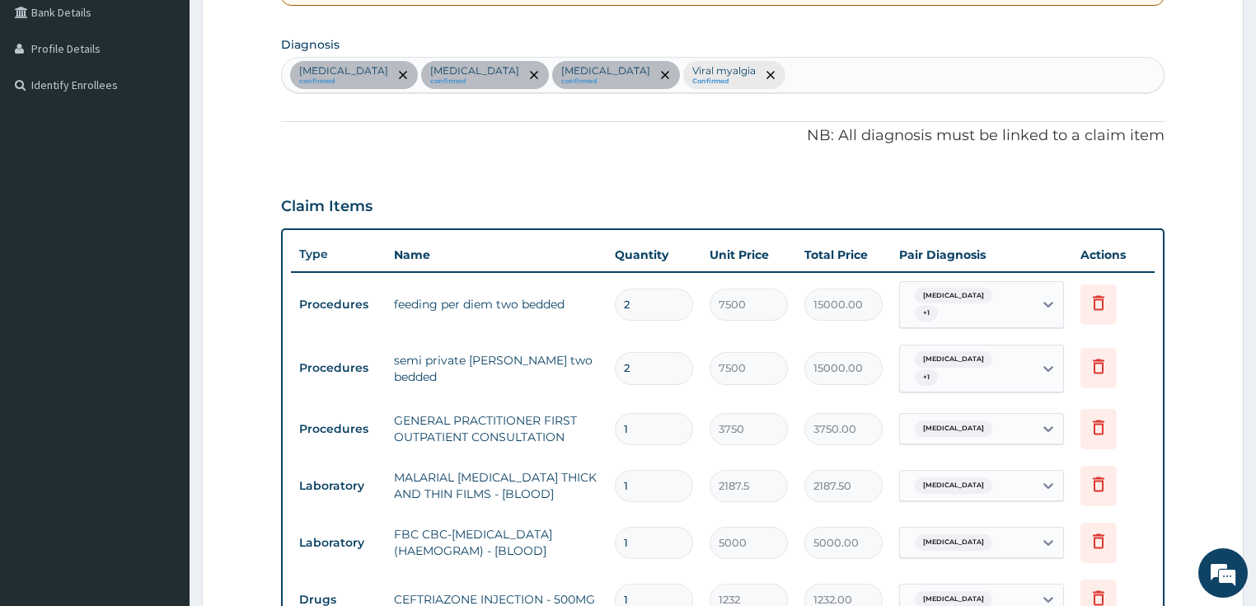
scroll to position [296, 0]
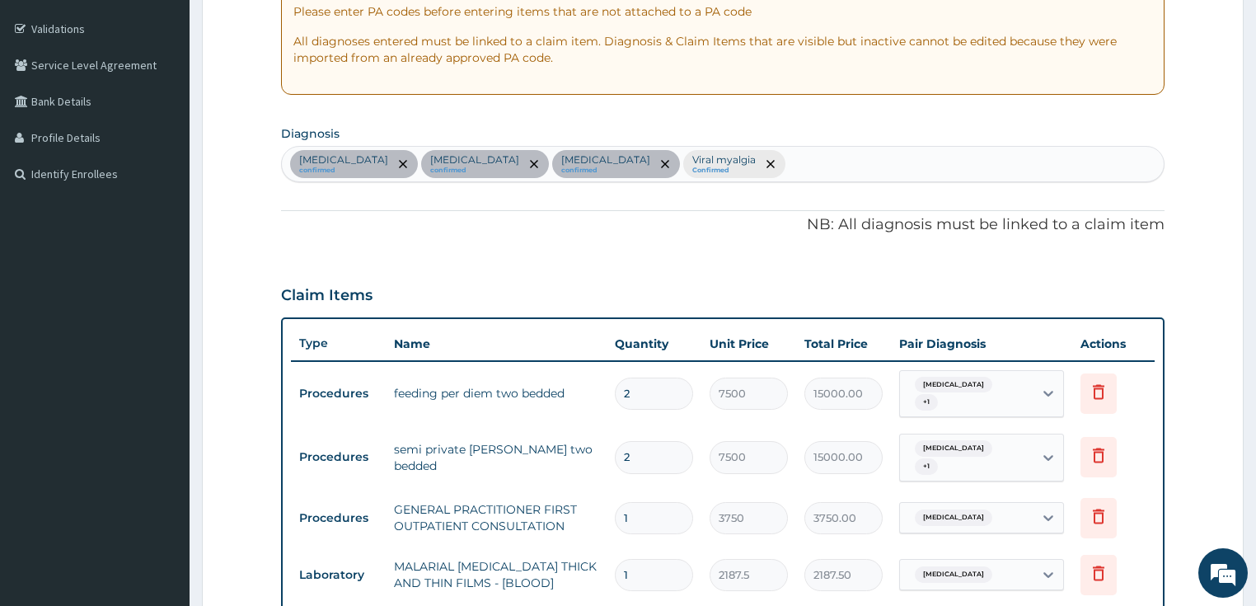
click at [735, 173] on div "Malaria confirmed Sepsis confirmed Gastroenteritis confirmed Viral myalgia Conf…" at bounding box center [723, 164] width 882 height 35
type input "upper res"
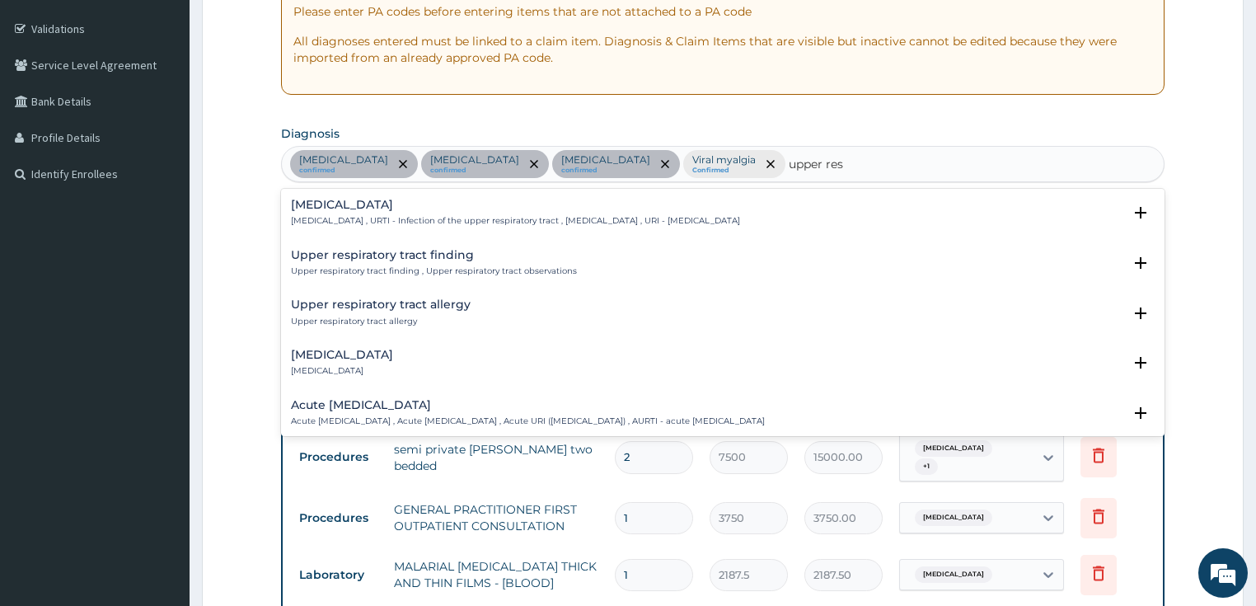
click at [344, 212] on div "Upper respiratory infection Upper respiratory infection , URTI - Infection of t…" at bounding box center [515, 213] width 449 height 29
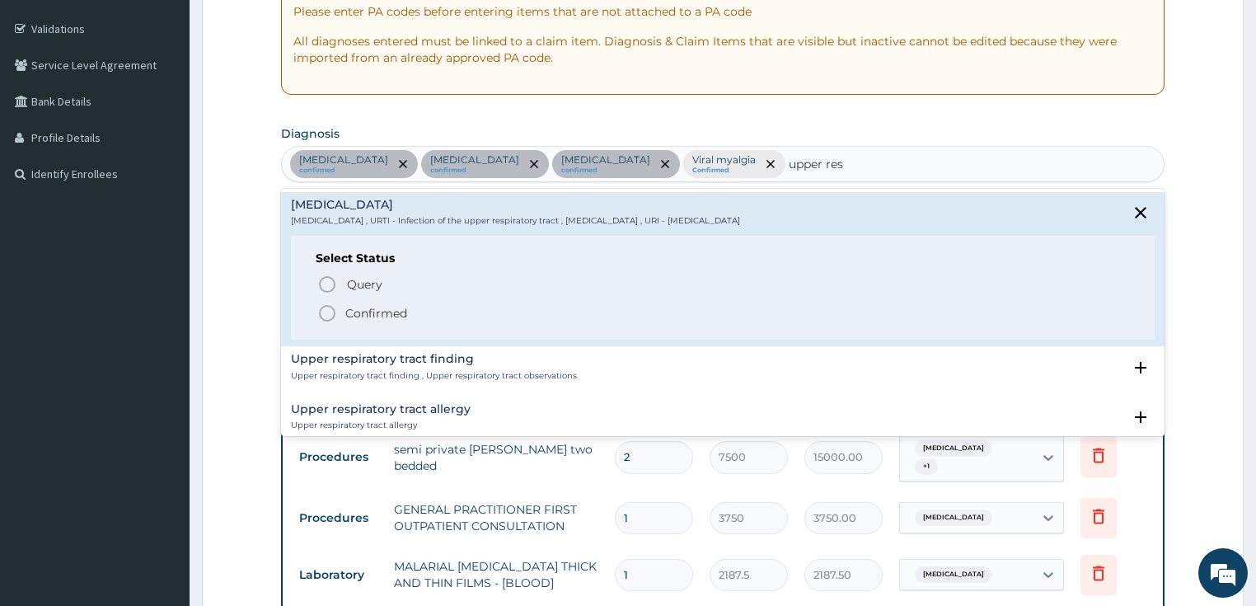
click at [323, 310] on icon "status option filled" at bounding box center [327, 313] width 20 height 20
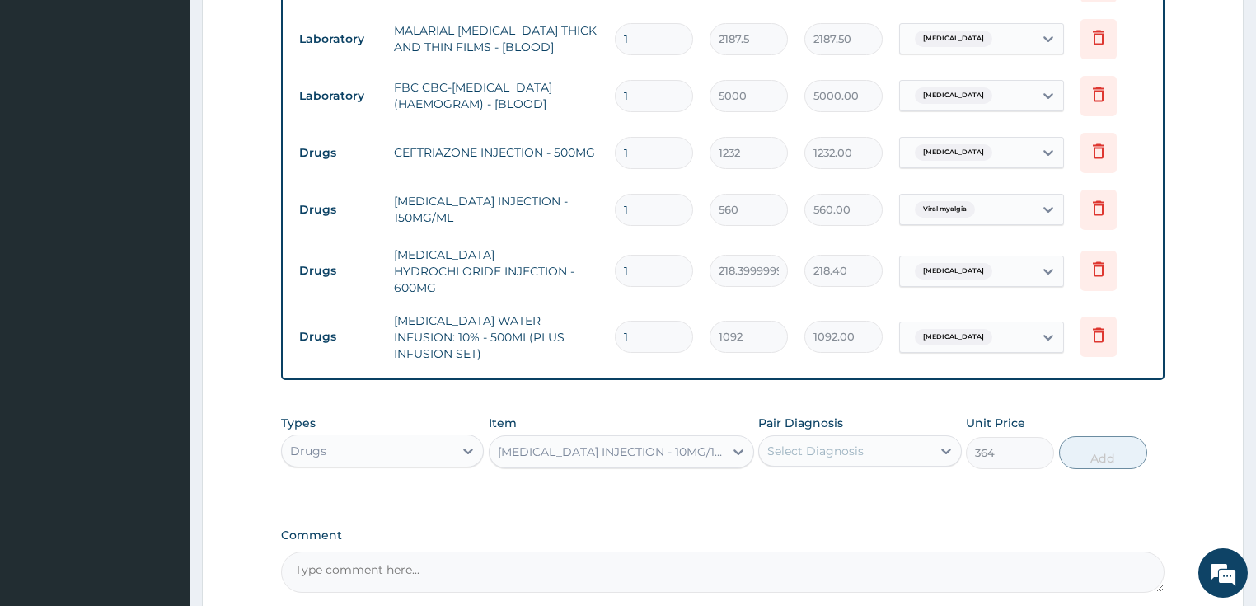
scroll to position [955, 0]
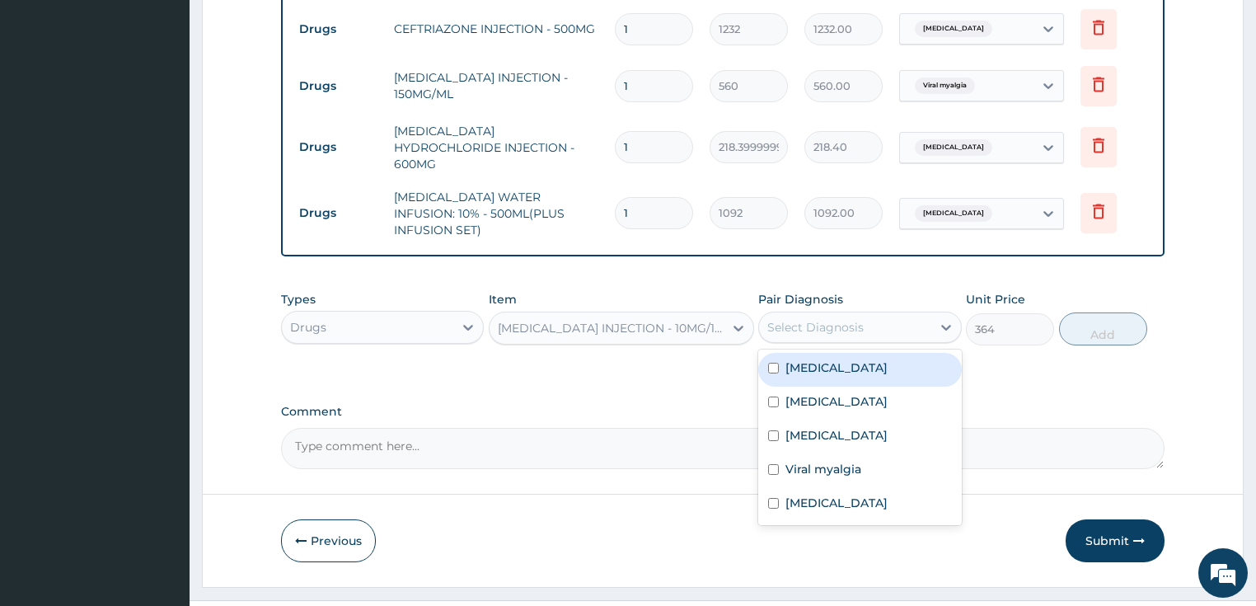
click at [831, 319] on div "Select Diagnosis" at bounding box center [815, 327] width 96 height 16
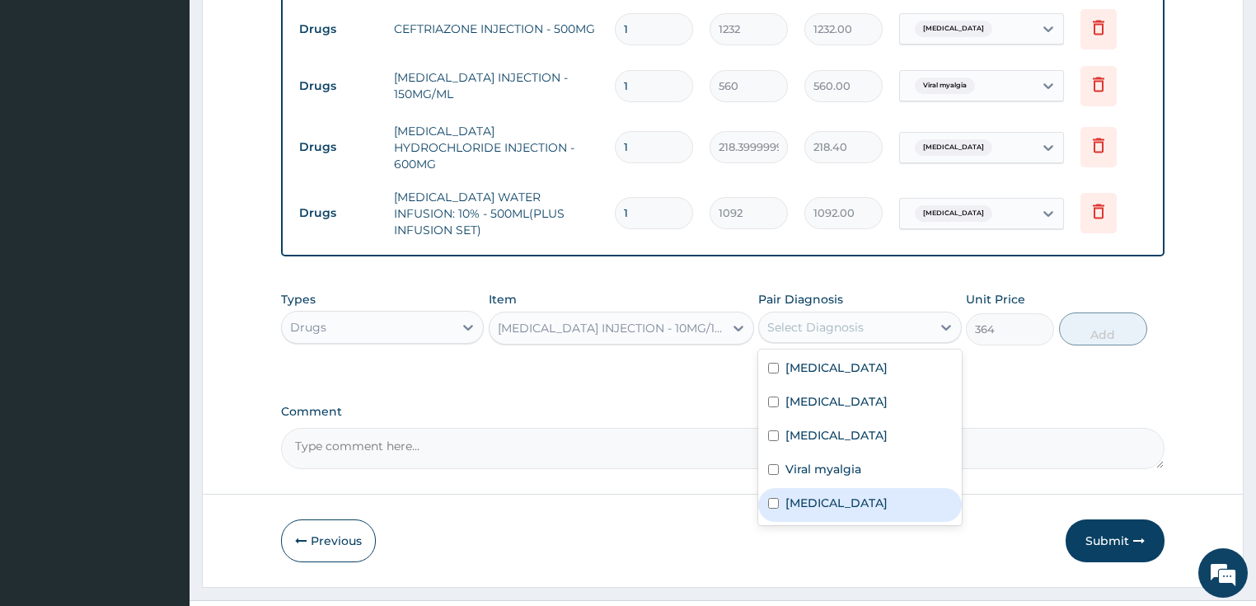
drag, startPoint x: 822, startPoint y: 470, endPoint x: 838, endPoint y: 467, distance: 15.8
click at [827, 494] on label "[MEDICAL_DATA]" at bounding box center [836, 502] width 102 height 16
checkbox input "true"
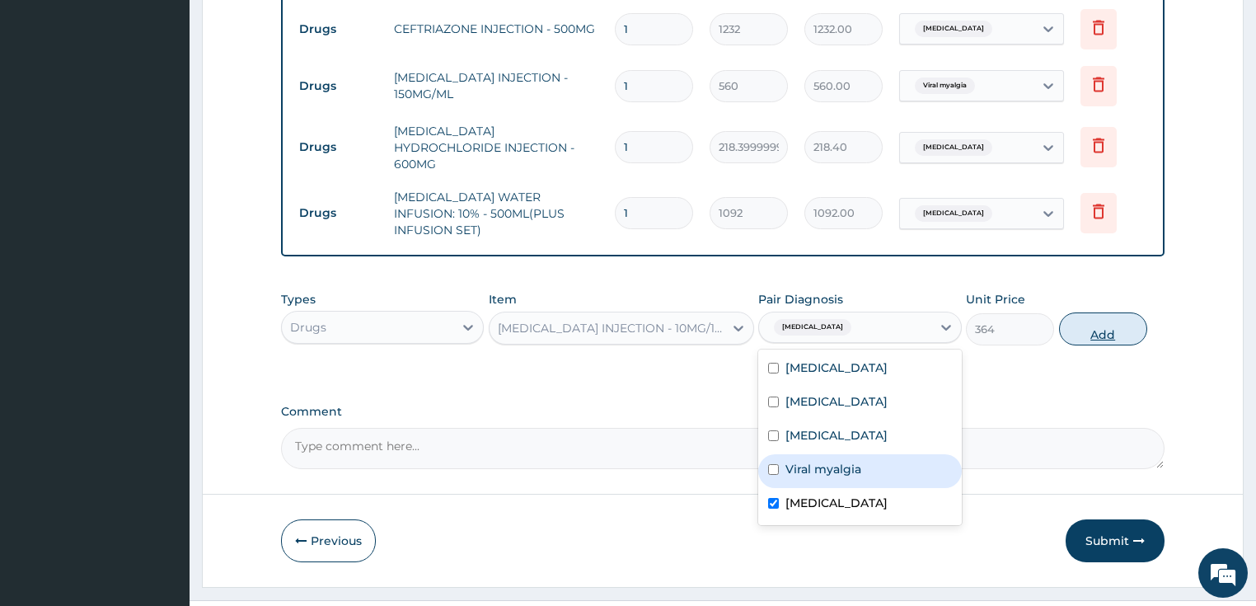
click at [1091, 312] on button "Add" at bounding box center [1103, 328] width 88 height 33
type input "0"
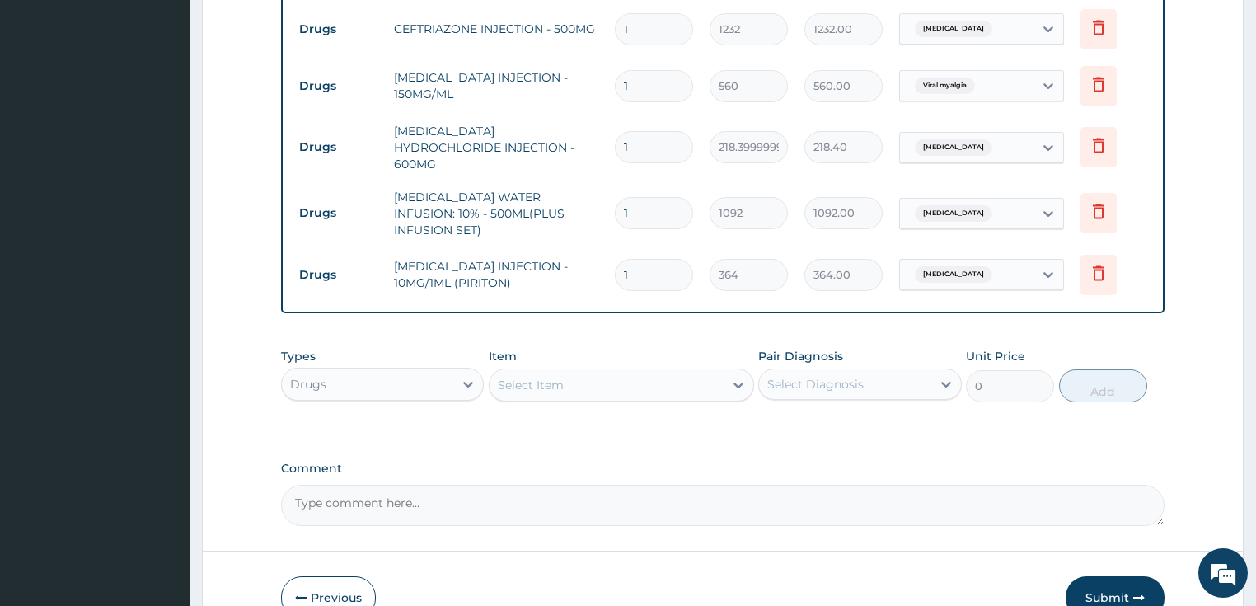
click at [541, 377] on div "Select Item" at bounding box center [531, 385] width 66 height 16
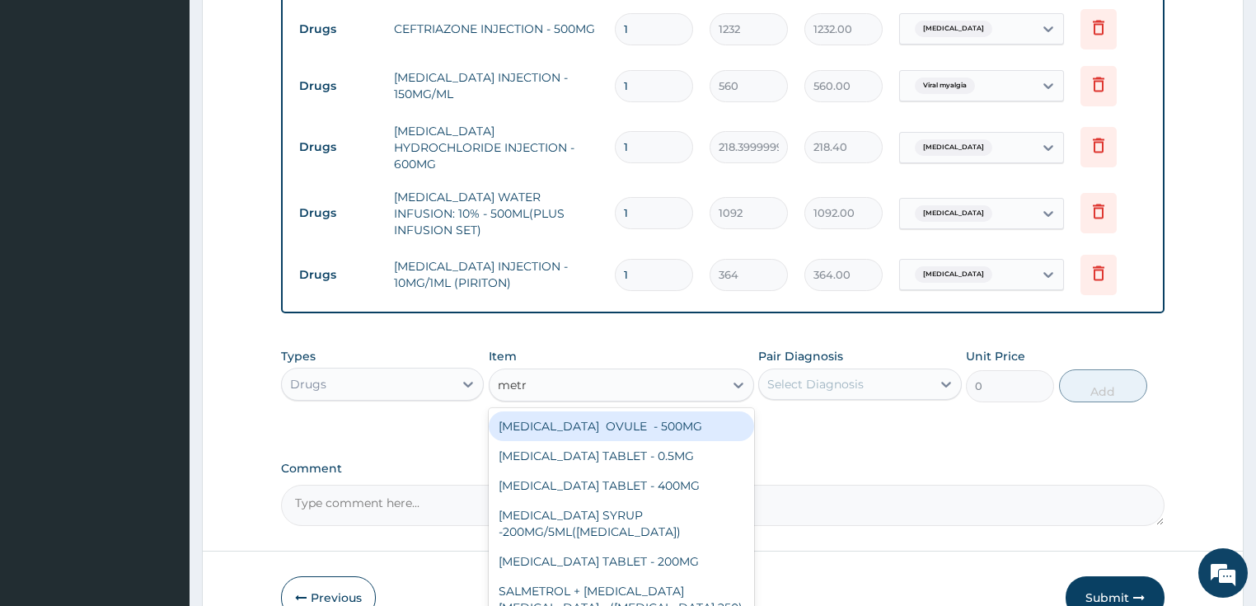
type input "metro"
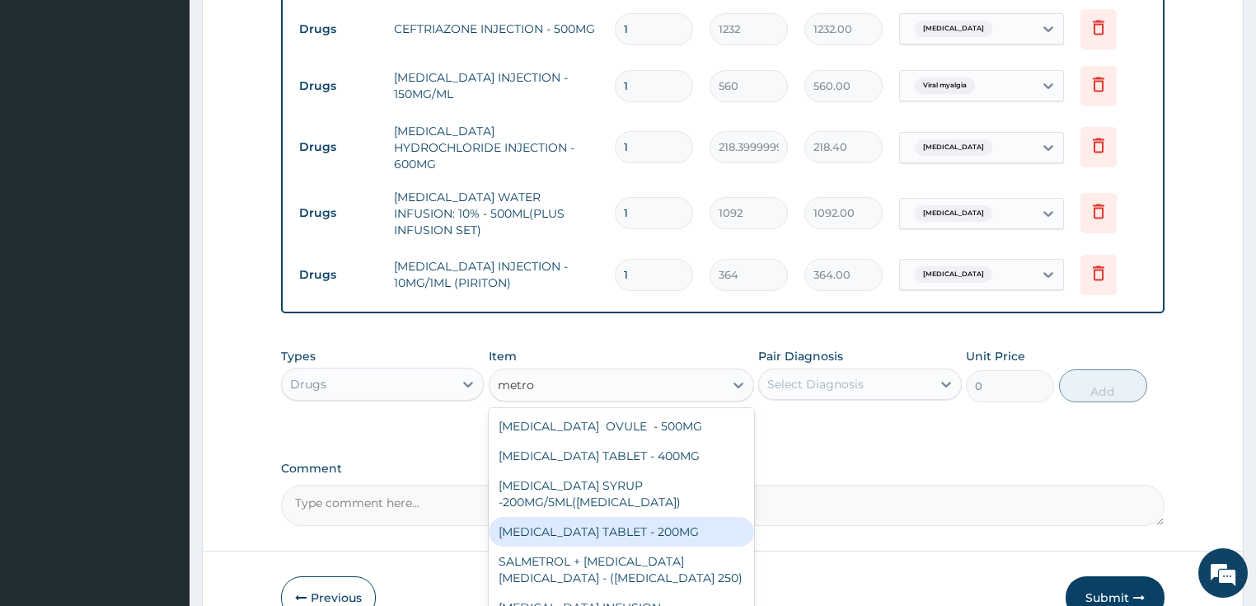
scroll to position [3, 0]
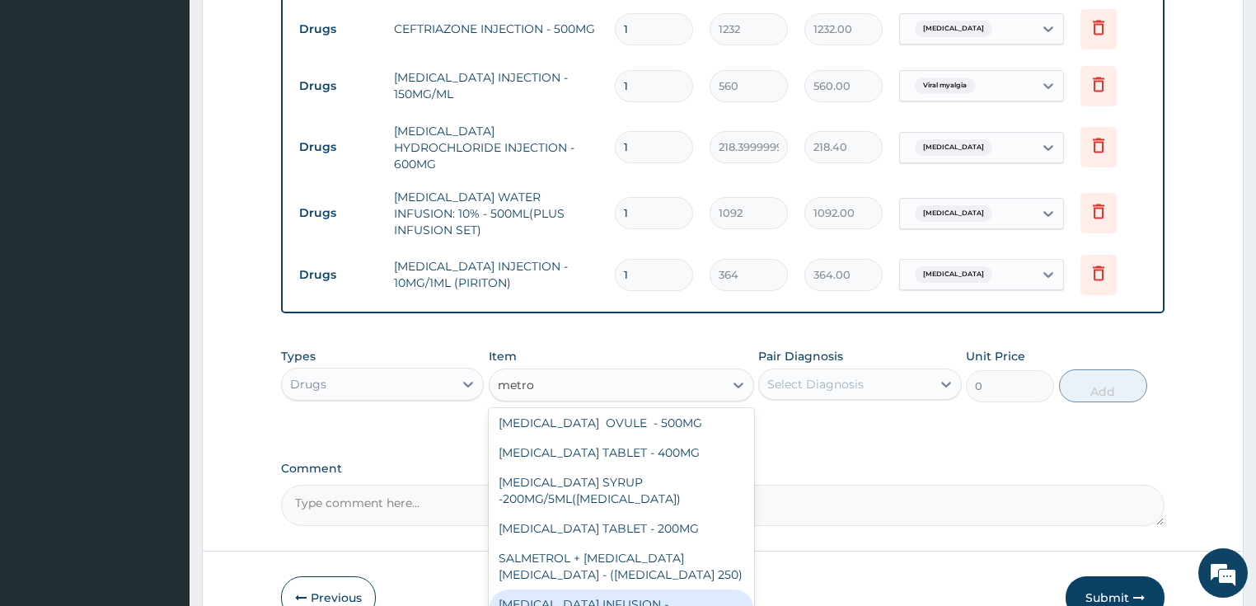
type input "923.9999999999999"
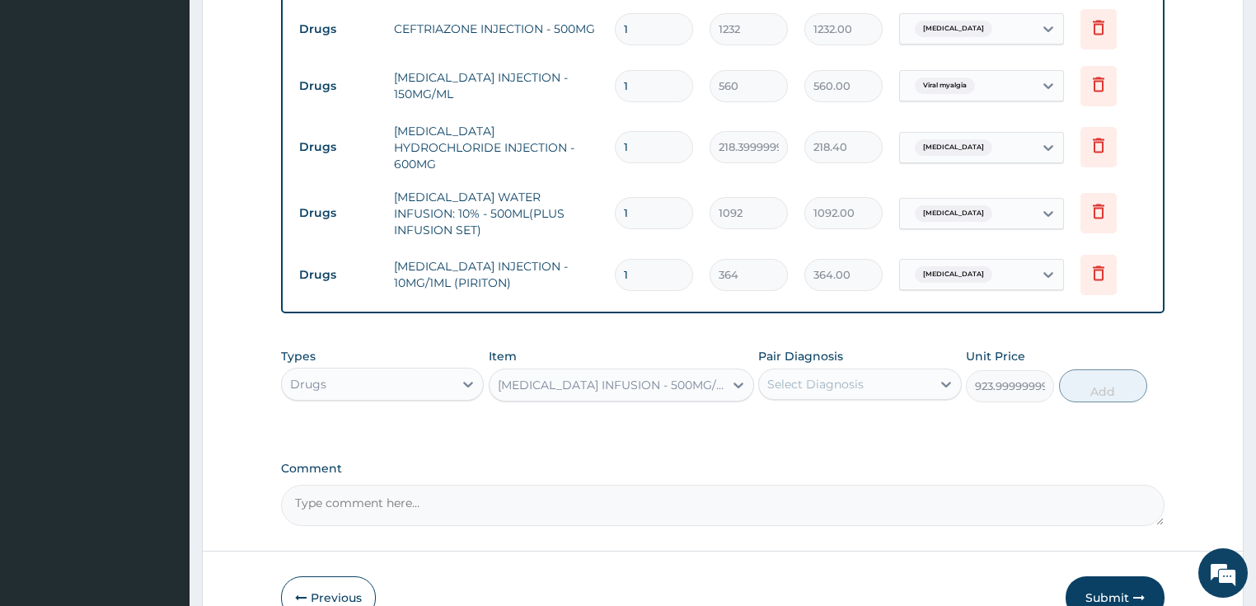
click at [841, 376] on div "Select Diagnosis" at bounding box center [815, 384] width 96 height 16
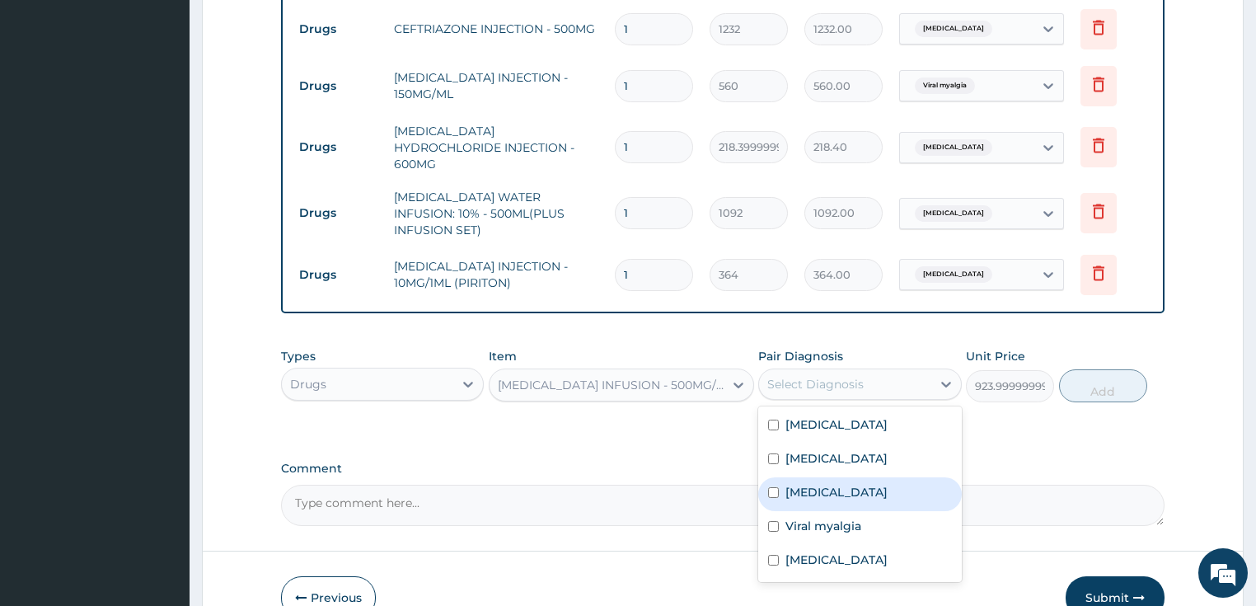
click at [817, 484] on label "[MEDICAL_DATA]" at bounding box center [836, 492] width 102 height 16
checkbox input "true"
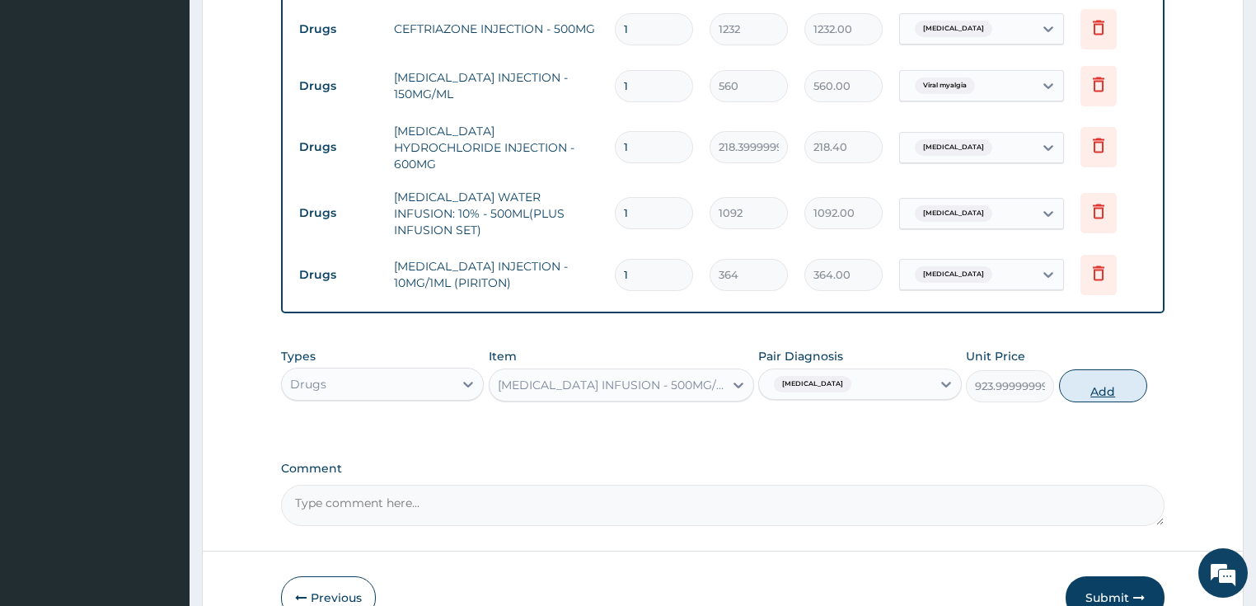
click at [1079, 369] on button "Add" at bounding box center [1103, 385] width 88 height 33
type input "0"
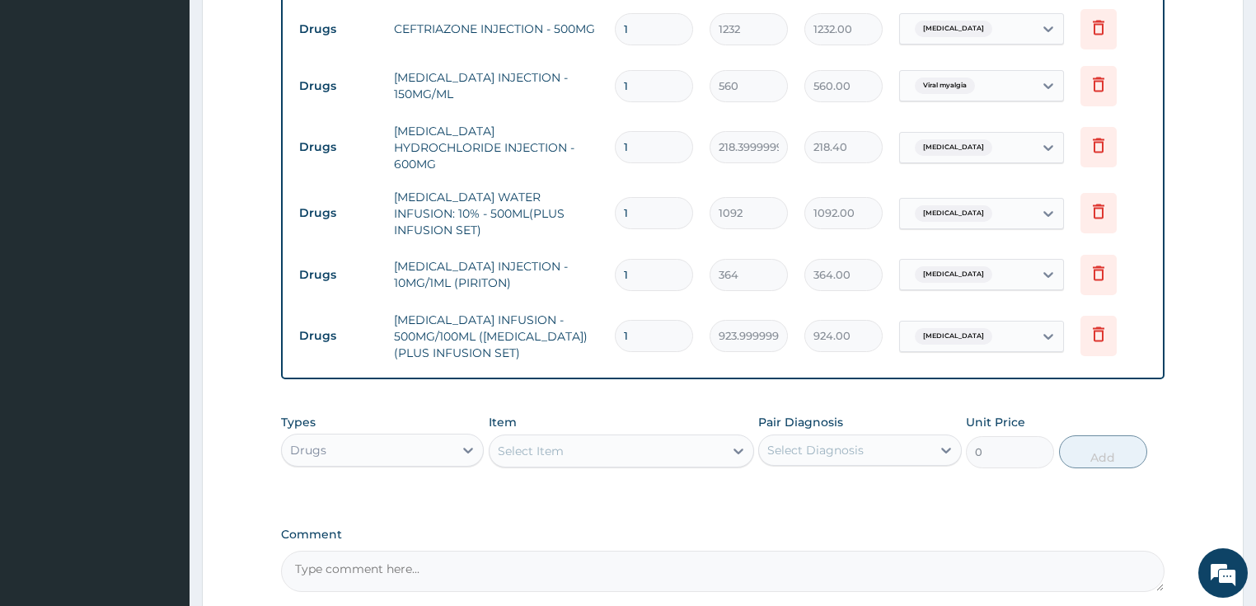
click at [553, 442] on div "Select Item" at bounding box center [531, 450] width 66 height 16
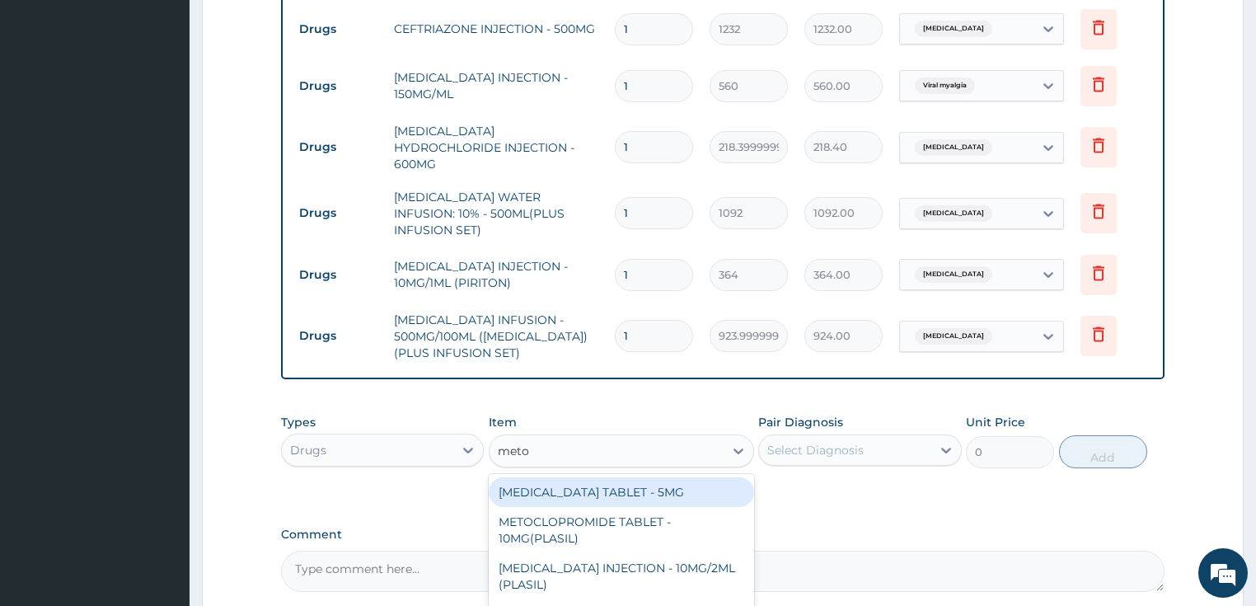
type input "metoc"
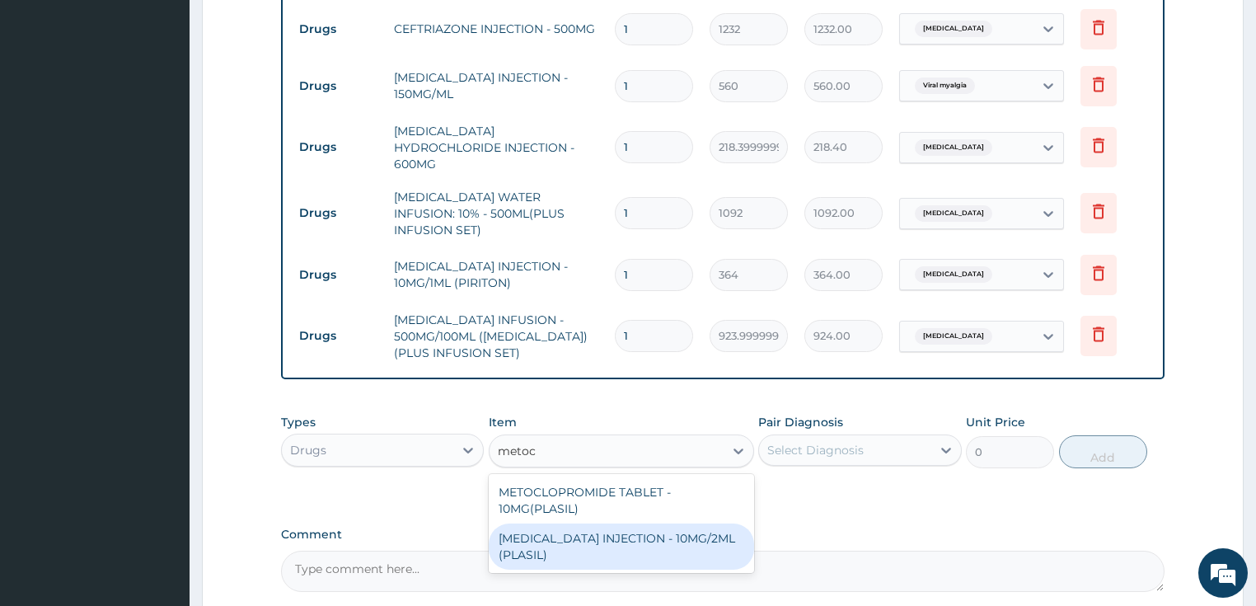
click at [555, 523] on div "[MEDICAL_DATA] INJECTION - 10MG/2ML (PLASIL)" at bounding box center [621, 546] width 265 height 46
type input "274.4"
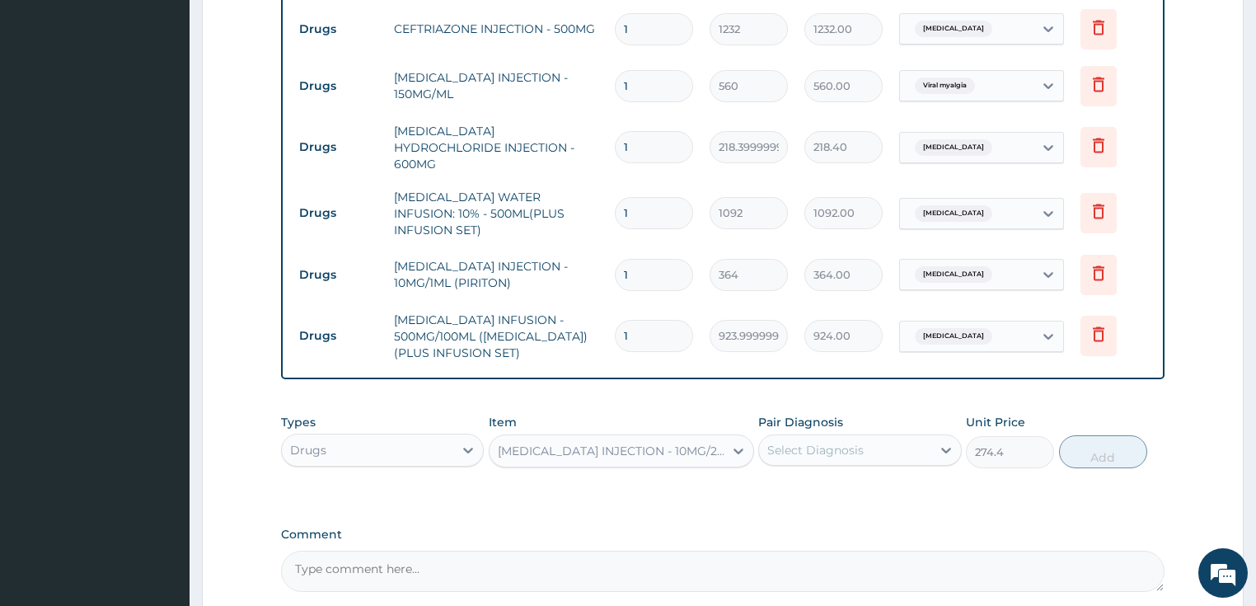
click at [805, 442] on div "Select Diagnosis" at bounding box center [815, 450] width 96 height 16
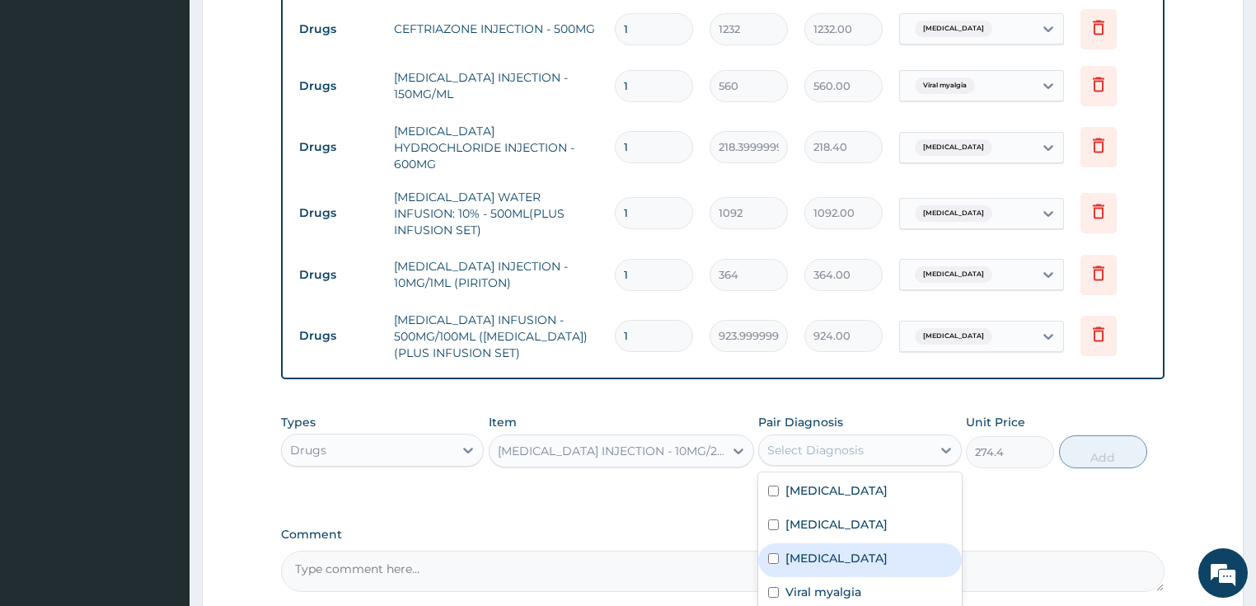
click at [842, 550] on label "[MEDICAL_DATA]" at bounding box center [836, 558] width 102 height 16
checkbox input "true"
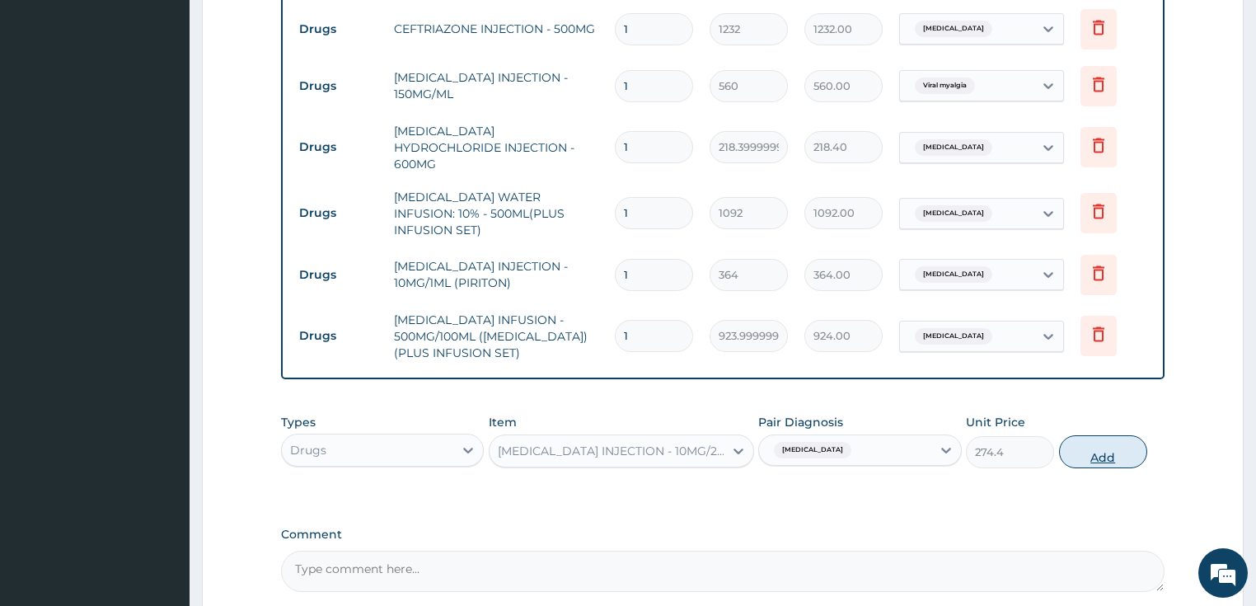
click at [1114, 435] on button "Add" at bounding box center [1103, 451] width 88 height 33
type input "0"
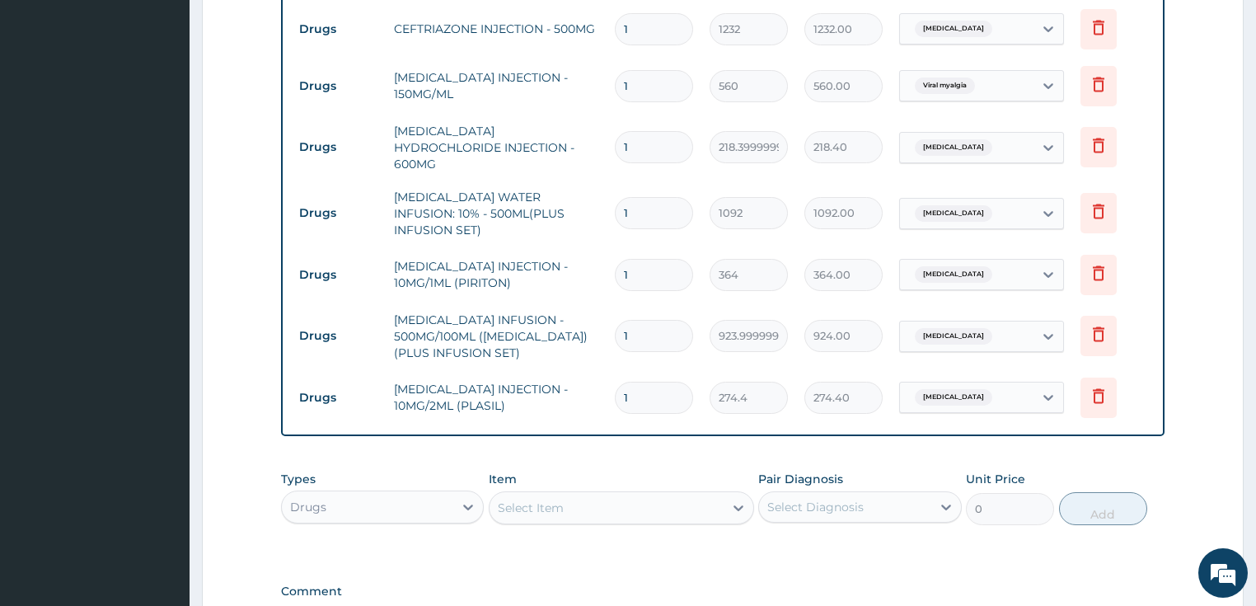
scroll to position [889, 0]
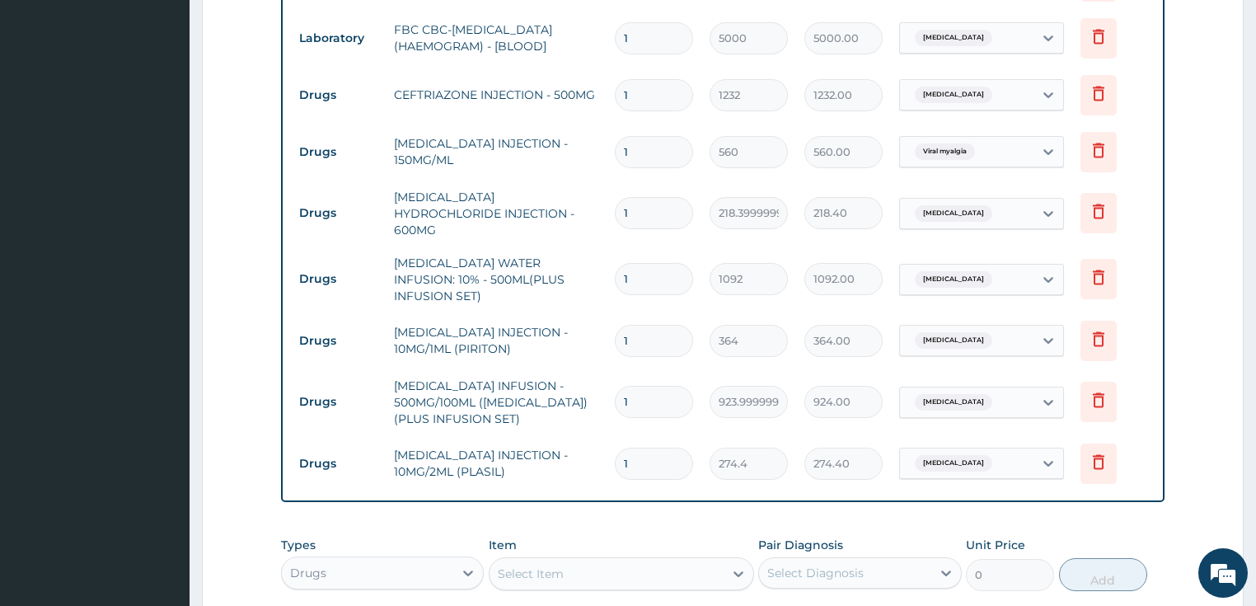
click at [622, 386] on input "1" at bounding box center [654, 402] width 78 height 32
type input "3"
type input "2772.00"
type input "3"
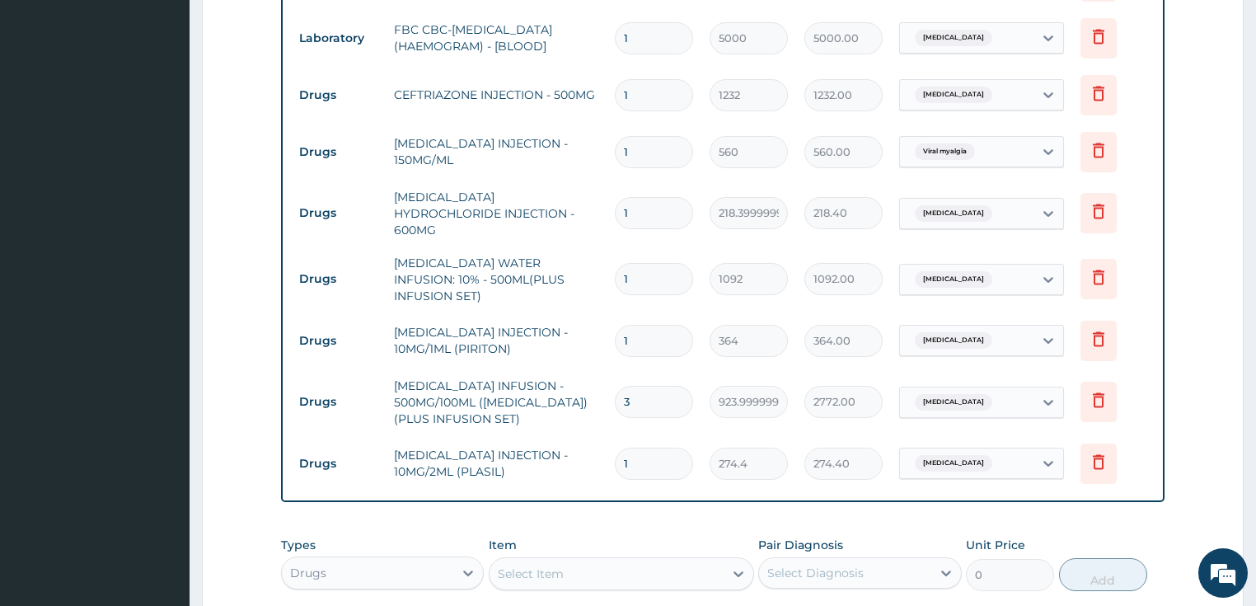
click at [623, 325] on input "1" at bounding box center [654, 341] width 78 height 32
type input "2"
type input "728.00"
type input "2"
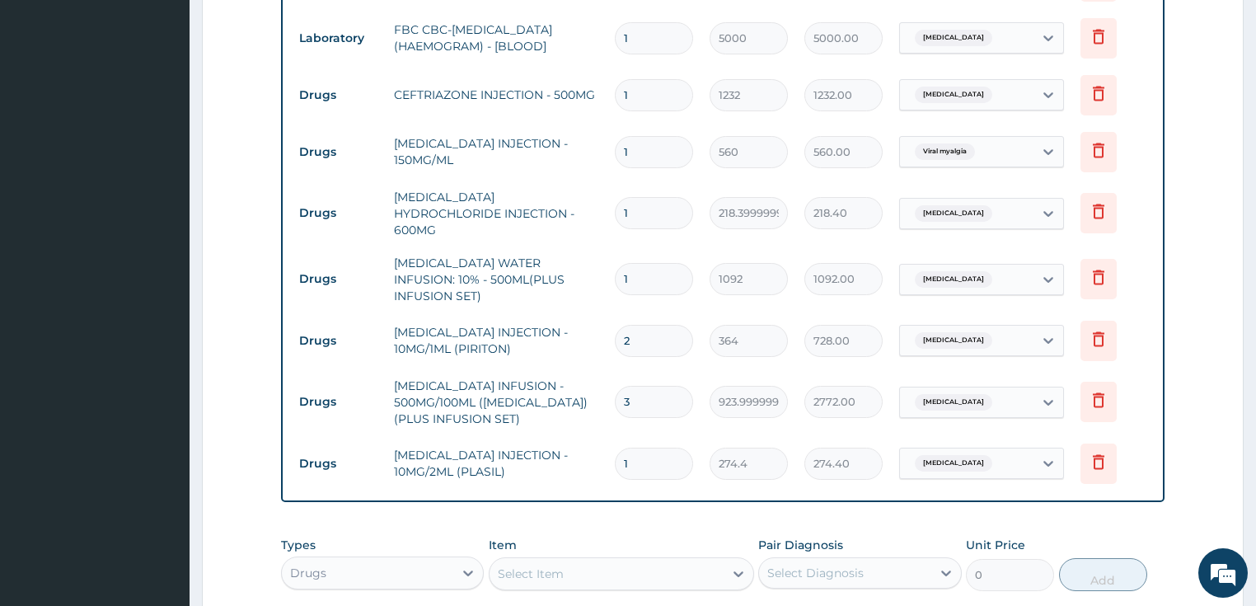
click at [624, 263] on input "1" at bounding box center [654, 279] width 78 height 32
type input "2"
type input "2184.00"
type input "2"
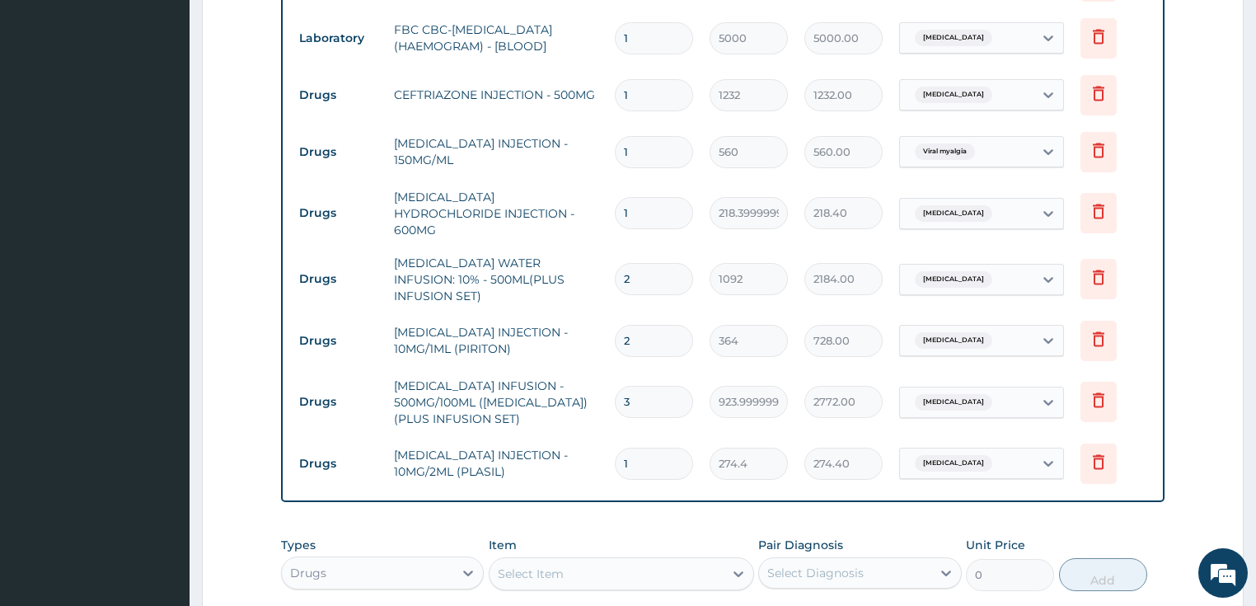
click at [624, 197] on input "1" at bounding box center [654, 213] width 78 height 32
type input "2"
type input "436.80"
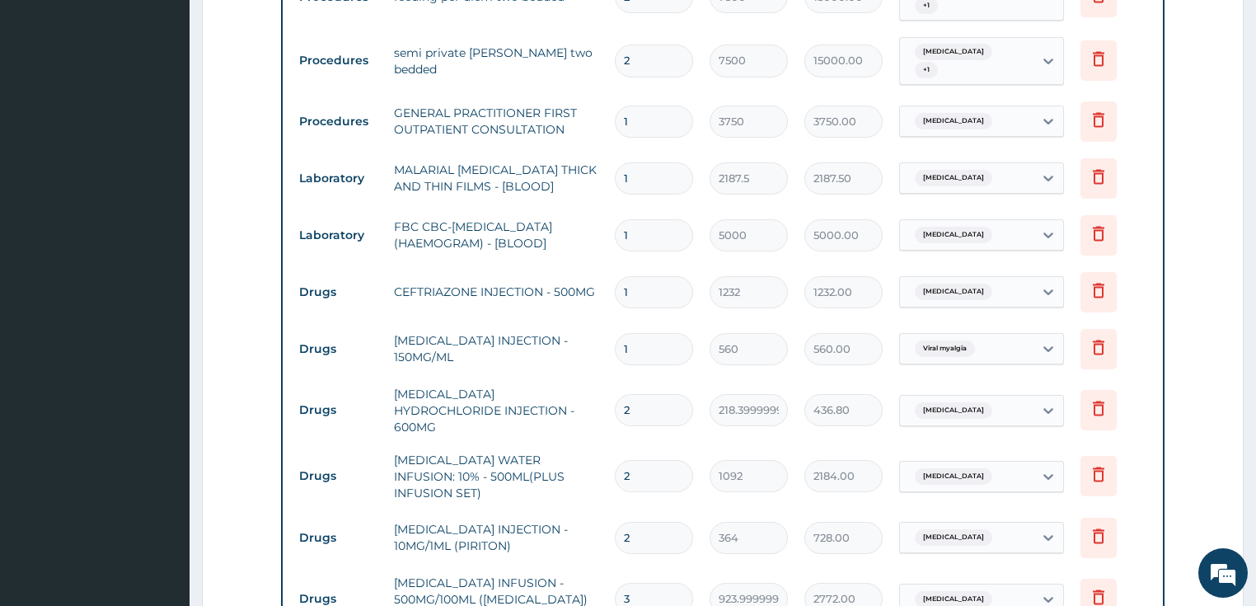
scroll to position [691, 0]
type input "2"
click at [635, 334] on input "1" at bounding box center [654, 350] width 78 height 32
type input "12"
type input "6720.00"
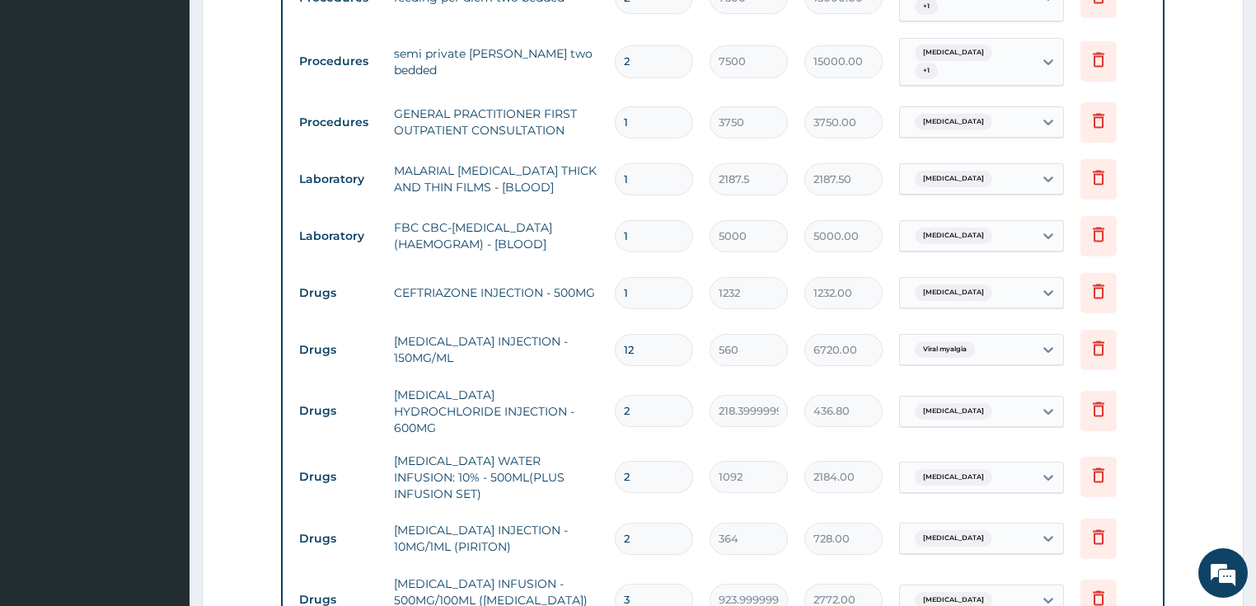
type input "12"
click at [623, 277] on input "1" at bounding box center [654, 293] width 78 height 32
type input "4"
type input "4928.00"
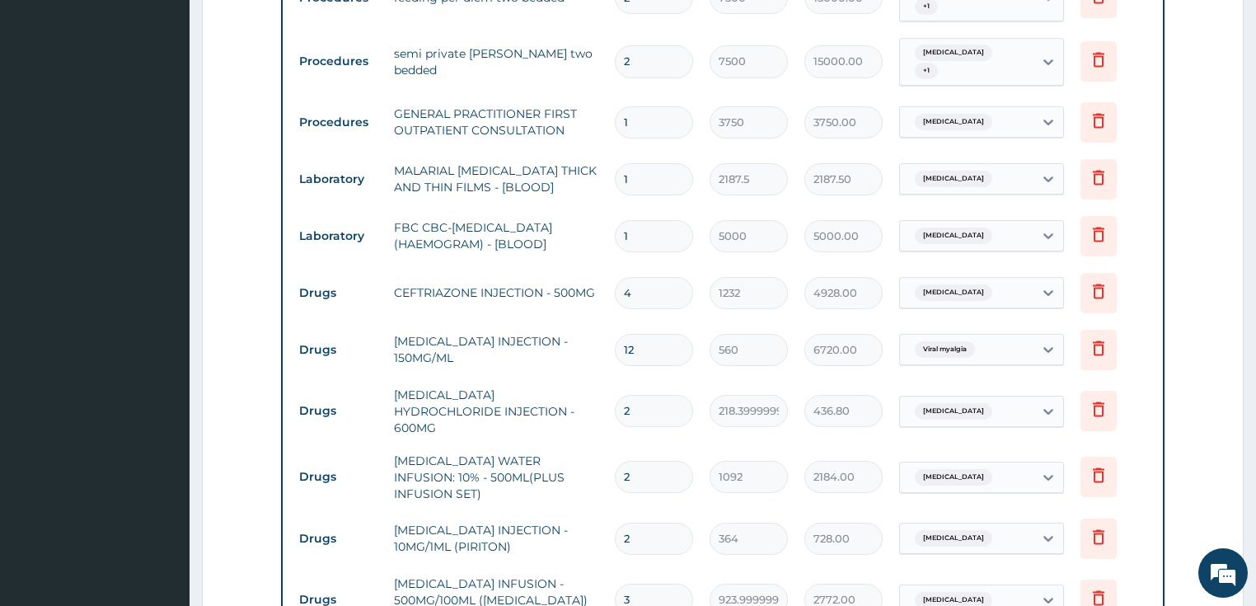
type input "5"
type input "6160.00"
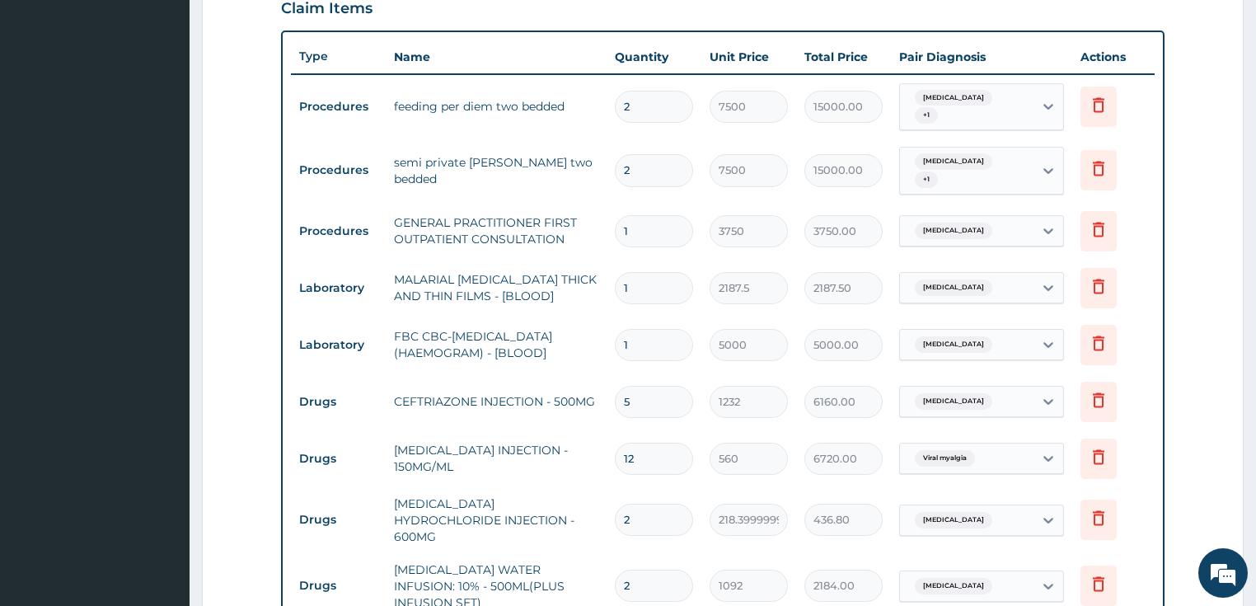
scroll to position [559, 0]
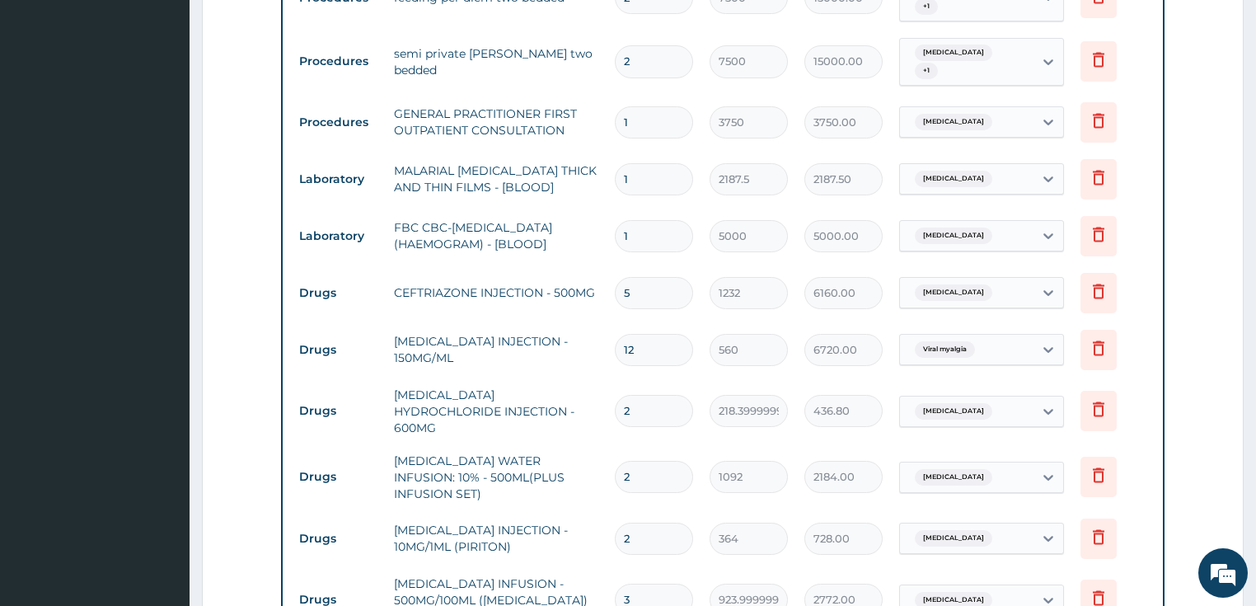
type input "4"
type input "4928.00"
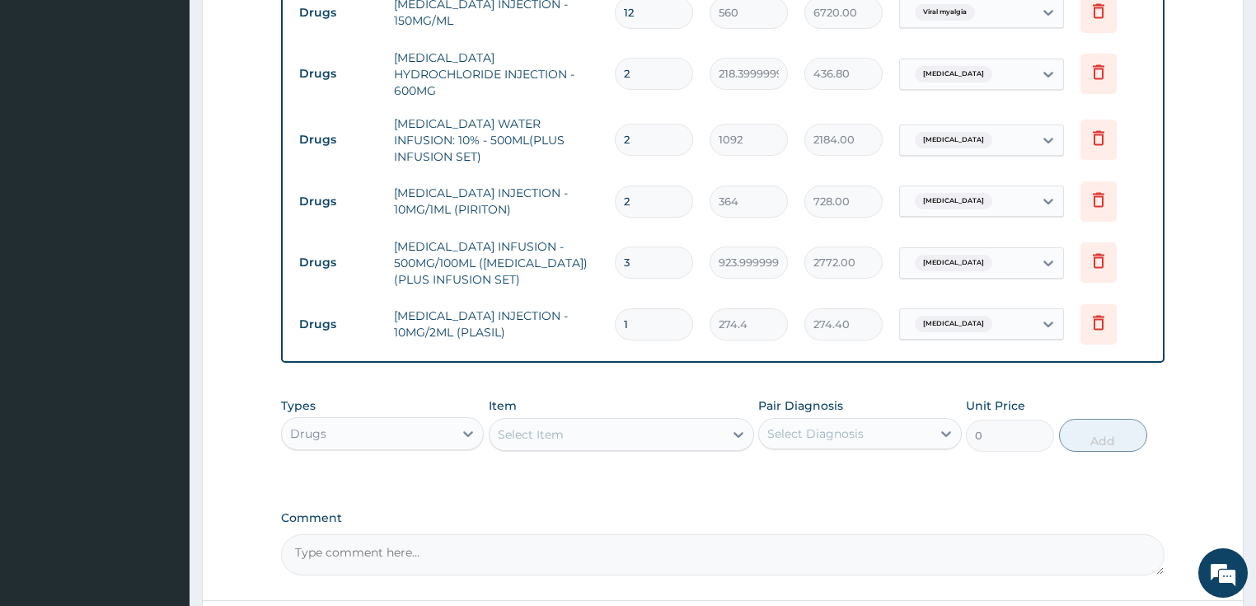
scroll to position [1087, 0]
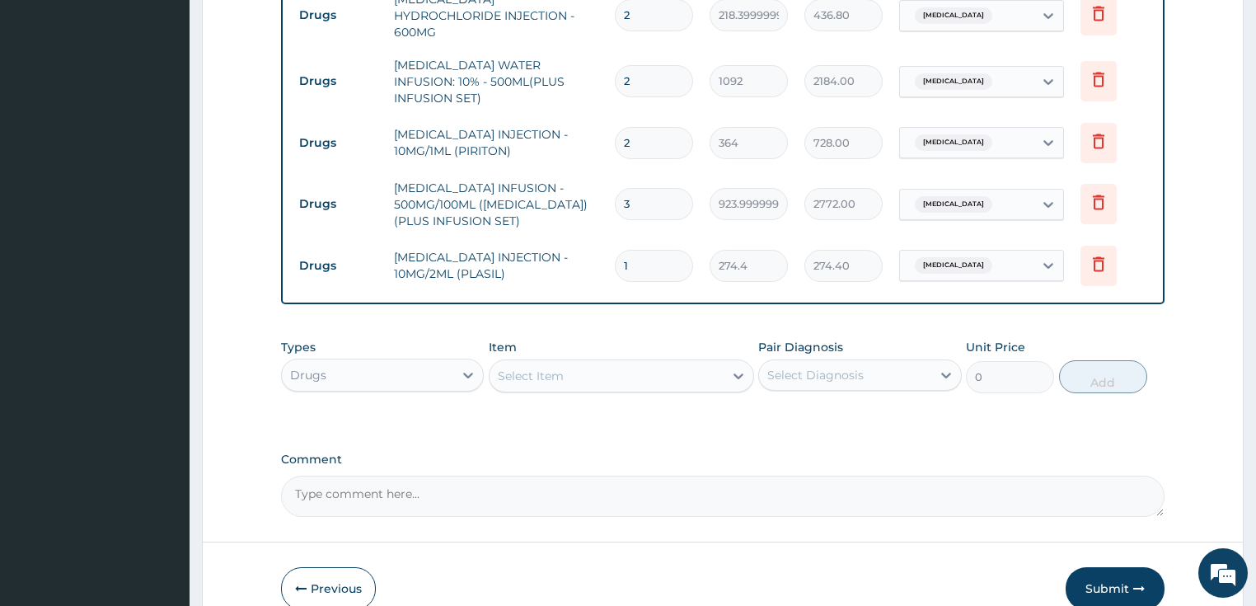
type input "4"
click at [575, 363] on div "Select Item" at bounding box center [606, 376] width 234 height 26
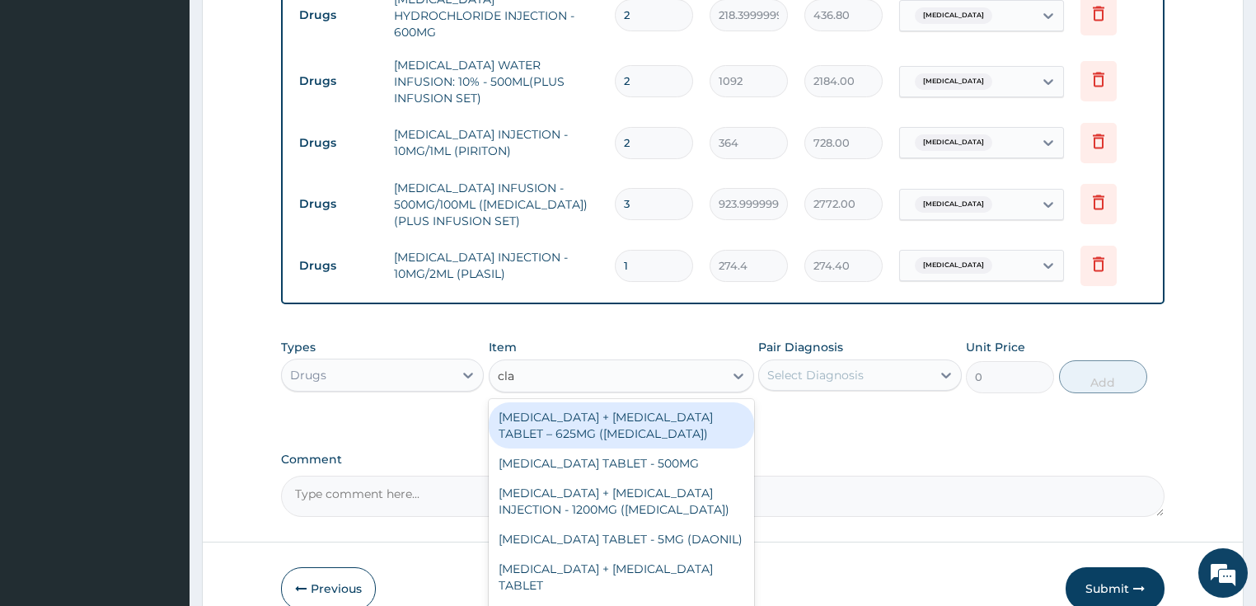
type input "clav"
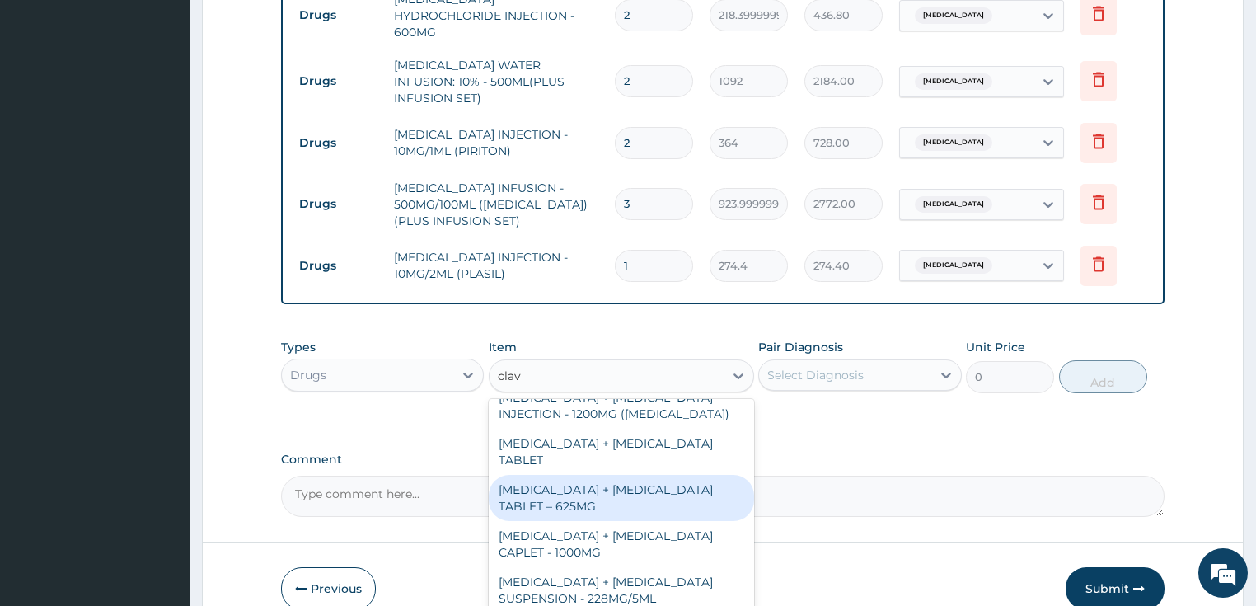
scroll to position [132, 0]
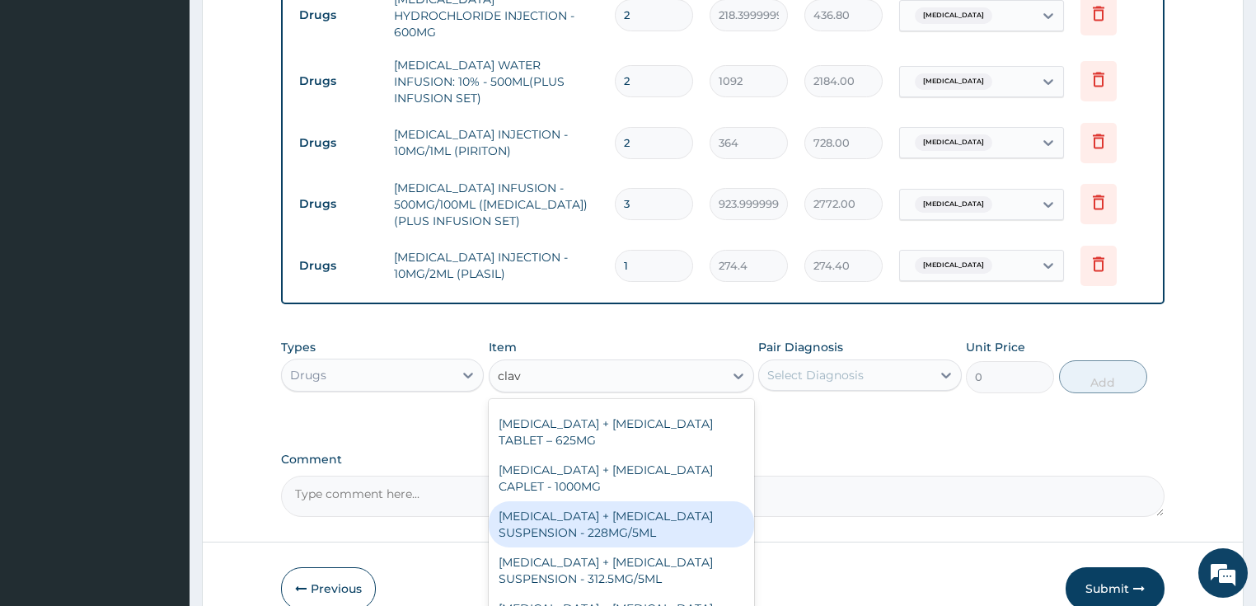
click at [610, 501] on div "[MEDICAL_DATA] + [MEDICAL_DATA] SUSPENSION - 228MG/5ML" at bounding box center [621, 524] width 265 height 46
type input "2800"
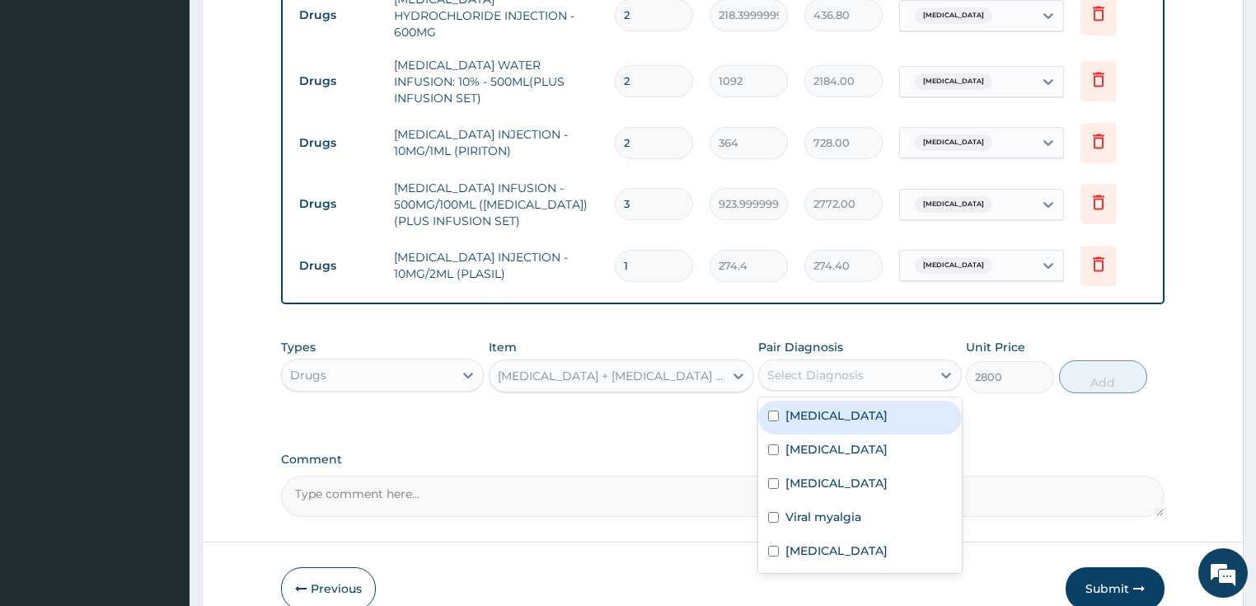
click at [817, 367] on div "Select Diagnosis" at bounding box center [815, 375] width 96 height 16
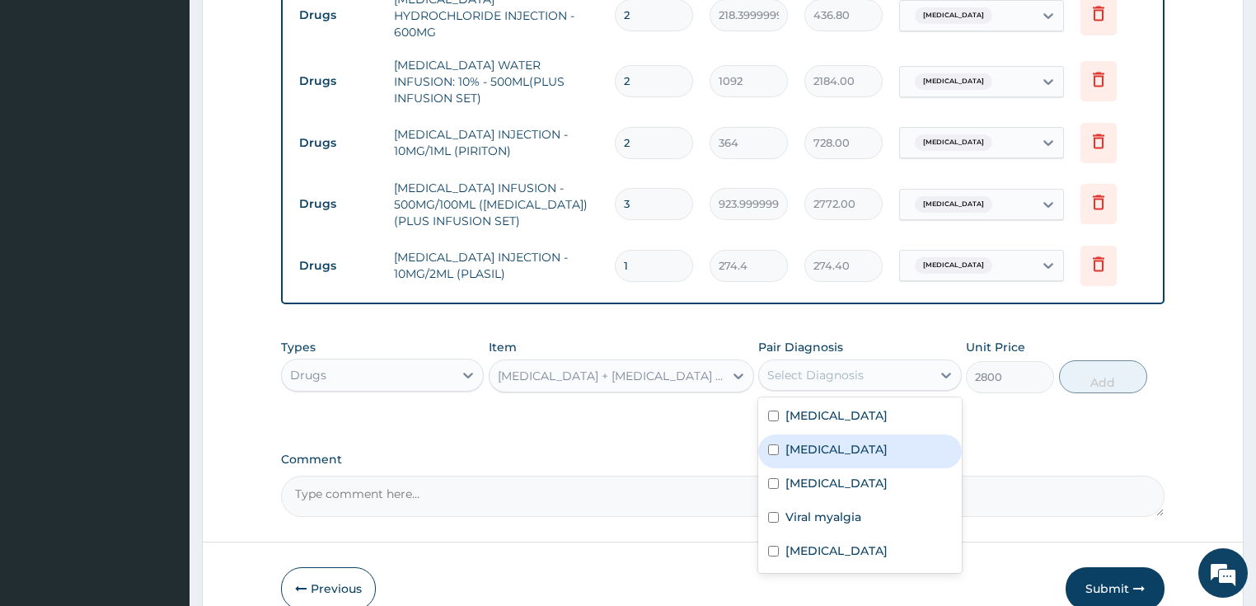
drag, startPoint x: 814, startPoint y: 418, endPoint x: 1025, endPoint y: 355, distance: 220.0
click at [814, 441] on label "[MEDICAL_DATA]" at bounding box center [836, 449] width 102 height 16
checkbox input "true"
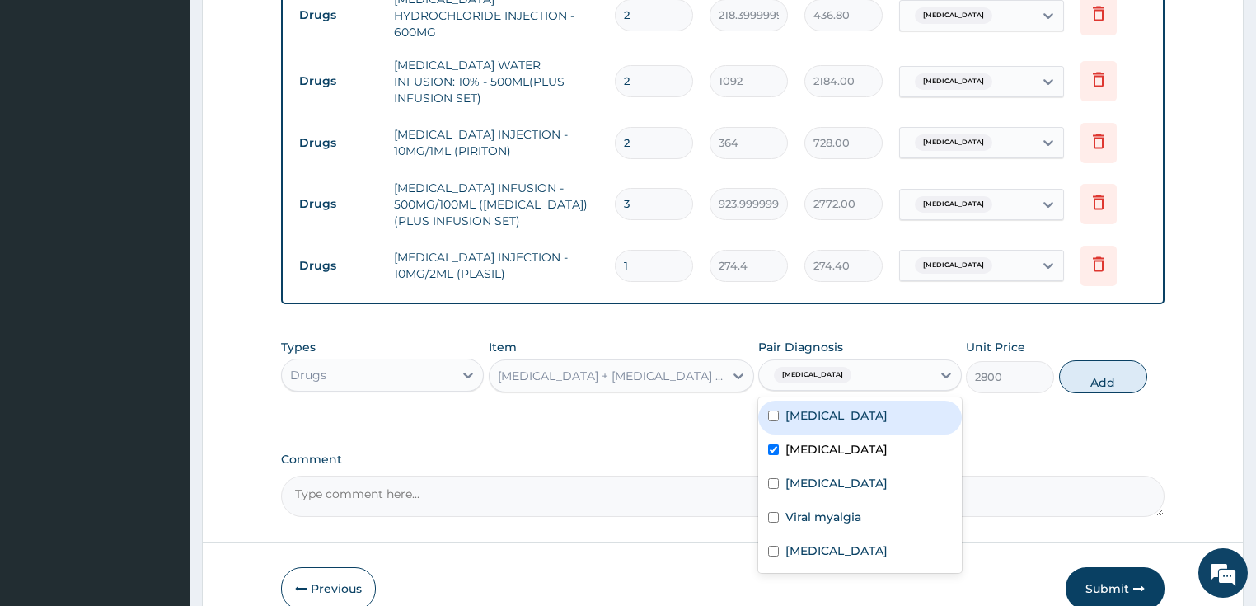
click at [1099, 360] on button "Add" at bounding box center [1103, 376] width 88 height 33
type input "0"
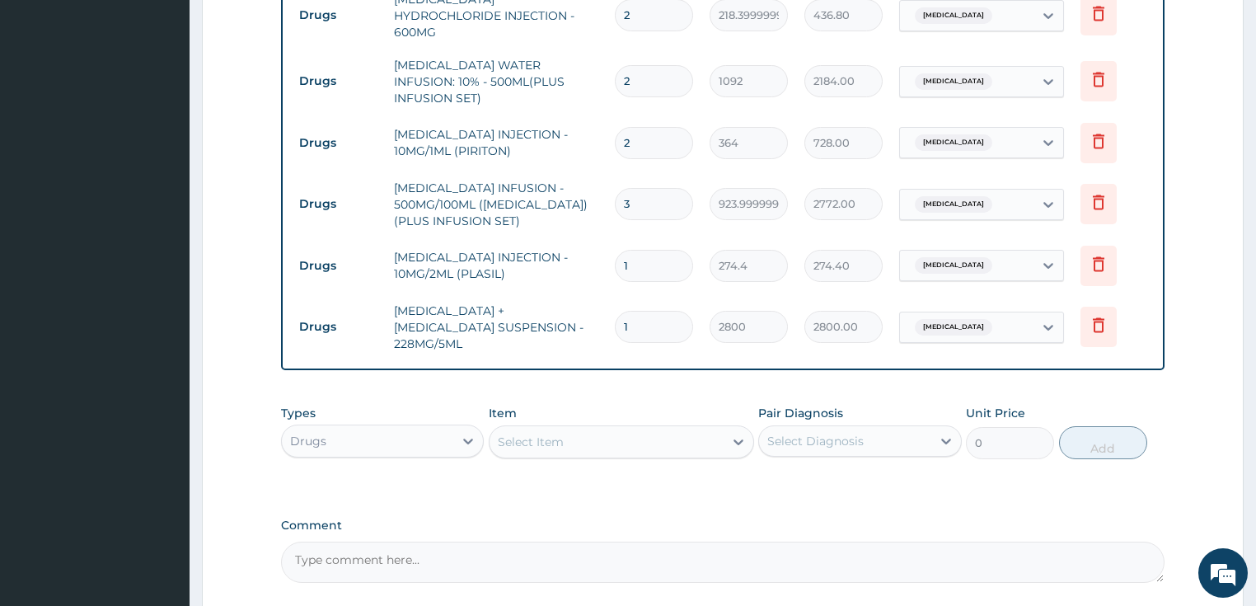
click at [587, 428] on div "Select Item" at bounding box center [606, 441] width 234 height 26
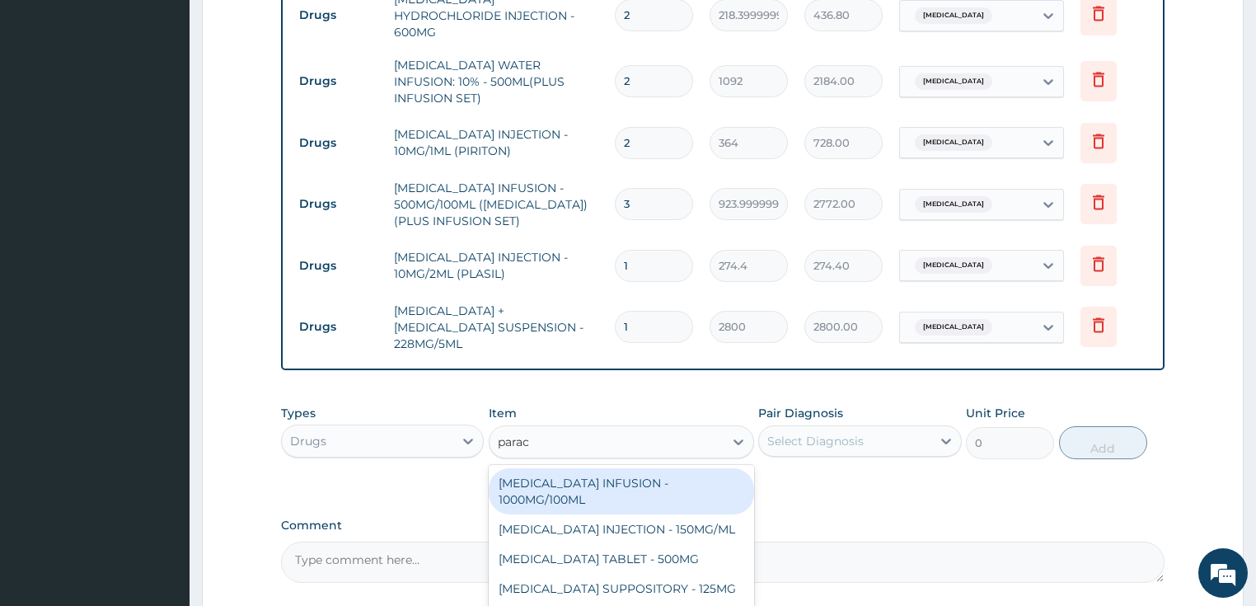
type input "parace"
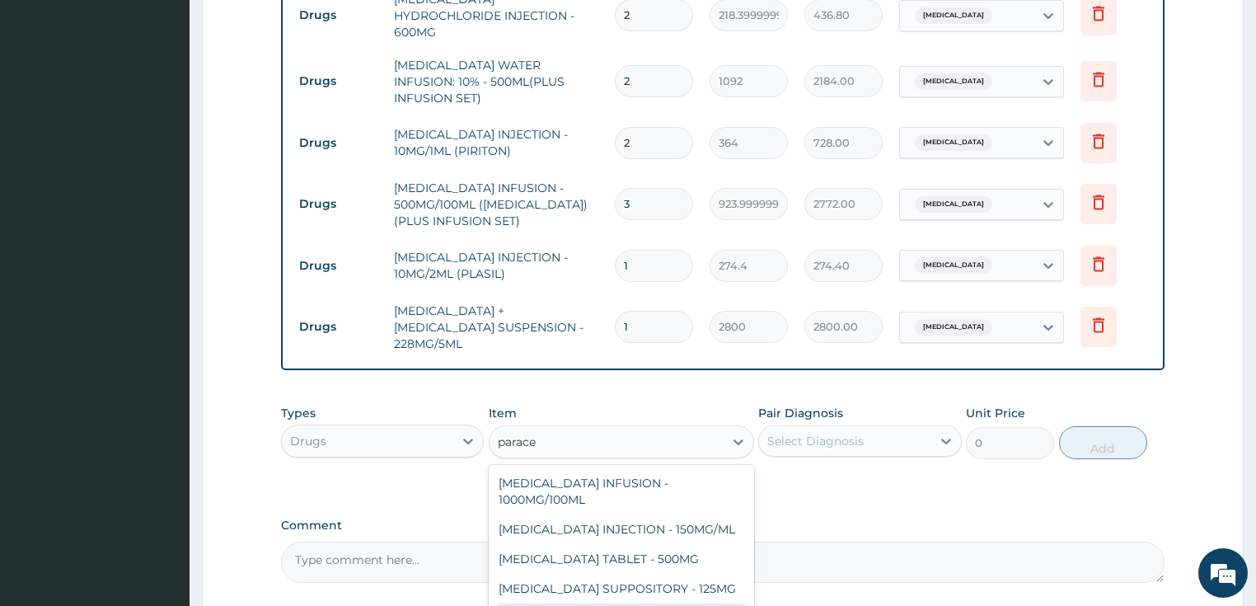
click at [583, 603] on div "[MEDICAL_DATA] SYRUP - 125MG/5ML" at bounding box center [621, 618] width 265 height 30
type input "840"
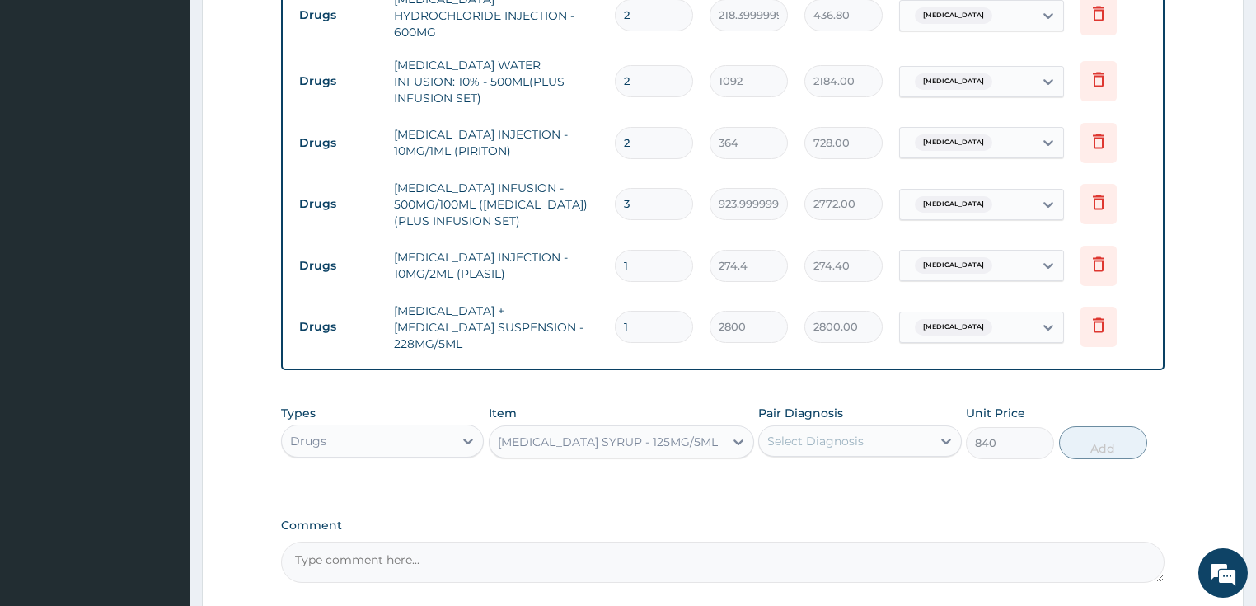
click at [866, 428] on div "Select Diagnosis" at bounding box center [845, 441] width 172 height 26
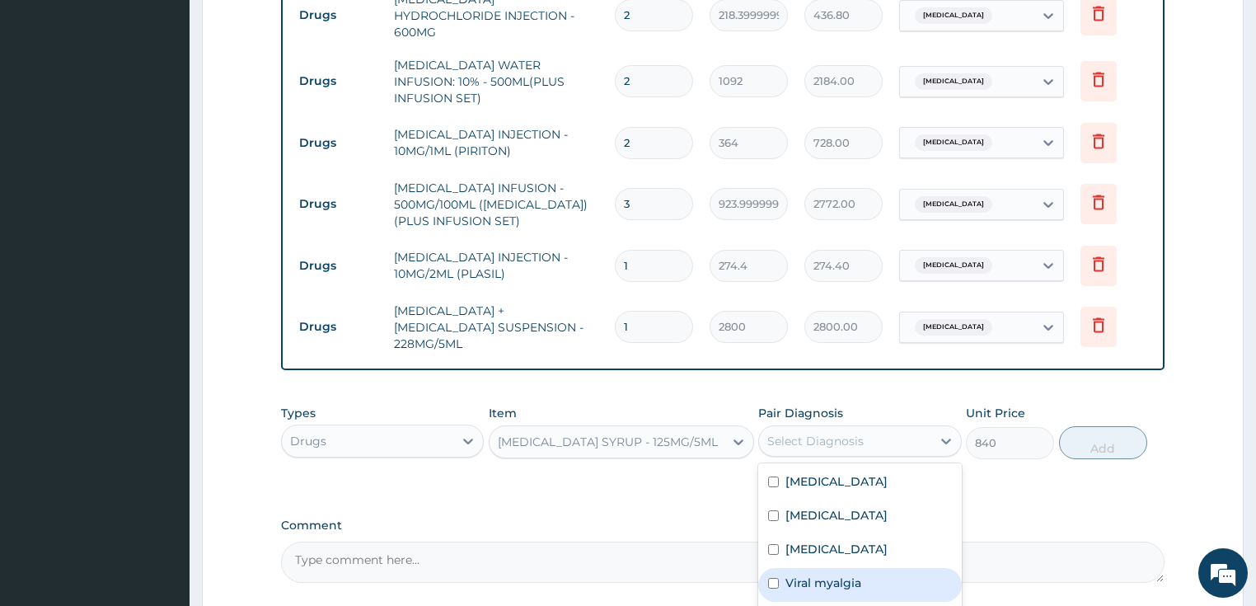
drag, startPoint x: 838, startPoint y: 536, endPoint x: 1022, endPoint y: 438, distance: 208.7
click at [845, 574] on label "Viral myalgia" at bounding box center [823, 582] width 76 height 16
checkbox input "true"
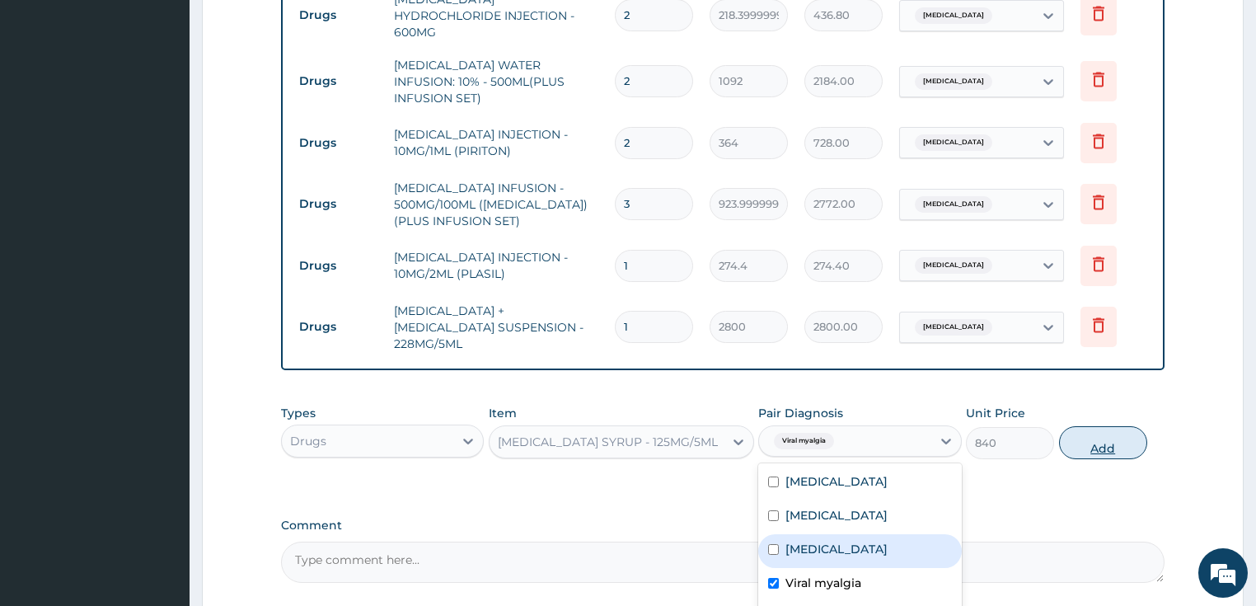
click at [1088, 426] on button "Add" at bounding box center [1103, 442] width 88 height 33
type input "0"
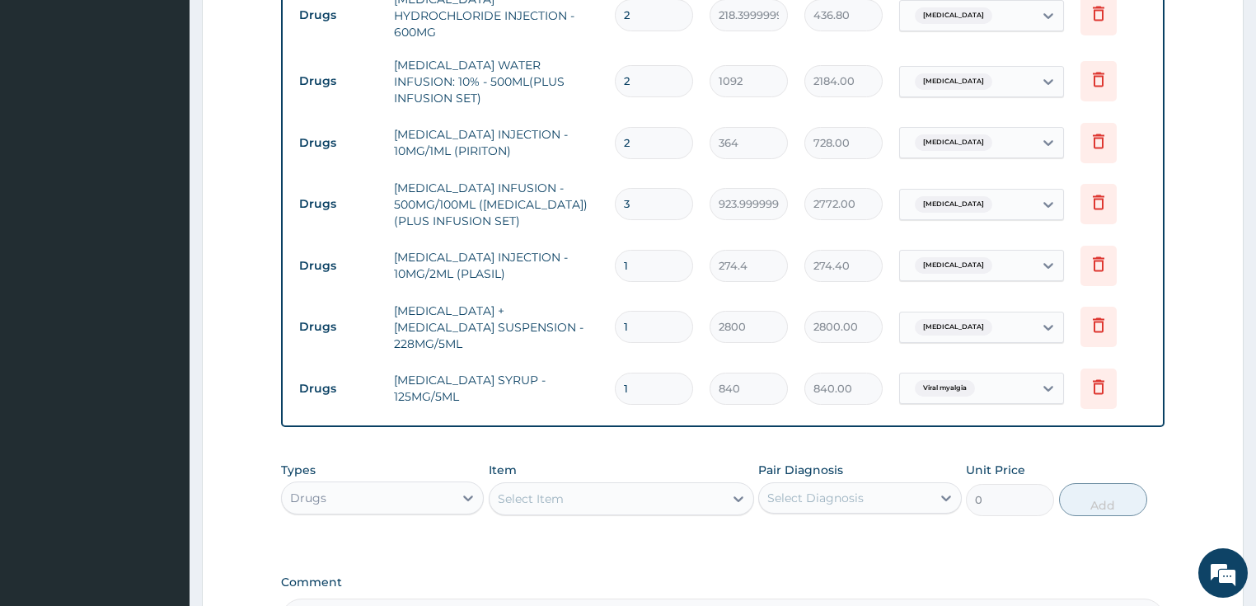
type input "0"
type input "0.00"
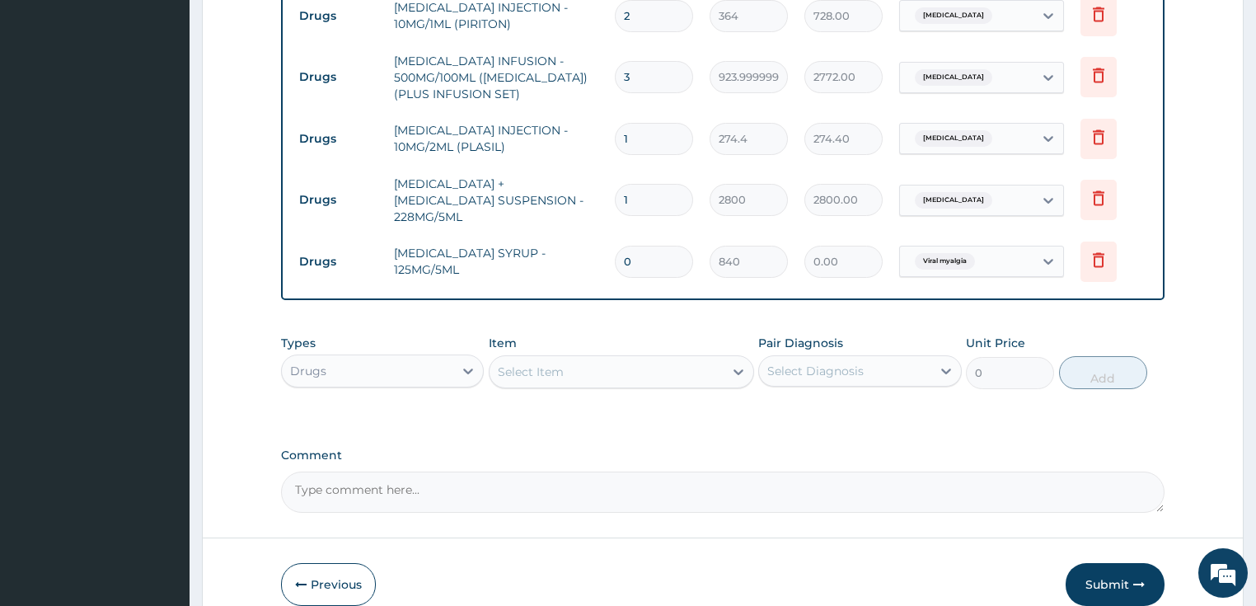
scroll to position [1219, 0]
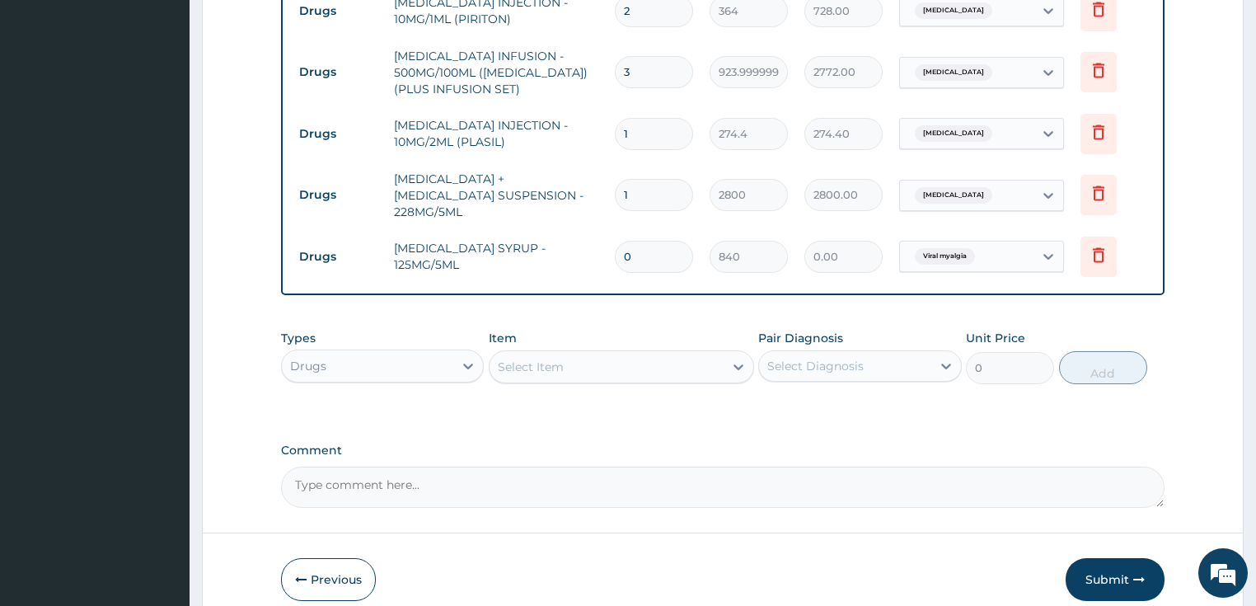
type input "0"
click at [588, 353] on div "Select Item" at bounding box center [606, 366] width 234 height 26
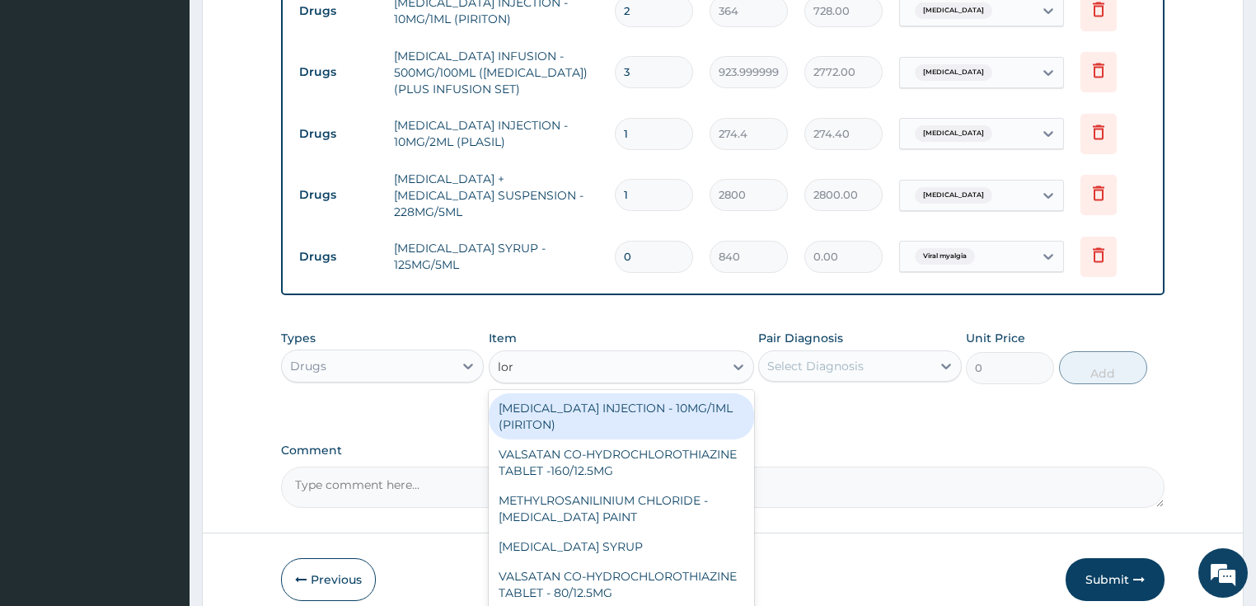
type input "lora"
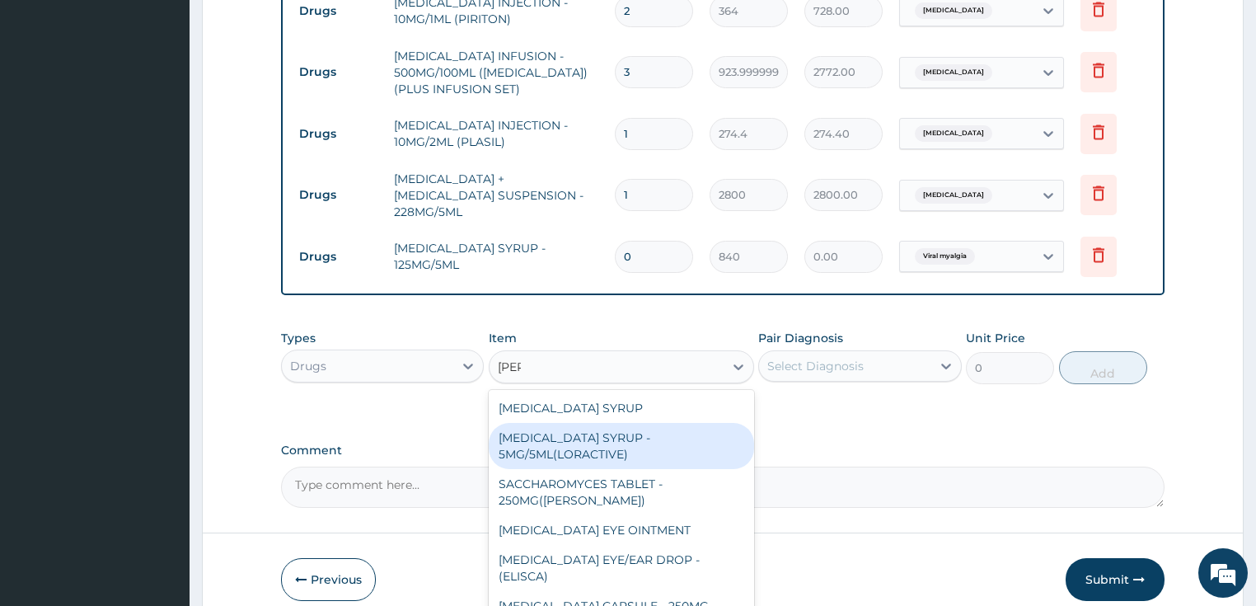
click at [597, 423] on div "[MEDICAL_DATA] SYRUP - 5MG/5ML(LORACTIVE)" at bounding box center [621, 446] width 265 height 46
type input "1232"
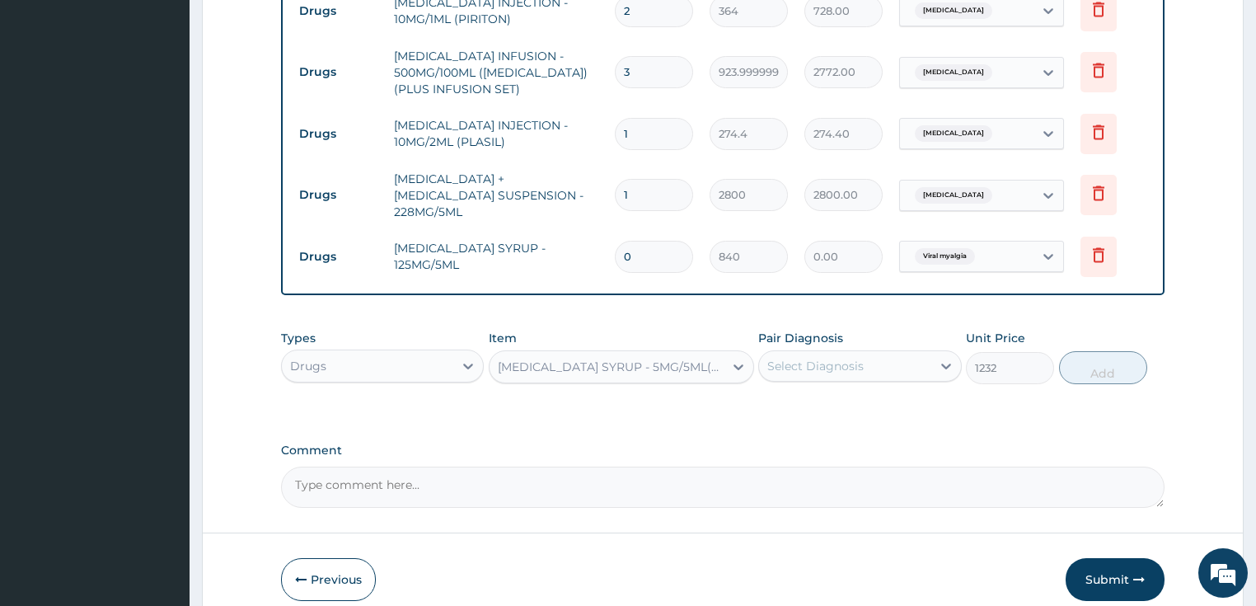
click at [809, 358] on div "Select Diagnosis" at bounding box center [815, 366] width 96 height 16
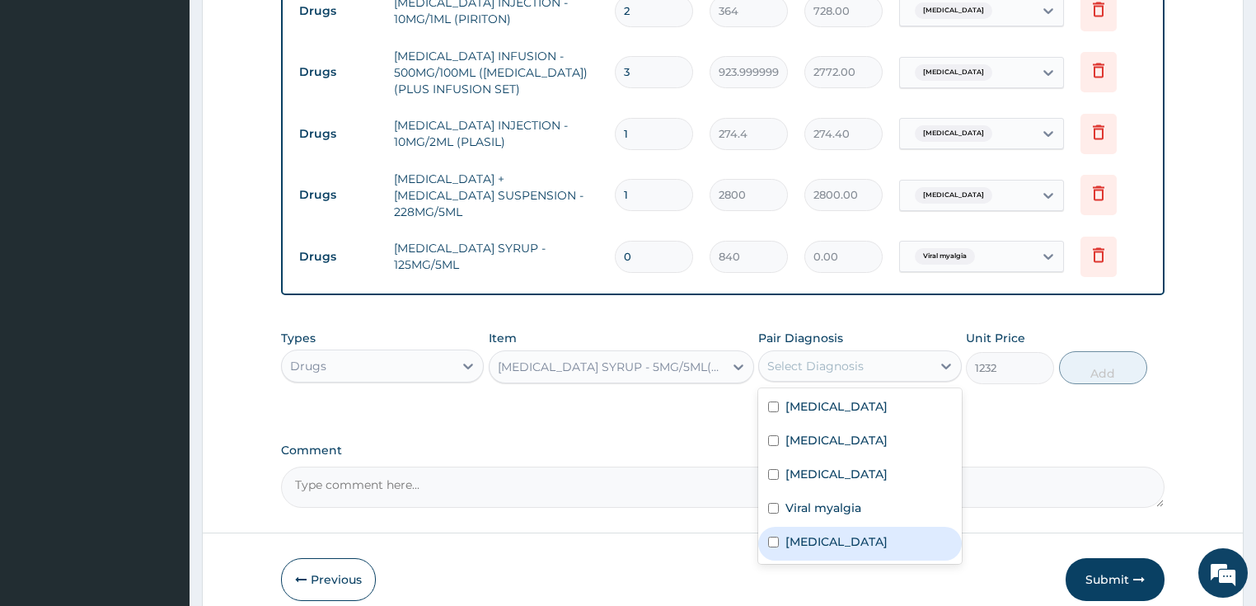
drag, startPoint x: 827, startPoint y: 498, endPoint x: 920, endPoint y: 461, distance: 99.9
click at [835, 533] on label "[MEDICAL_DATA]" at bounding box center [836, 541] width 102 height 16
checkbox input "true"
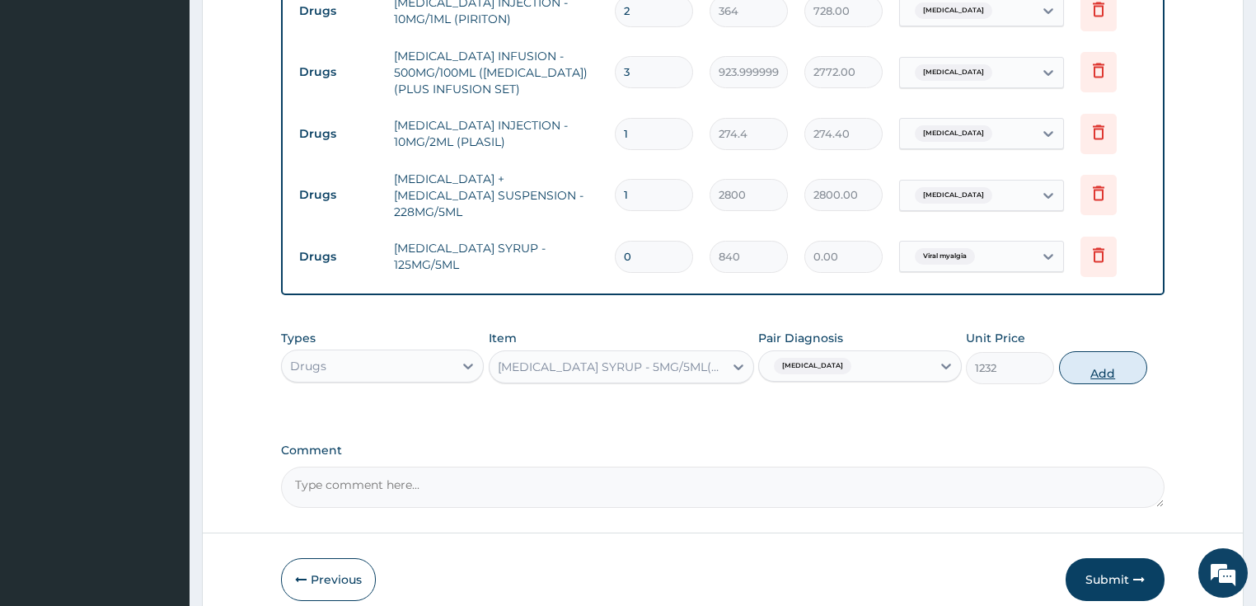
click at [1099, 351] on button "Add" at bounding box center [1103, 367] width 88 height 33
type input "0"
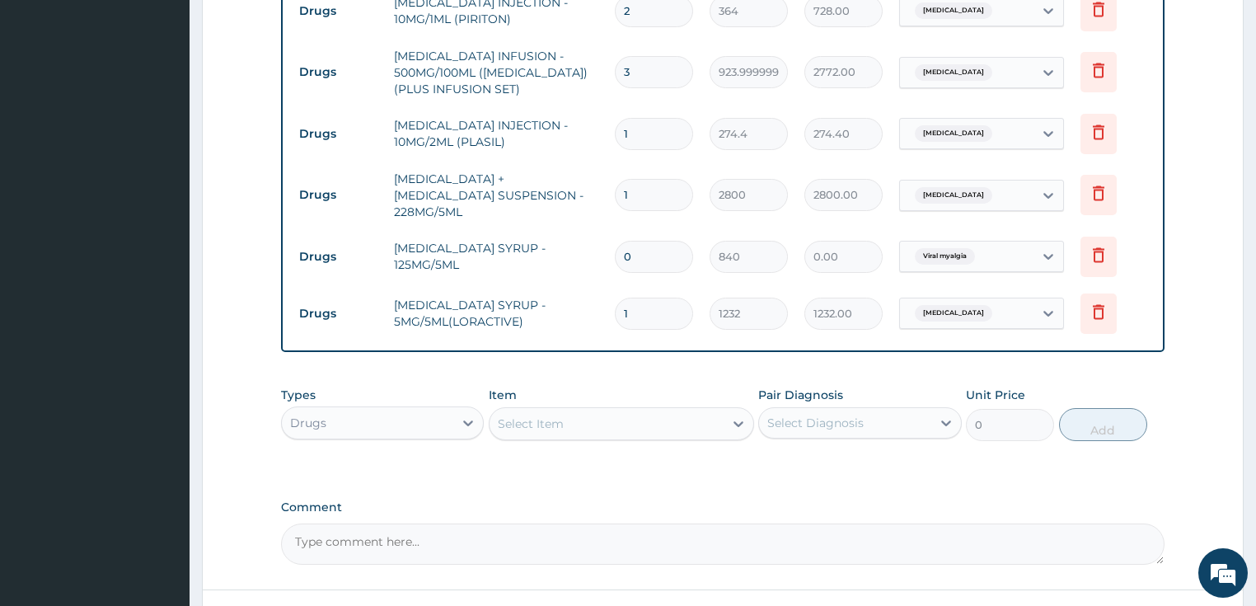
click at [636, 241] on input "0" at bounding box center [654, 257] width 78 height 32
type input "1"
type input "840.00"
type input "1"
click at [563, 500] on label "Comment" at bounding box center [723, 507] width 884 height 14
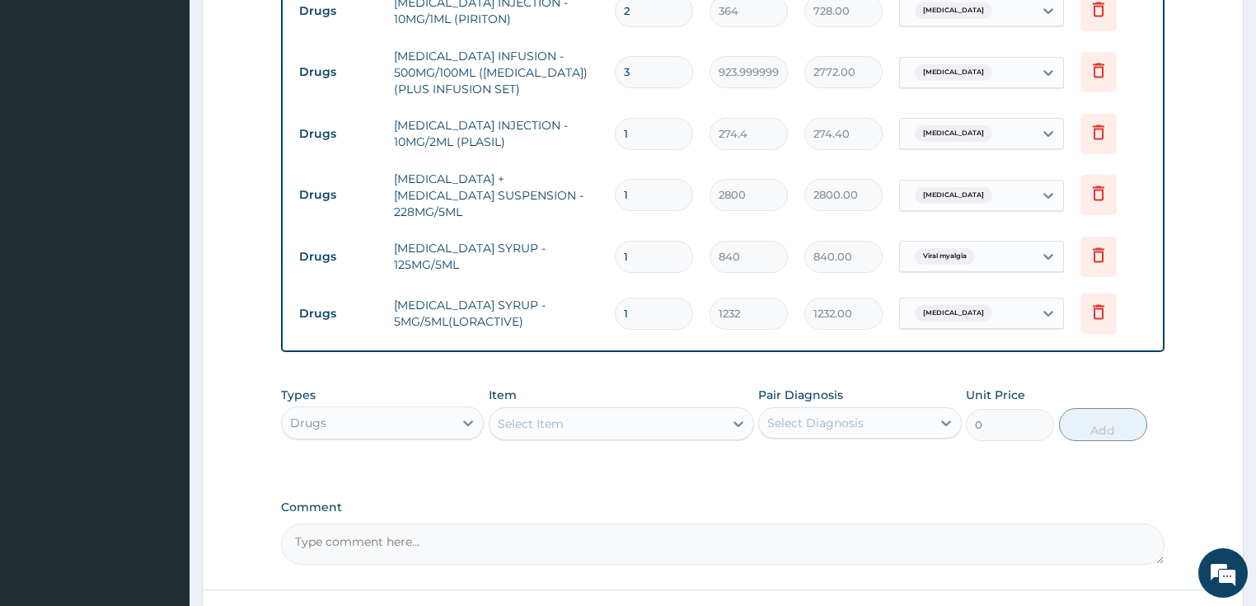
click at [563, 523] on textarea "Comment" at bounding box center [723, 543] width 884 height 41
click at [534, 523] on textarea "Comment" at bounding box center [723, 543] width 884 height 41
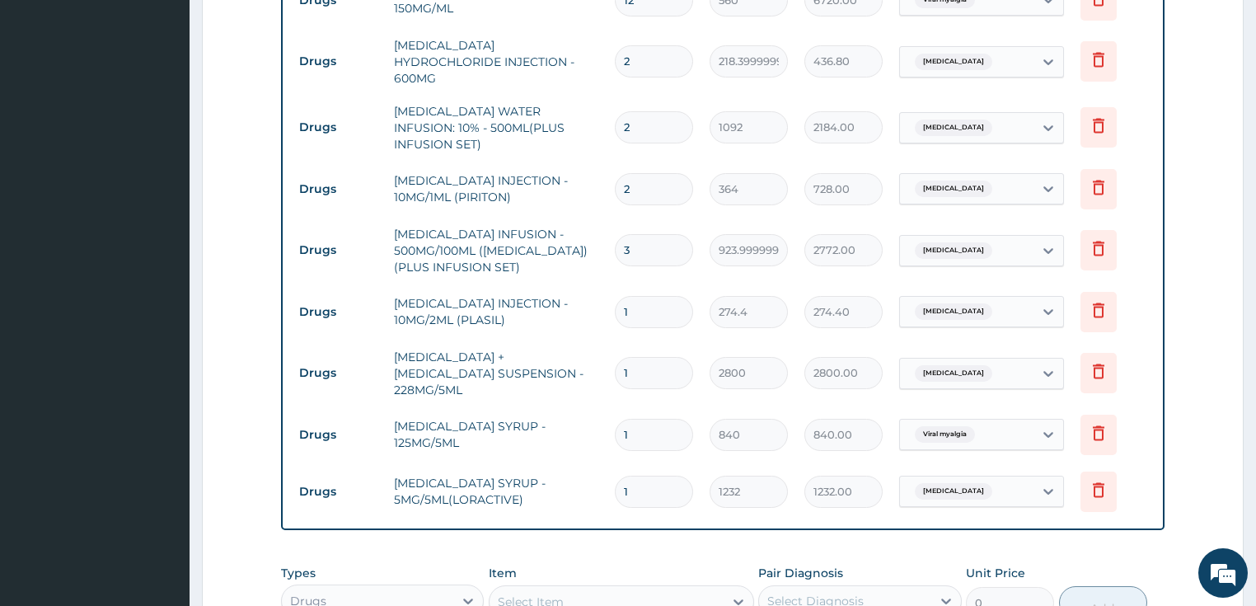
scroll to position [1304, 0]
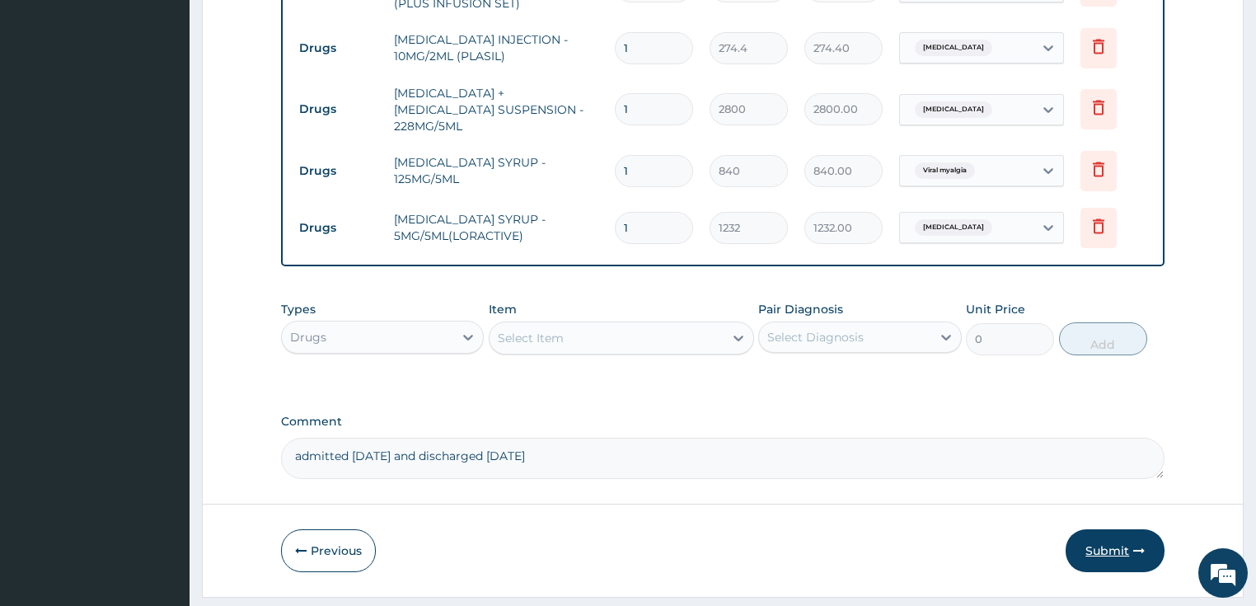
type textarea "admitted [DATE] and discharged [DATE]"
click at [1102, 529] on button "Submit" at bounding box center [1114, 550] width 99 height 43
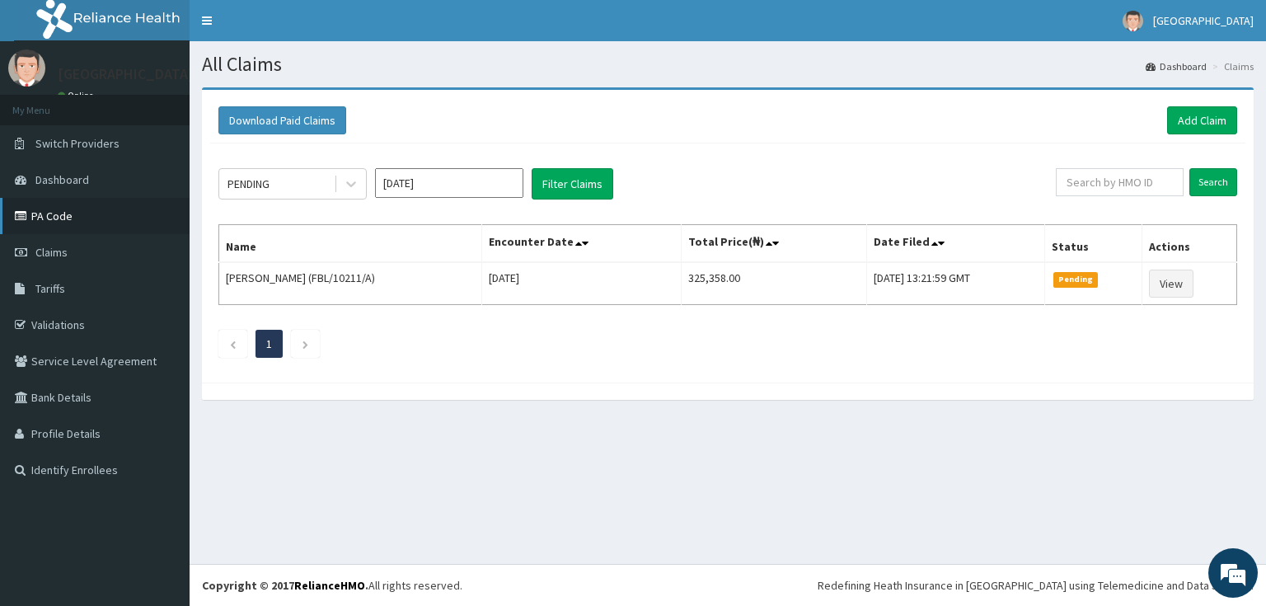
click at [50, 218] on link "PA Code" at bounding box center [95, 216] width 190 height 36
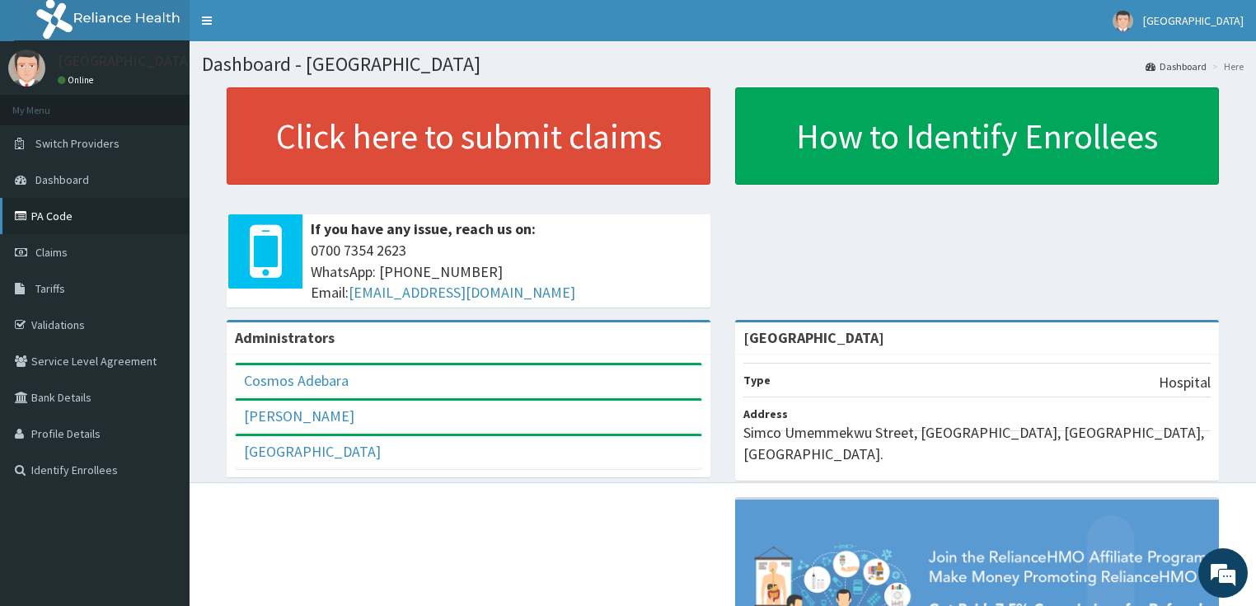
click at [60, 221] on link "PA Code" at bounding box center [95, 216] width 190 height 36
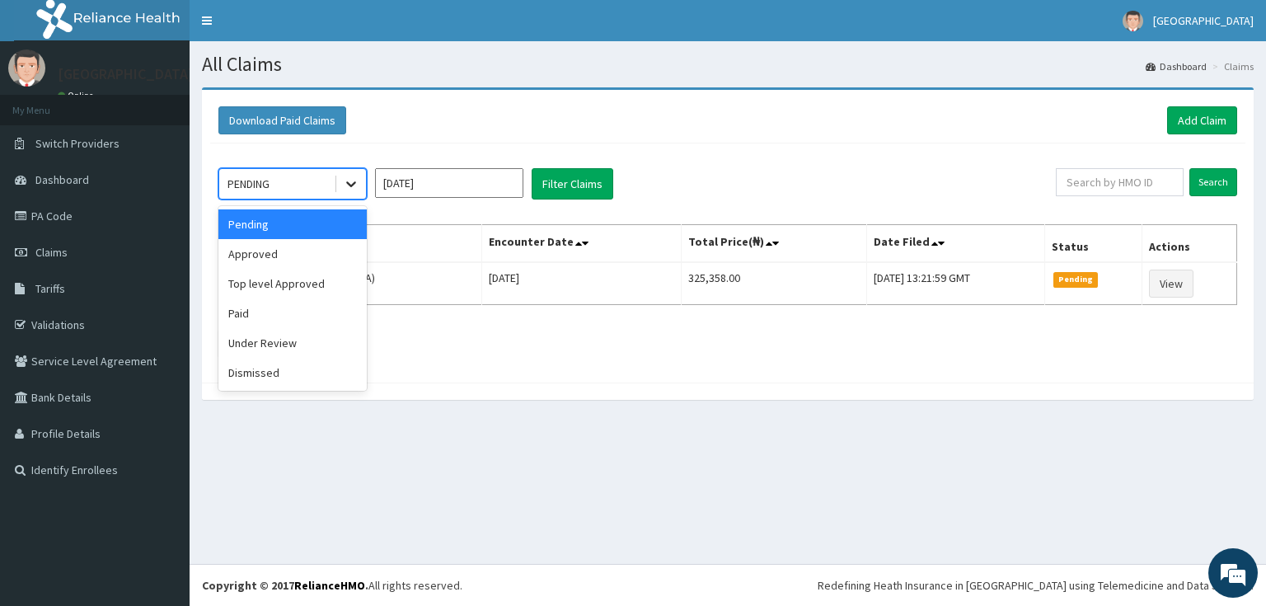
click at [347, 182] on icon at bounding box center [351, 185] width 10 height 6
click at [271, 255] on div "Approved" at bounding box center [292, 254] width 148 height 30
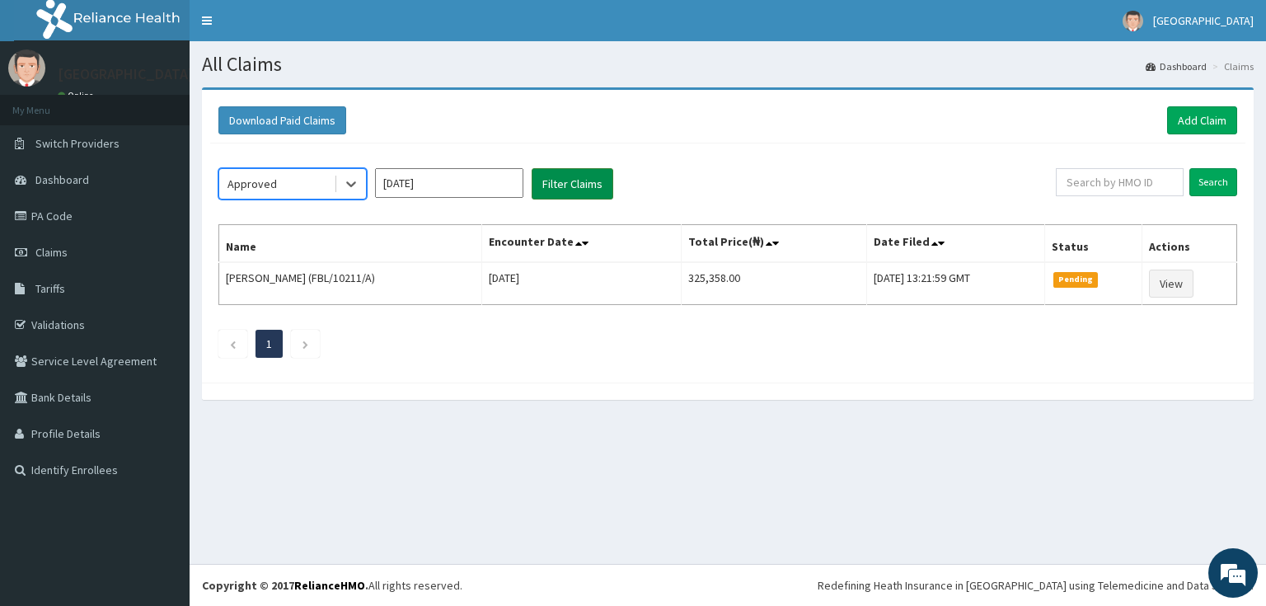
click at [558, 184] on button "Filter Claims" at bounding box center [572, 183] width 82 height 31
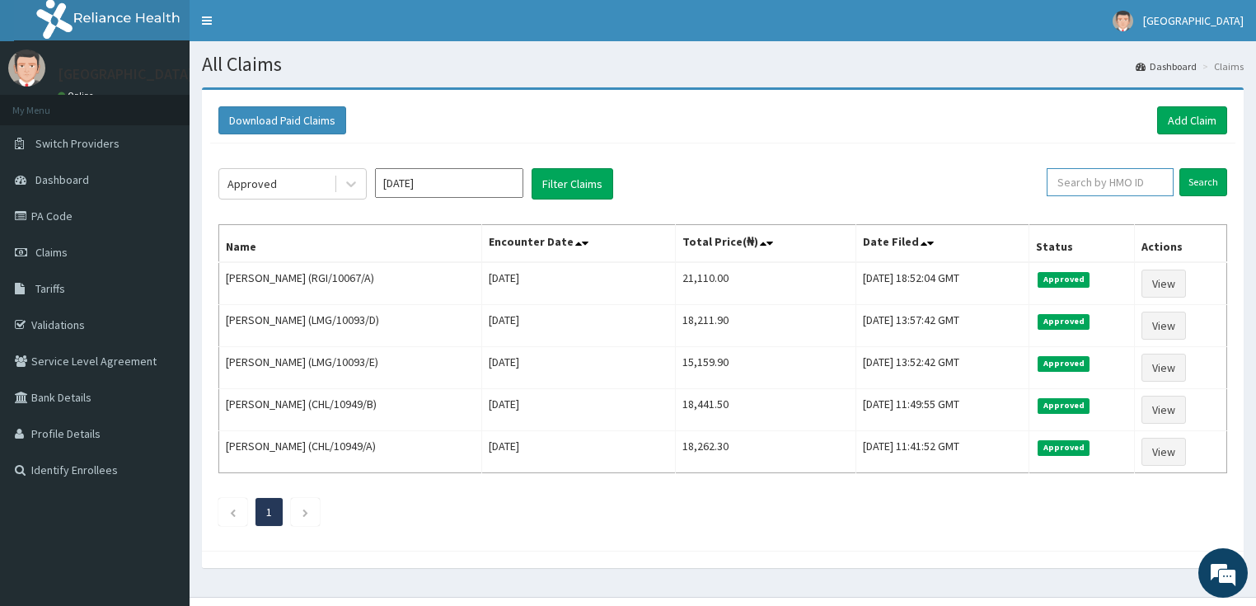
click at [1104, 180] on input "text" at bounding box center [1109, 182] width 127 height 28
paste input "PPY/10336/C"
type input "PPY/10336/C"
click at [1207, 178] on input "Search" at bounding box center [1203, 182] width 48 height 28
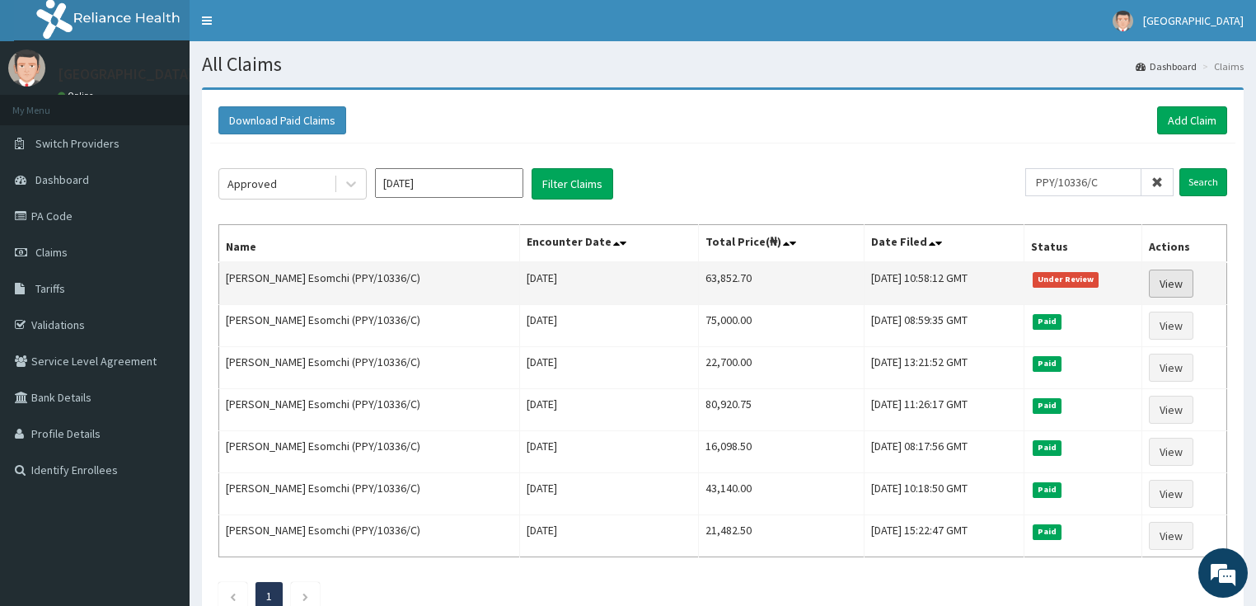
click at [1173, 274] on link "View" at bounding box center [1171, 283] width 44 height 28
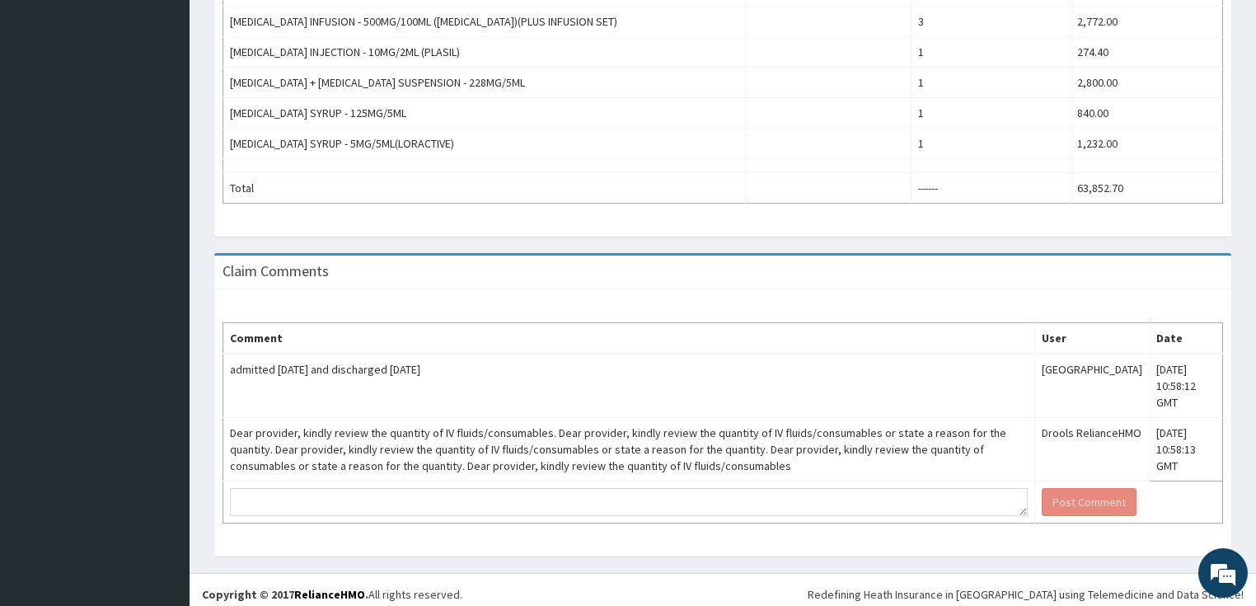
scroll to position [886, 0]
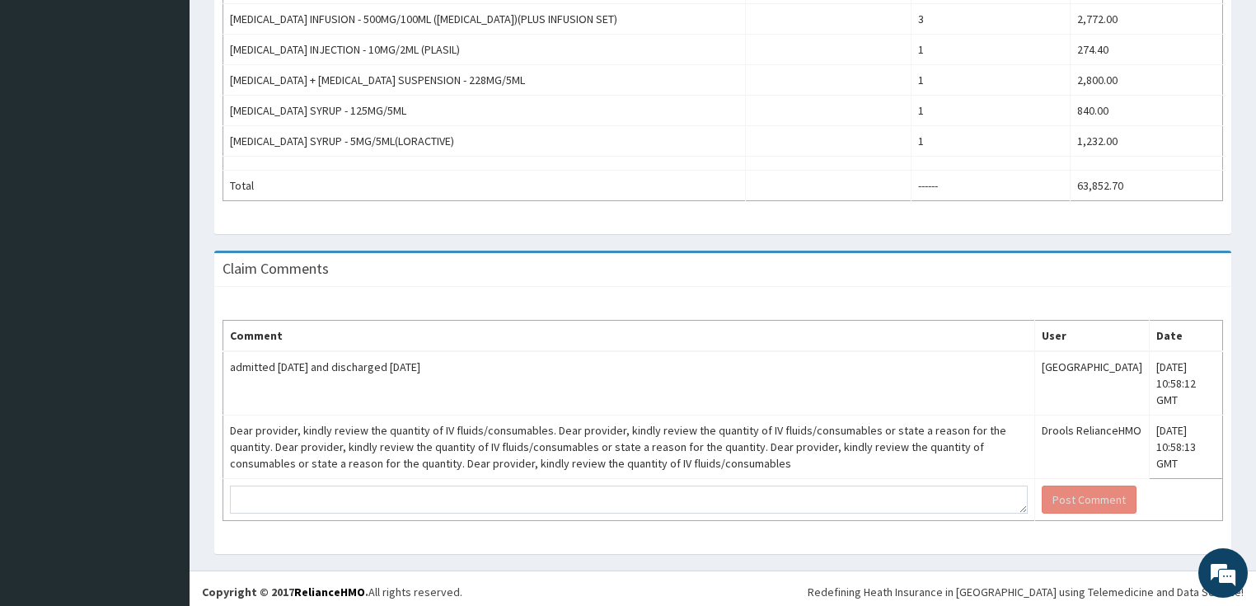
click at [666, 547] on div "Comment User Date admitted [DATE] and discharged [DATE] Bidems Victory Hospital…" at bounding box center [722, 420] width 1017 height 267
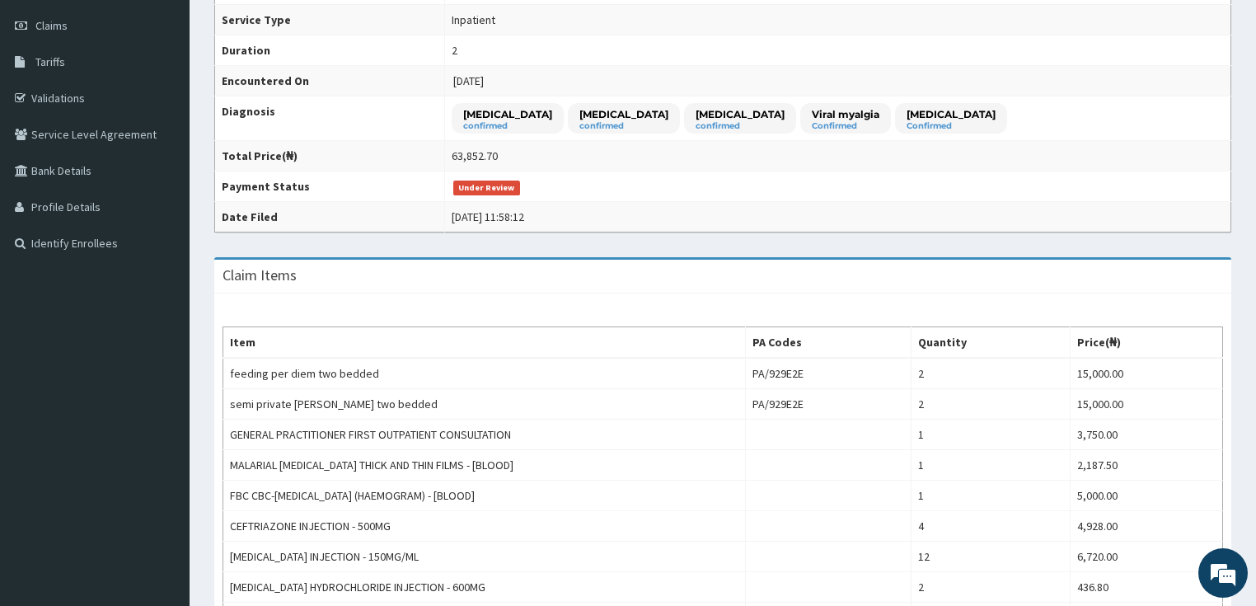
scroll to position [0, 0]
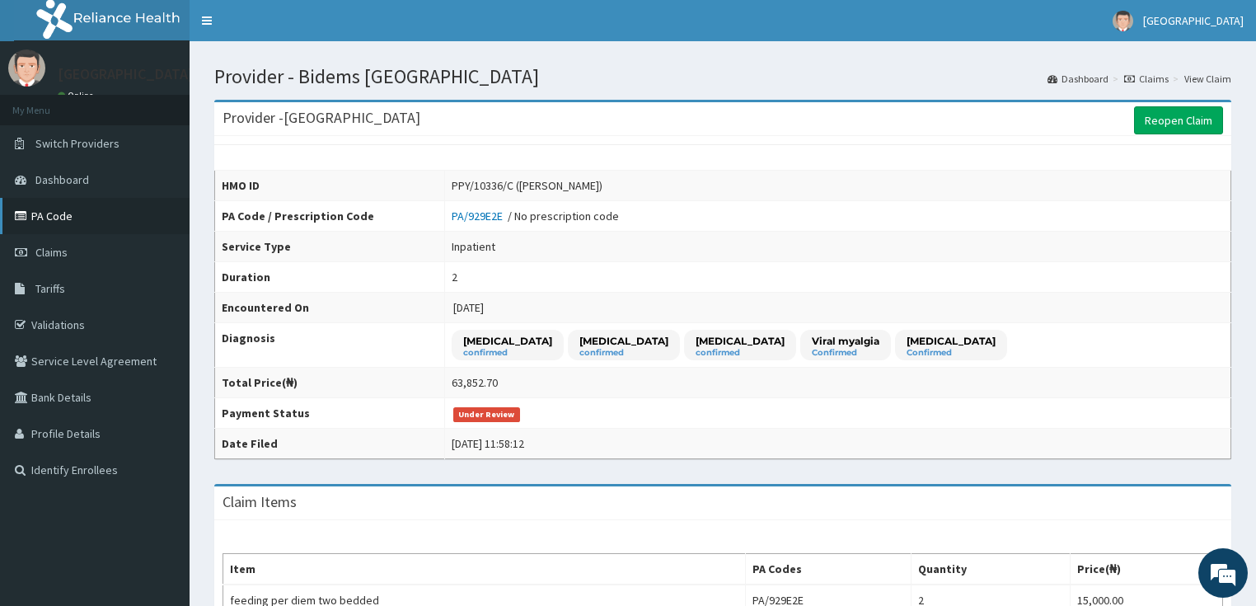
click at [49, 213] on link "PA Code" at bounding box center [95, 216] width 190 height 36
